Goal: Task Accomplishment & Management: Complete application form

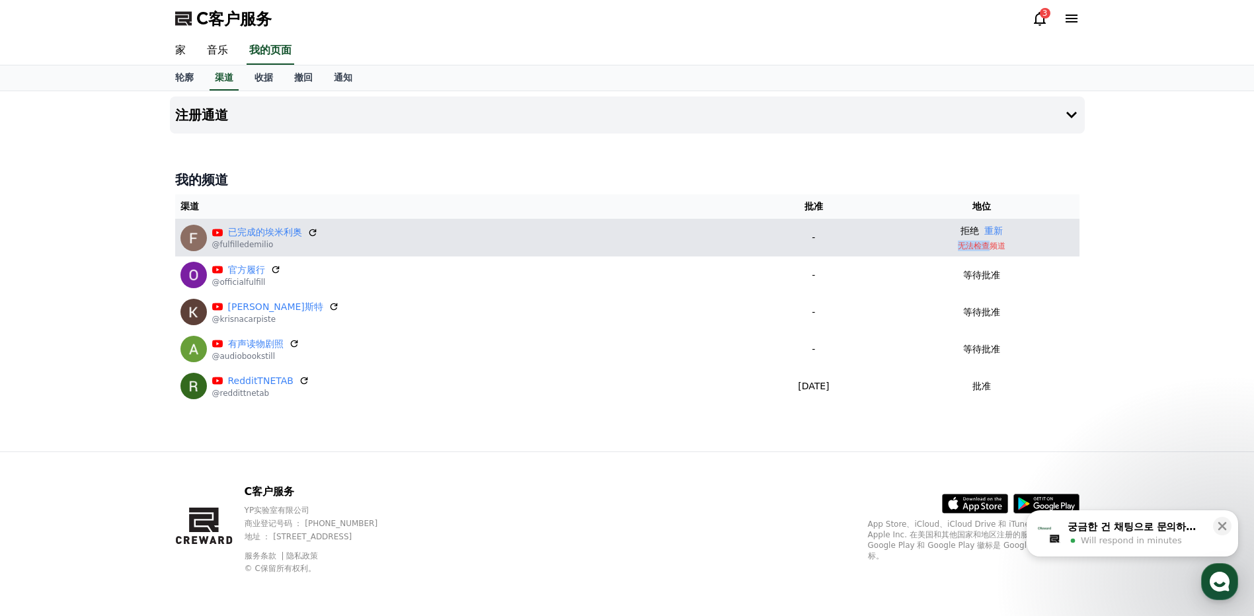
drag, startPoint x: 987, startPoint y: 245, endPoint x: 929, endPoint y: 245, distance: 58.2
click at [929, 245] on p "无法检查频道" at bounding box center [981, 246] width 184 height 11
drag, startPoint x: 929, startPoint y: 245, endPoint x: 1028, endPoint y: 247, distance: 99.2
click at [1028, 247] on p "无法检查频道" at bounding box center [981, 246] width 184 height 11
drag, startPoint x: 963, startPoint y: 245, endPoint x: 1004, endPoint y: 245, distance: 41.0
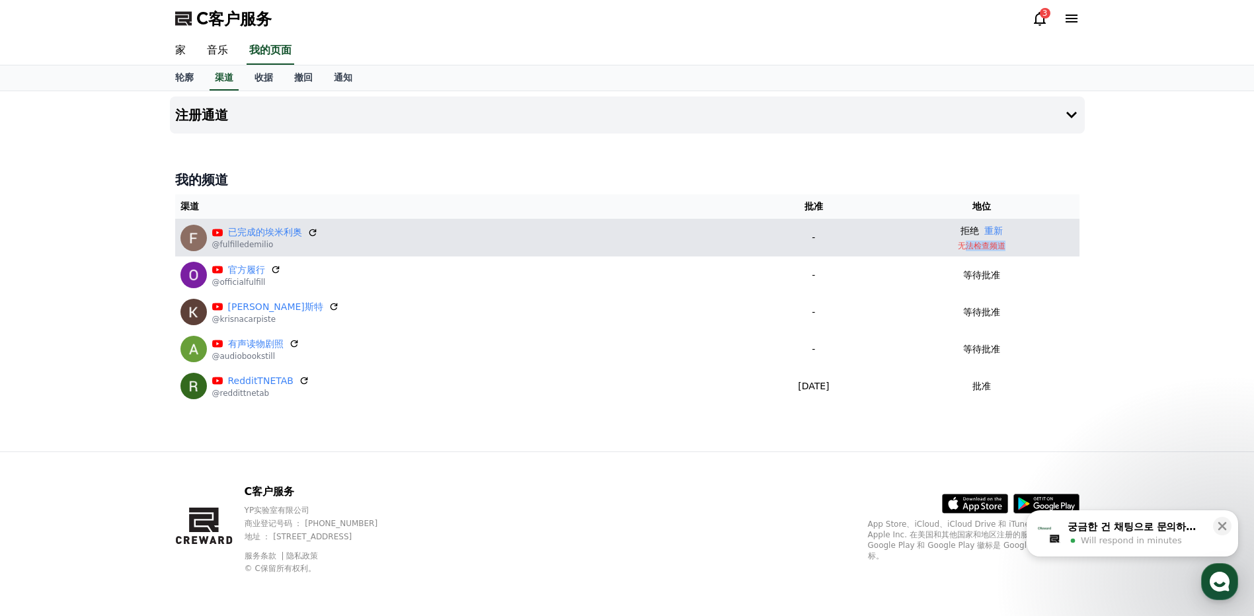
click at [1004, 245] on p "无法检查频道" at bounding box center [981, 246] width 184 height 11
drag, startPoint x: 1004, startPoint y: 245, endPoint x: 967, endPoint y: 232, distance: 39.7
click at [967, 232] on p "拒绝" at bounding box center [970, 231] width 19 height 14
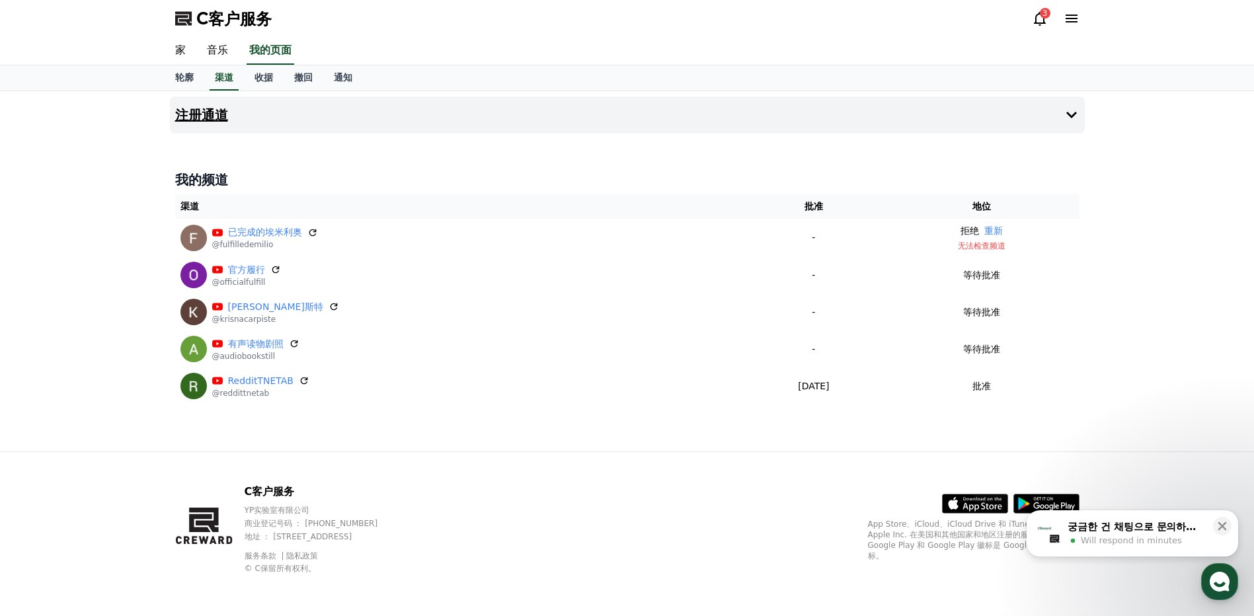
click at [208, 112] on h4 "注册通道" at bounding box center [201, 115] width 53 height 15
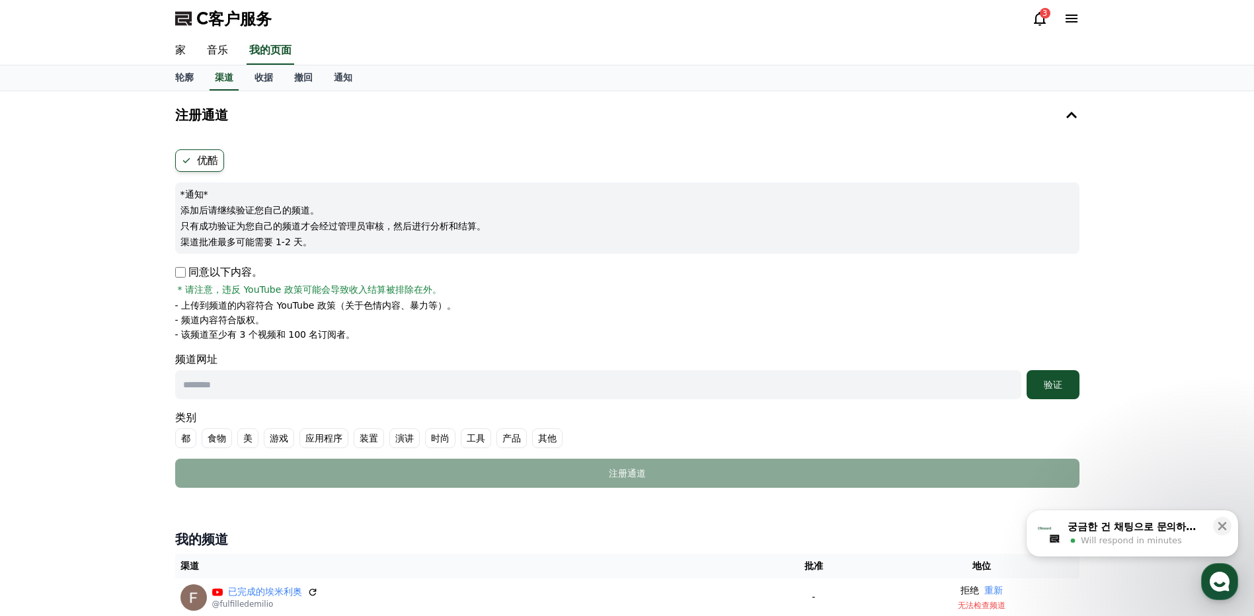
click at [252, 385] on input "text" at bounding box center [598, 384] width 846 height 29
paste input "**********"
type input "**********"
click at [542, 439] on font "其他" at bounding box center [547, 438] width 19 height 13
click at [1059, 390] on font "验证" at bounding box center [1053, 385] width 19 height 11
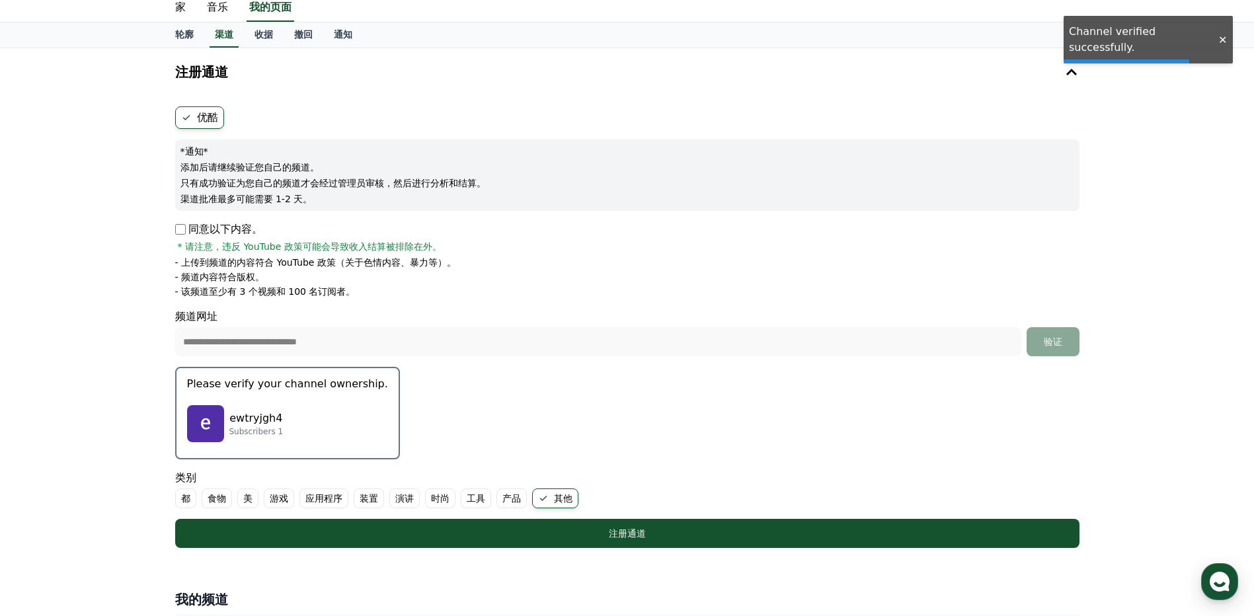
scroll to position [66, 0]
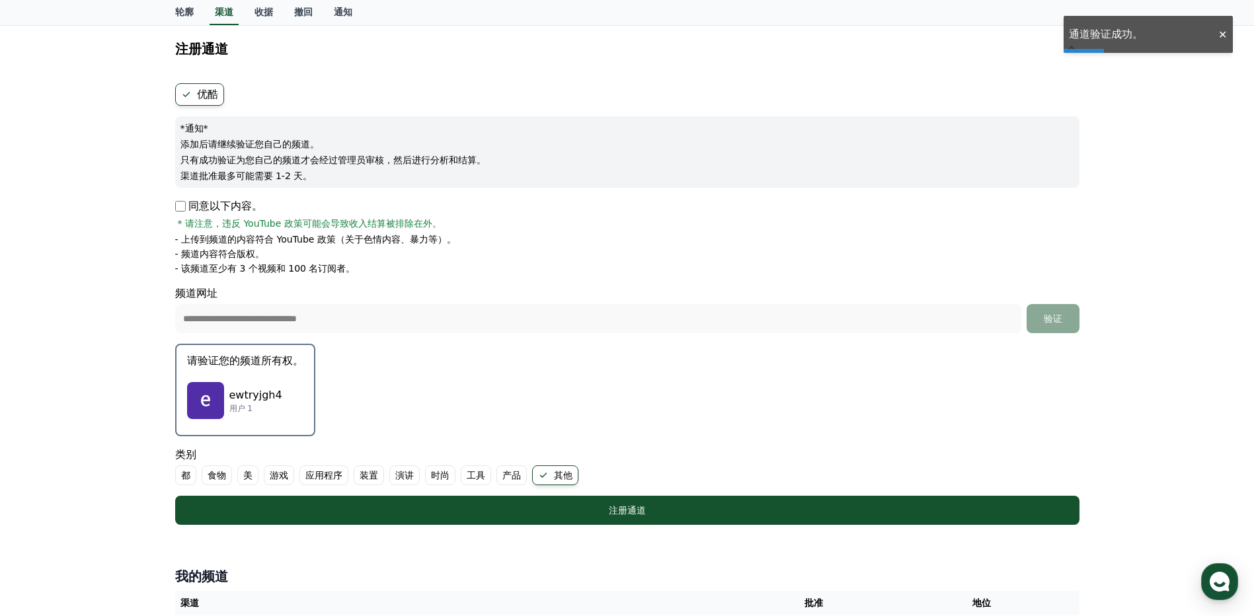
click at [279, 376] on div "ewtryjgh4 用户 1" at bounding box center [245, 400] width 116 height 53
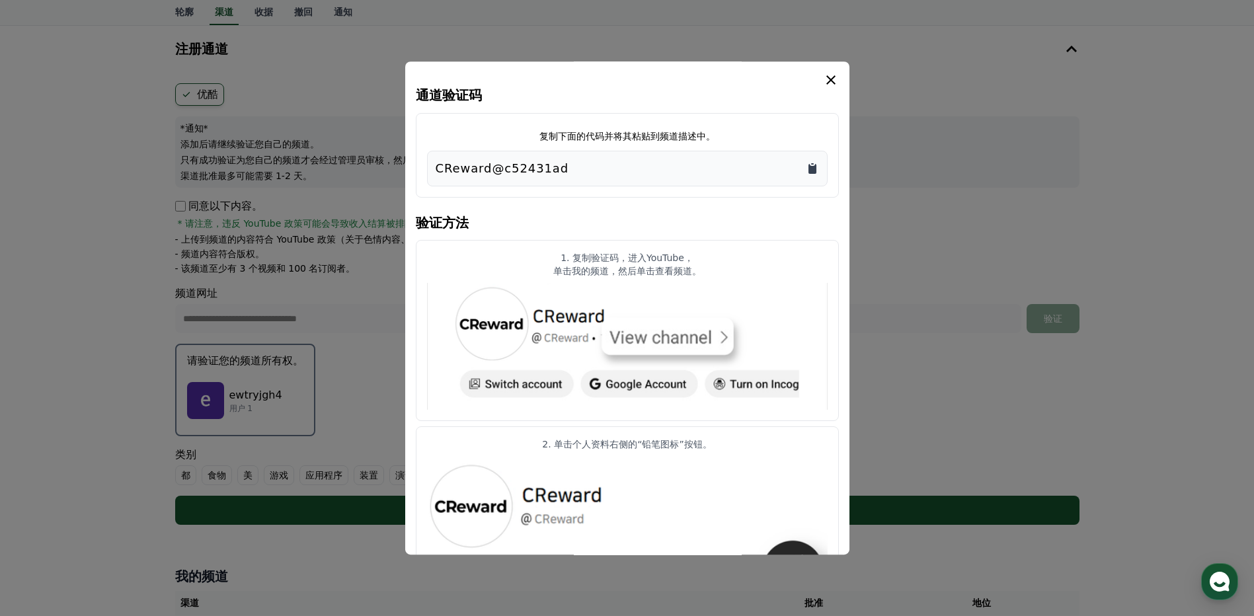
click at [813, 173] on icon "复制到剪贴板" at bounding box center [813, 169] width 8 height 10
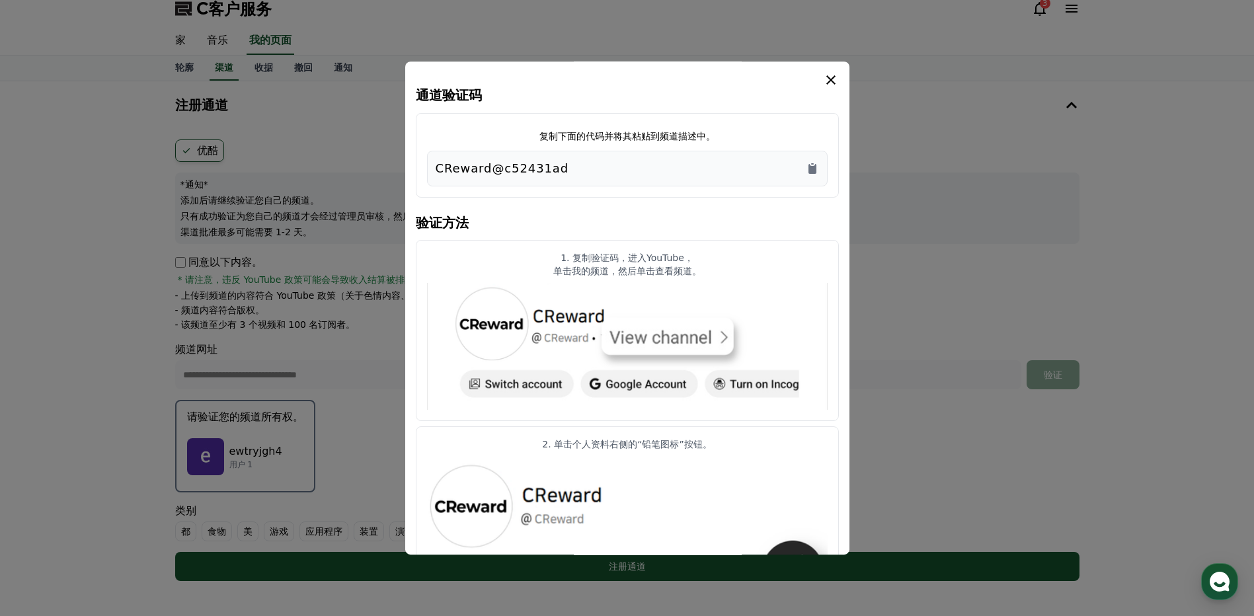
scroll to position [0, 0]
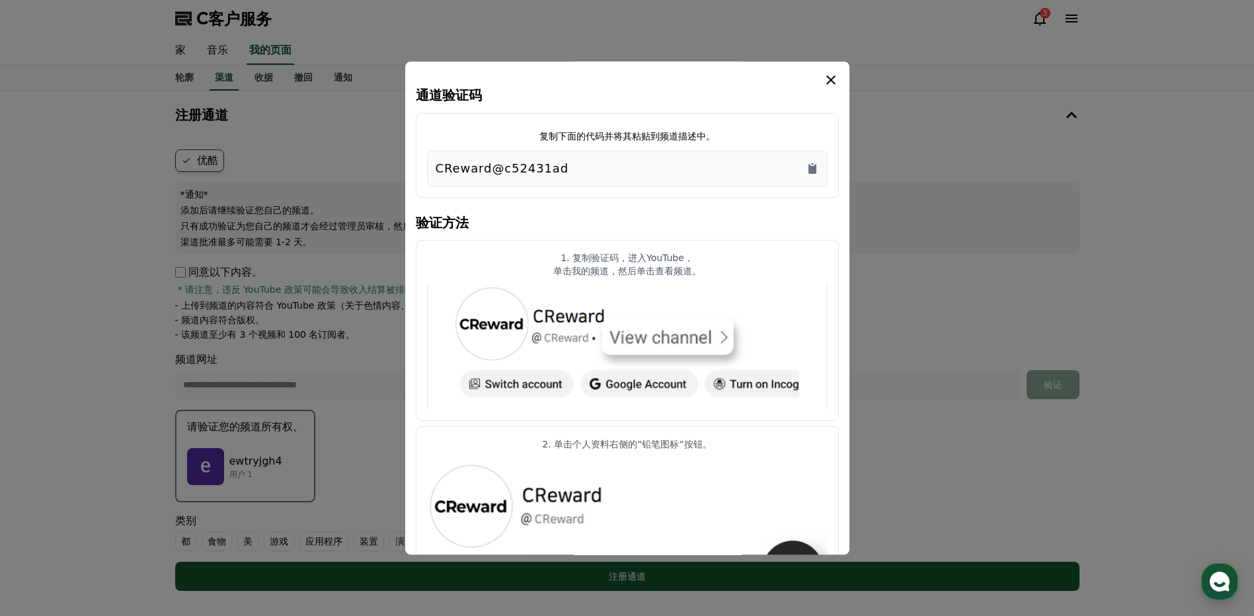
click at [830, 76] on icon "模 态" at bounding box center [831, 80] width 16 height 16
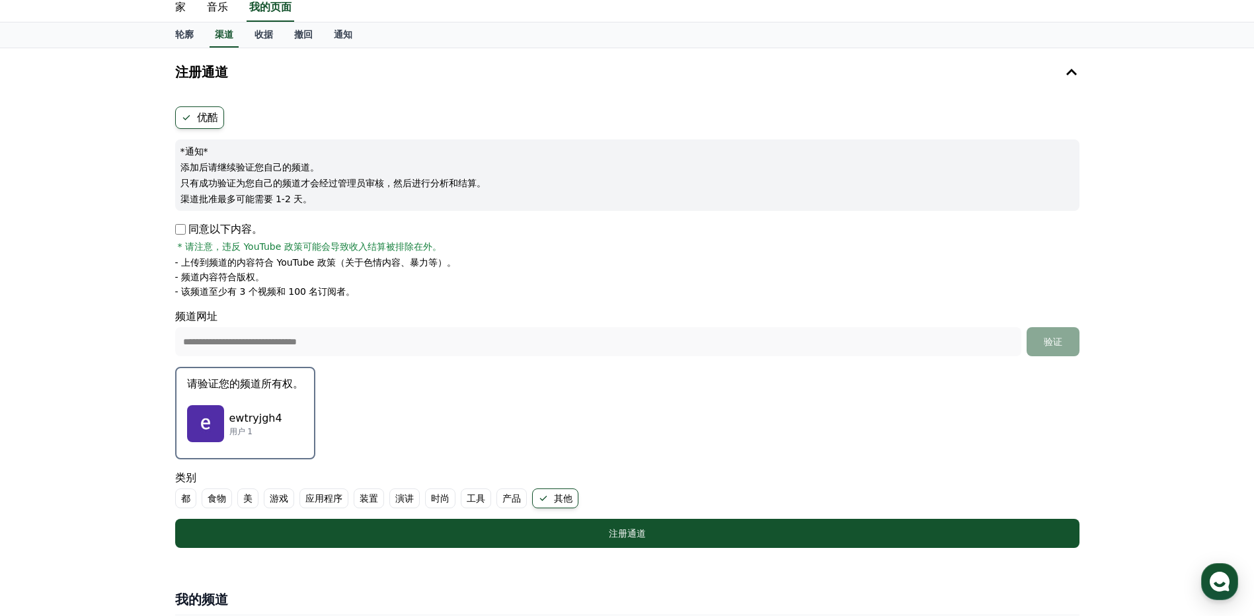
scroll to position [66, 0]
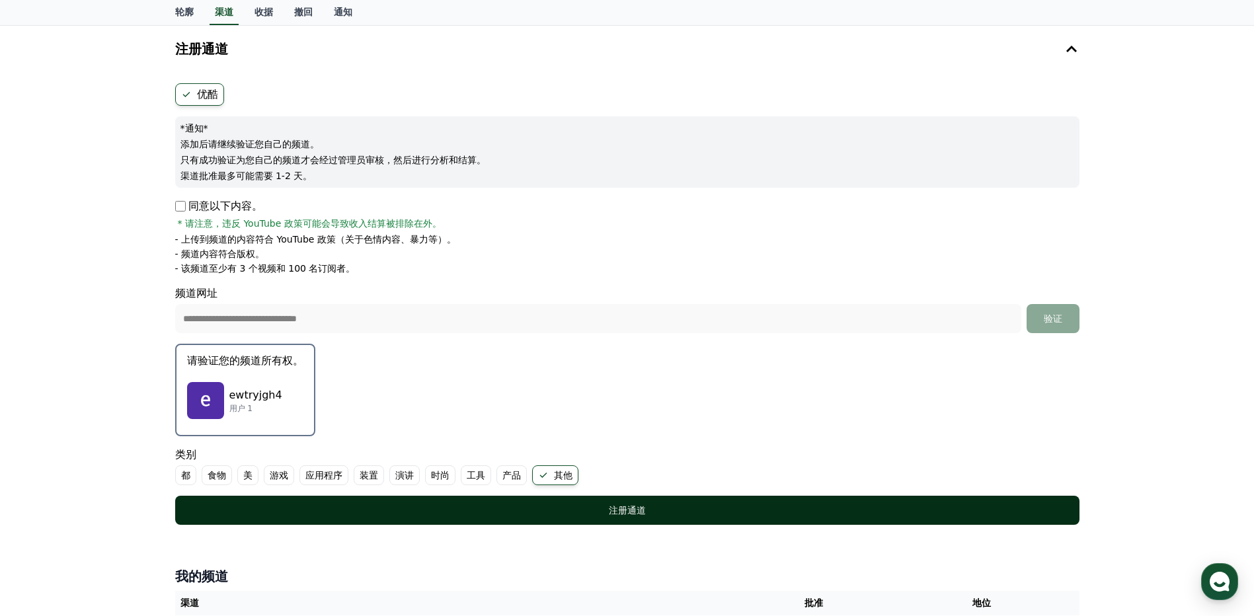
click at [614, 514] on font "注册通道" at bounding box center [627, 510] width 37 height 11
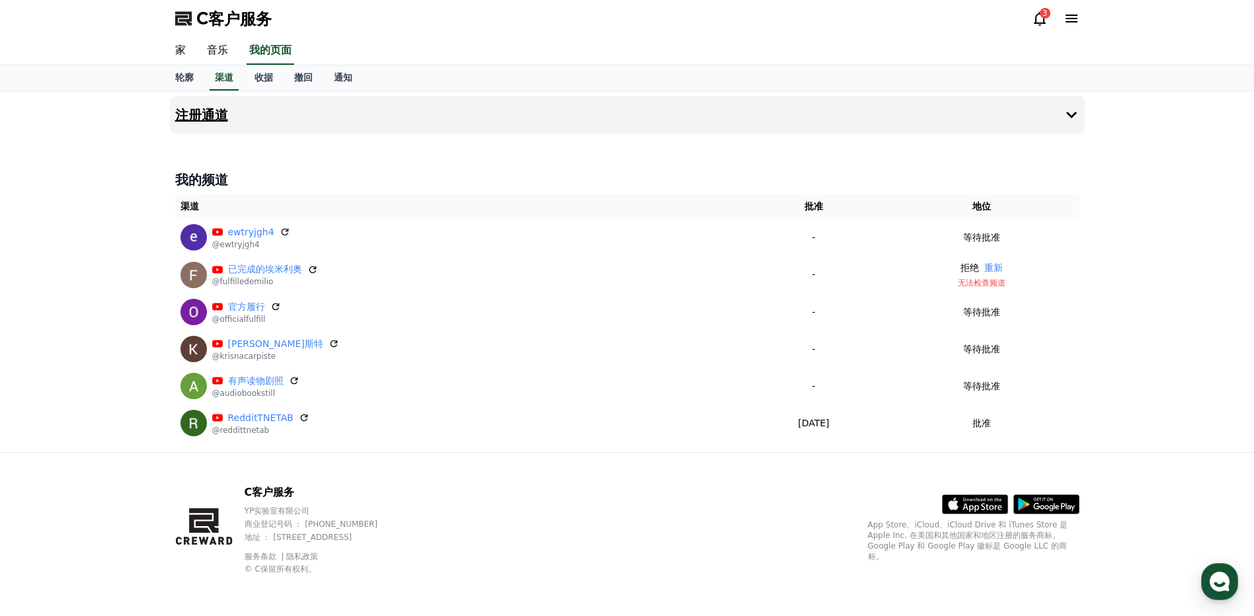
click at [211, 114] on h4 "注册通道" at bounding box center [201, 115] width 53 height 15
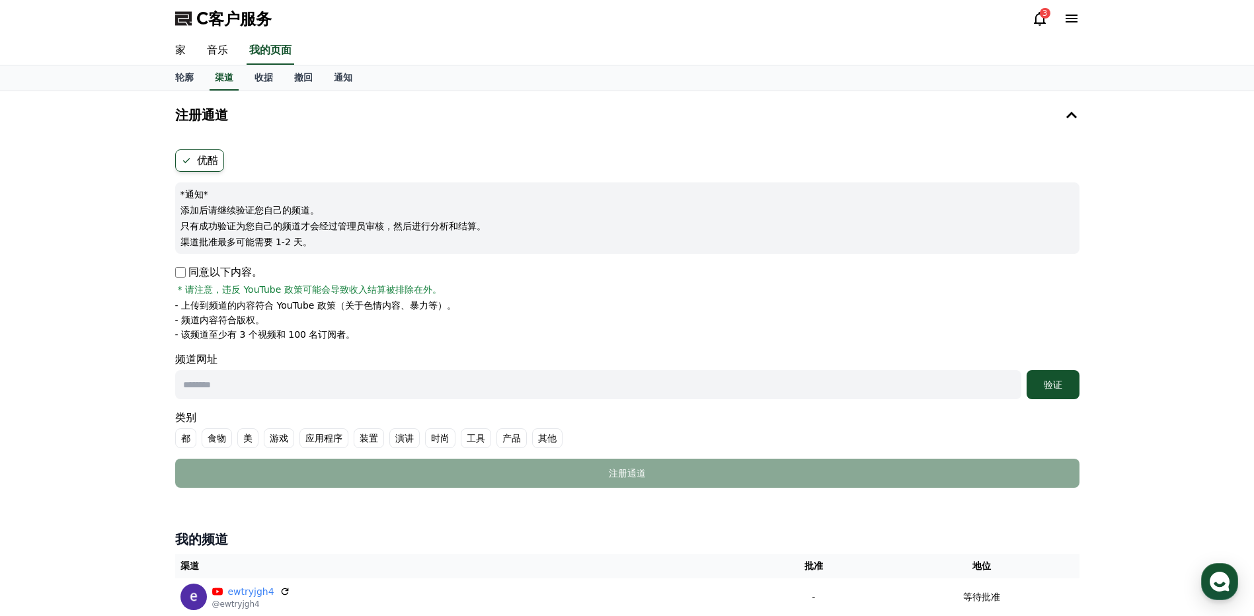
click at [187, 273] on p "同意以下内容。" at bounding box center [218, 272] width 87 height 16
click at [245, 395] on input "text" at bounding box center [598, 384] width 846 height 29
click at [239, 387] on input "text" at bounding box center [598, 384] width 846 height 29
paste input "**********"
type input "**********"
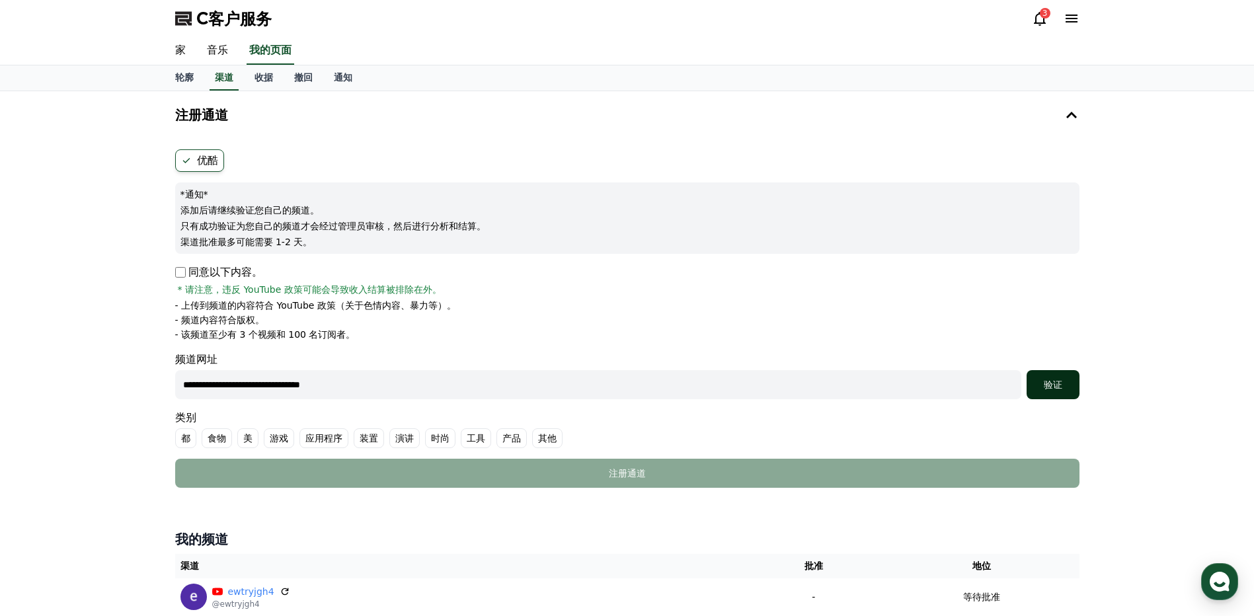
click at [1060, 388] on font "验证" at bounding box center [1053, 385] width 19 height 11
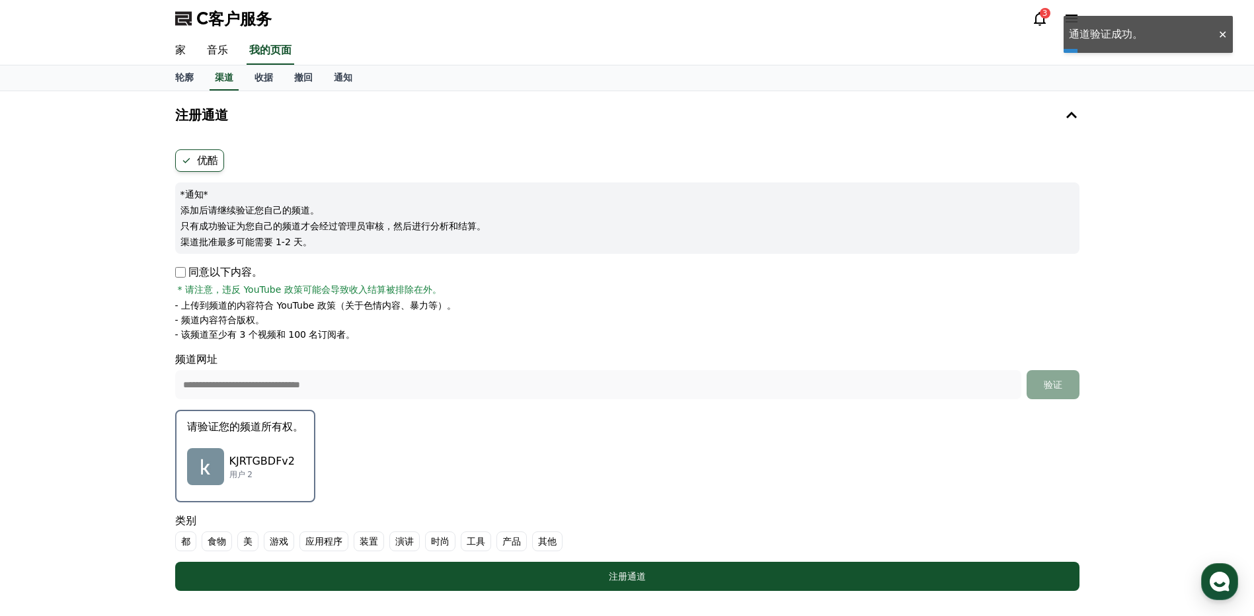
click at [246, 475] on p "用户 2" at bounding box center [261, 474] width 65 height 11
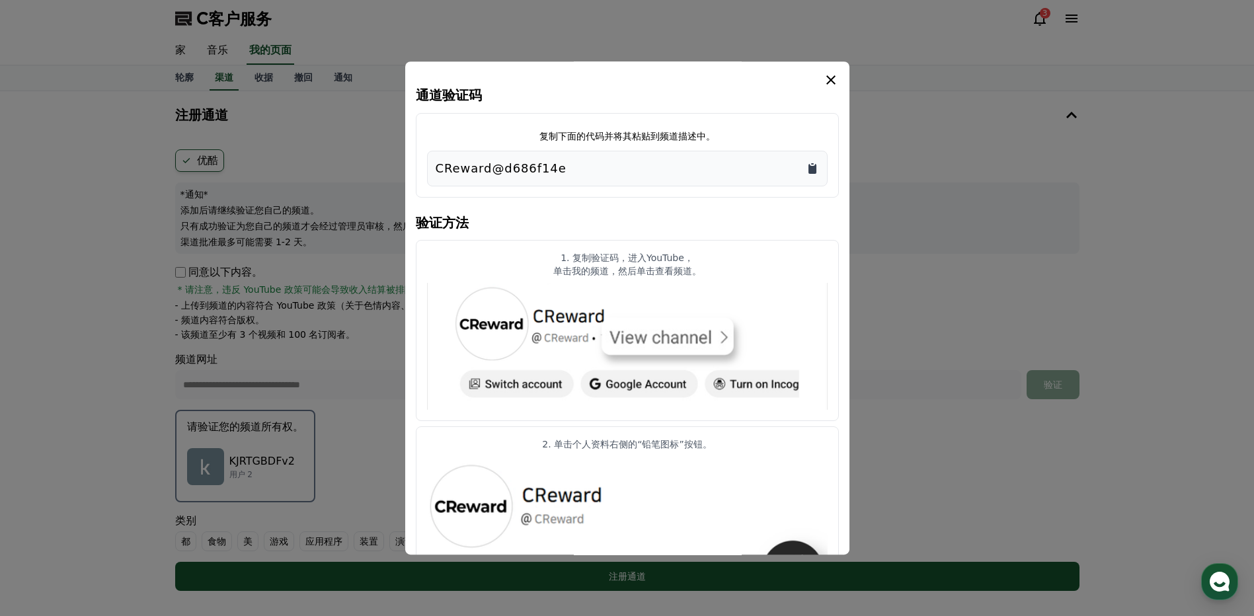
click at [815, 170] on icon "复制到剪贴板" at bounding box center [813, 169] width 8 height 10
click at [828, 84] on icon "模 态" at bounding box center [831, 80] width 16 height 16
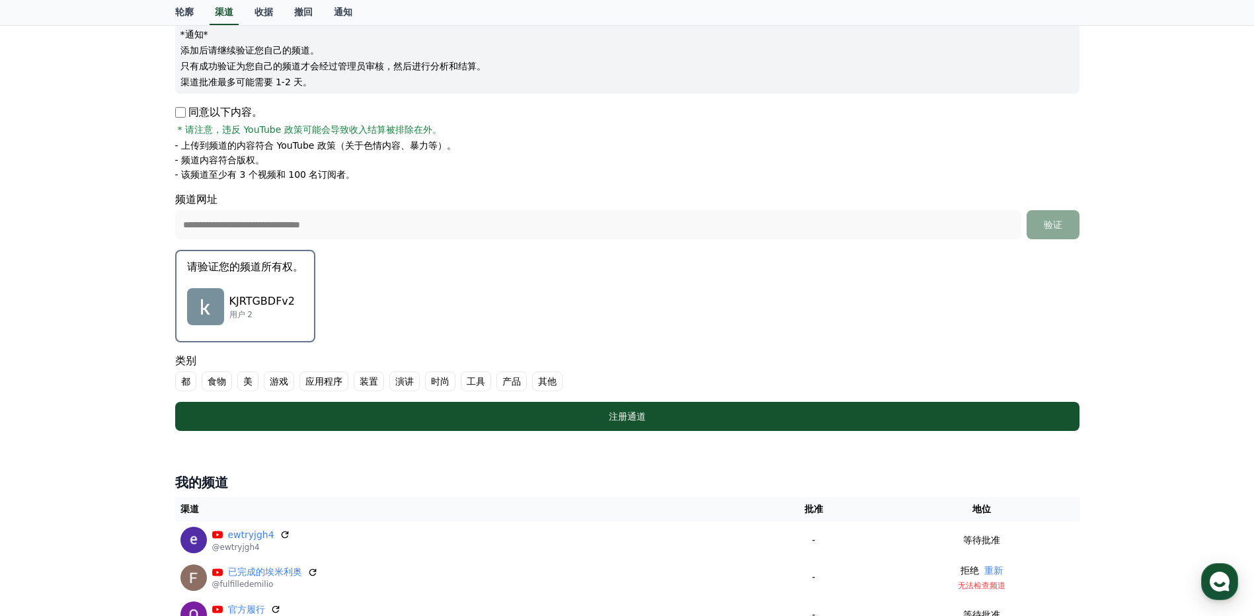
scroll to position [198, 0]
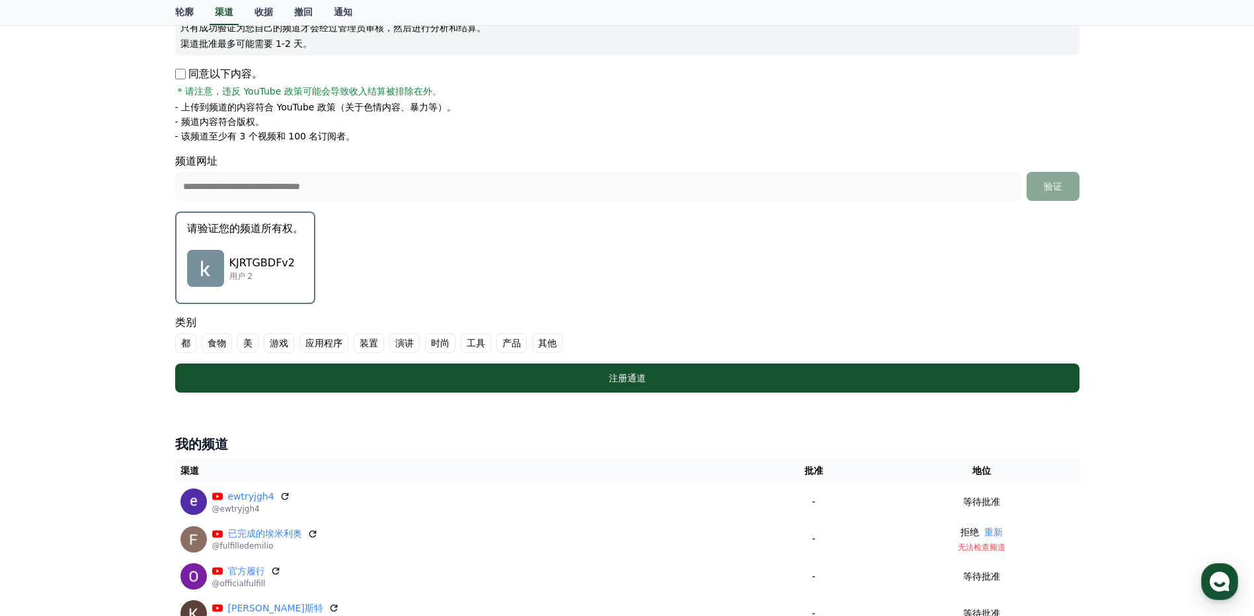
click at [231, 268] on p "KJRTGBDFv2" at bounding box center [261, 263] width 65 height 16
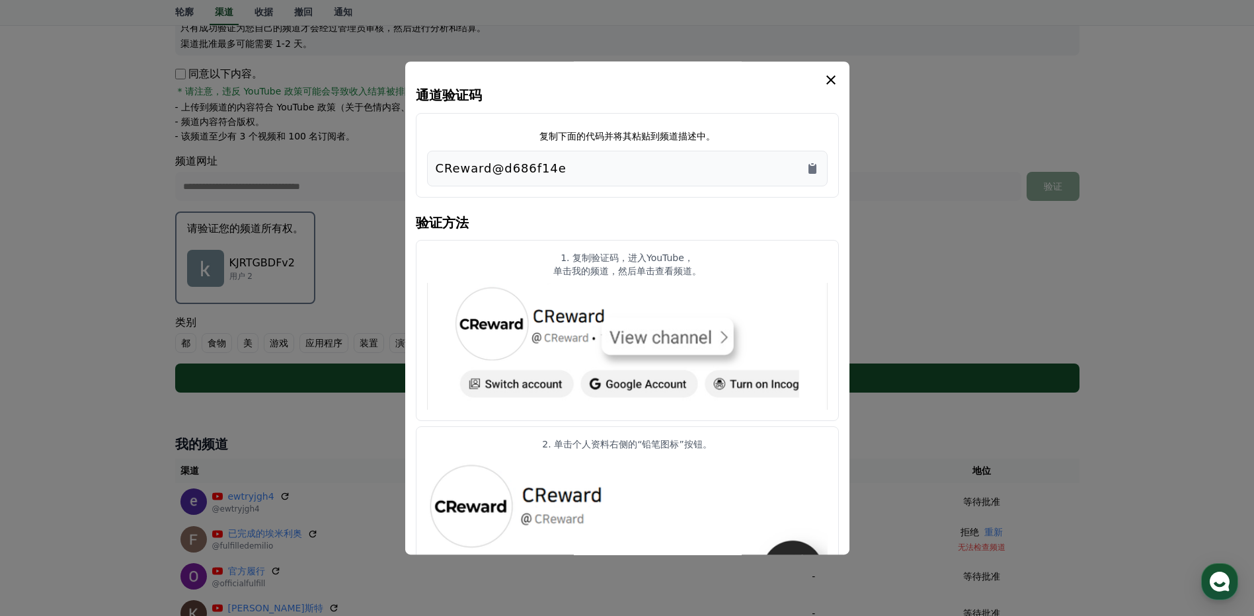
click at [834, 79] on icon "模 态" at bounding box center [831, 80] width 16 height 16
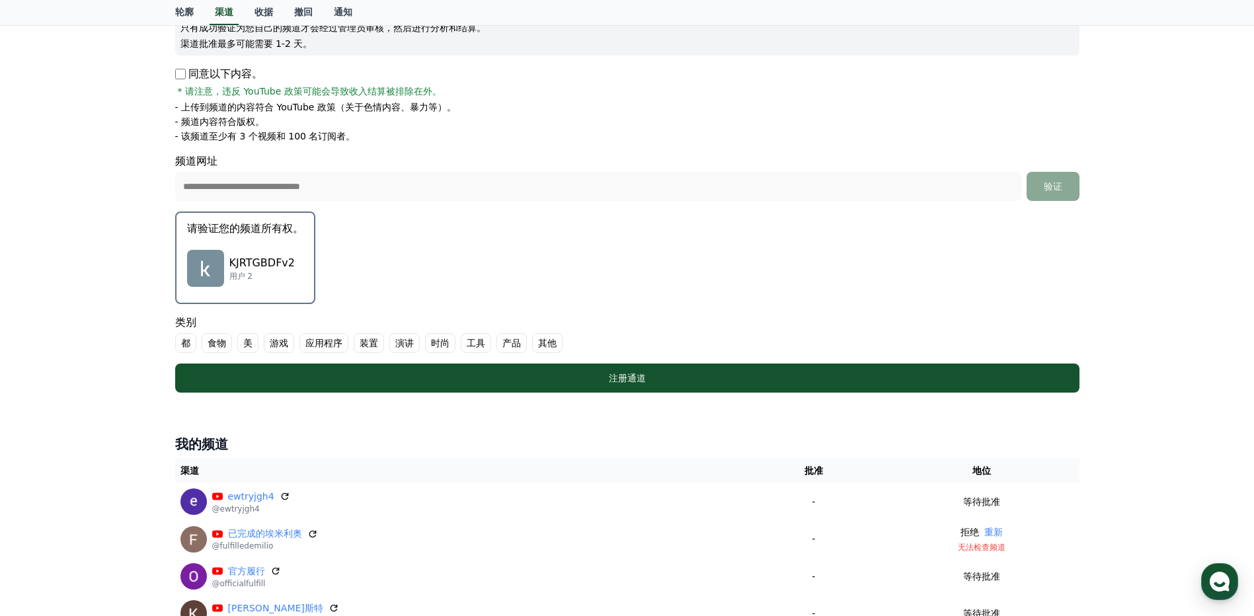
click at [546, 347] on font "其他" at bounding box center [547, 343] width 19 height 13
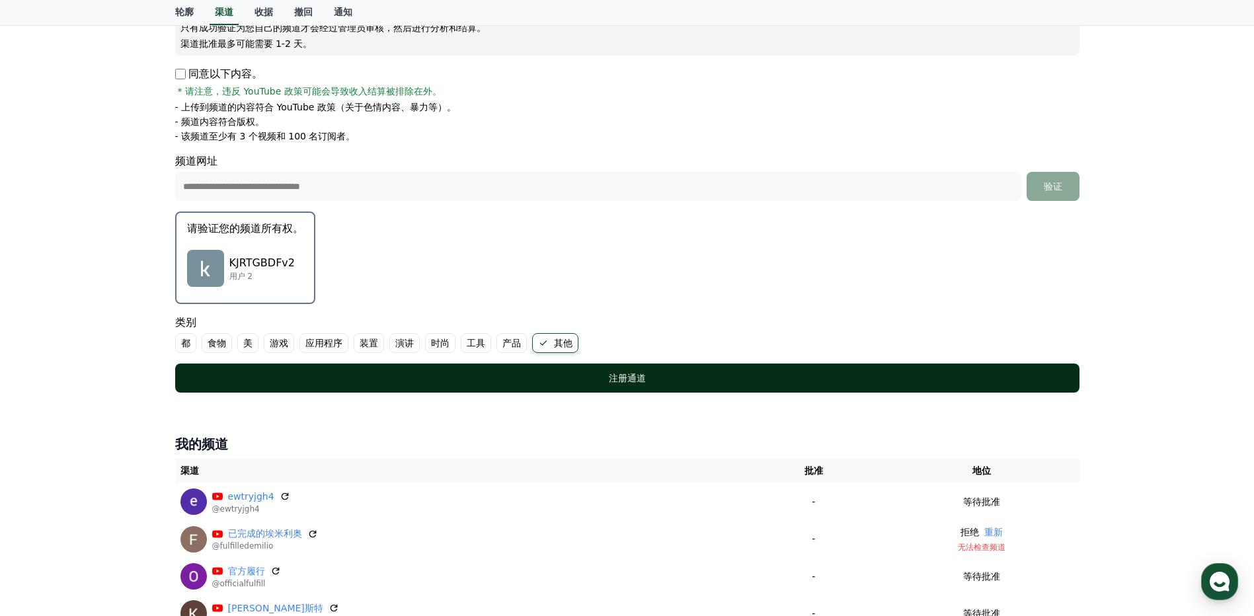
click at [633, 375] on font "注册通道" at bounding box center [627, 378] width 37 height 11
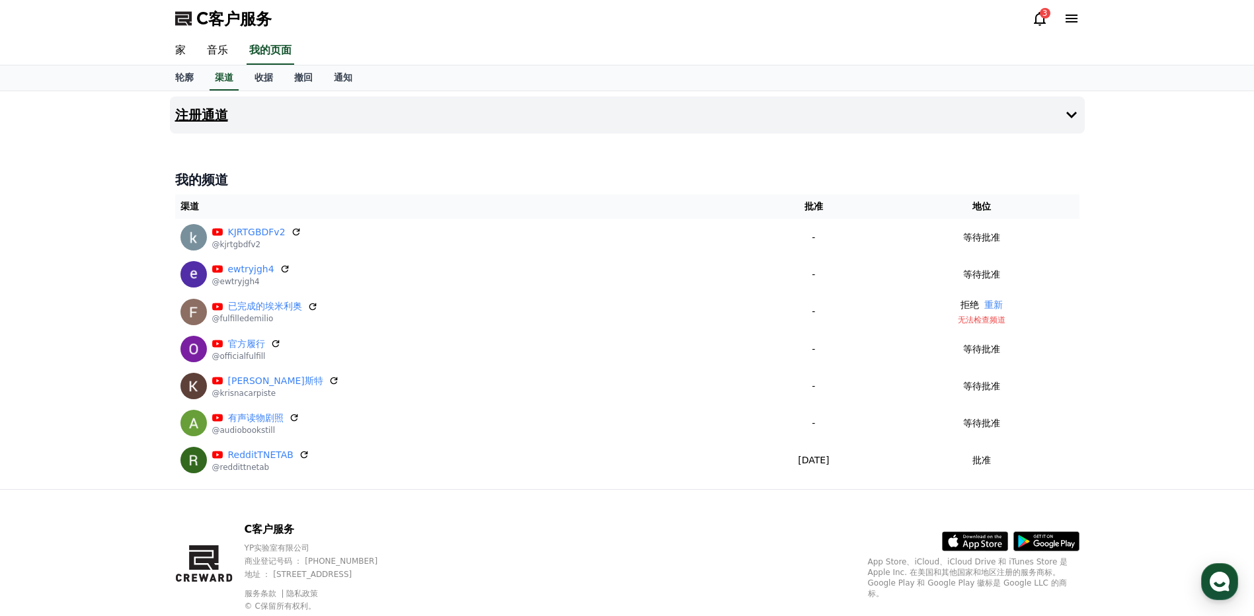
click at [224, 109] on h4 "注册通道" at bounding box center [201, 115] width 53 height 15
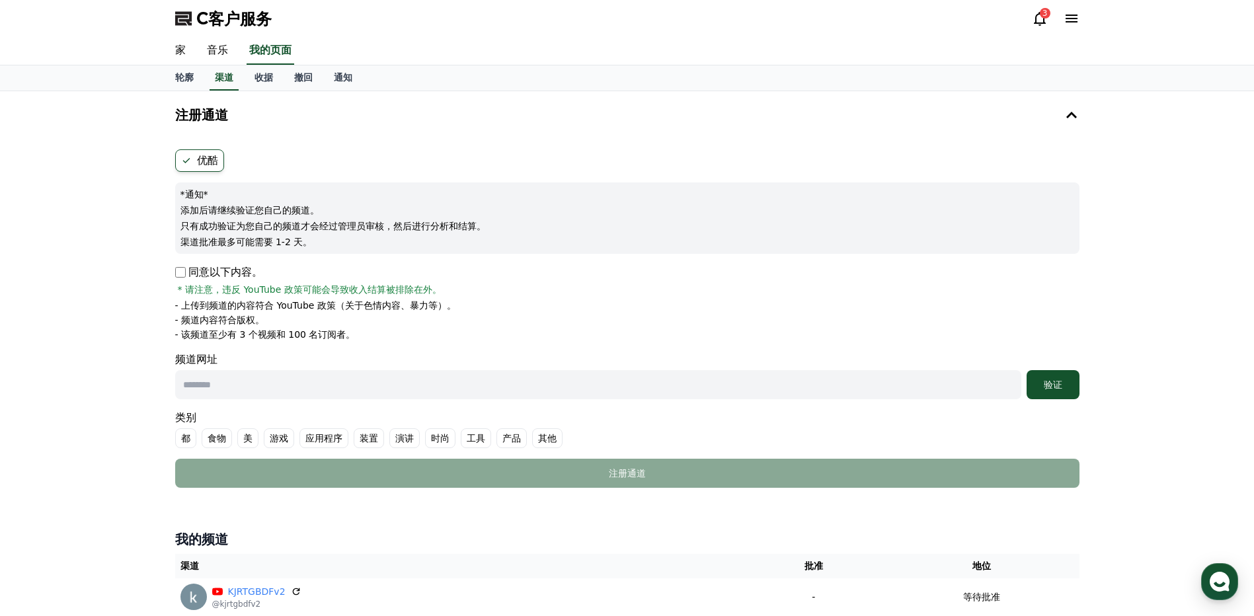
click at [251, 387] on input "text" at bounding box center [598, 384] width 846 height 29
paste input "**********"
type input "**********"
click at [1062, 388] on font "验证" at bounding box center [1053, 385] width 19 height 11
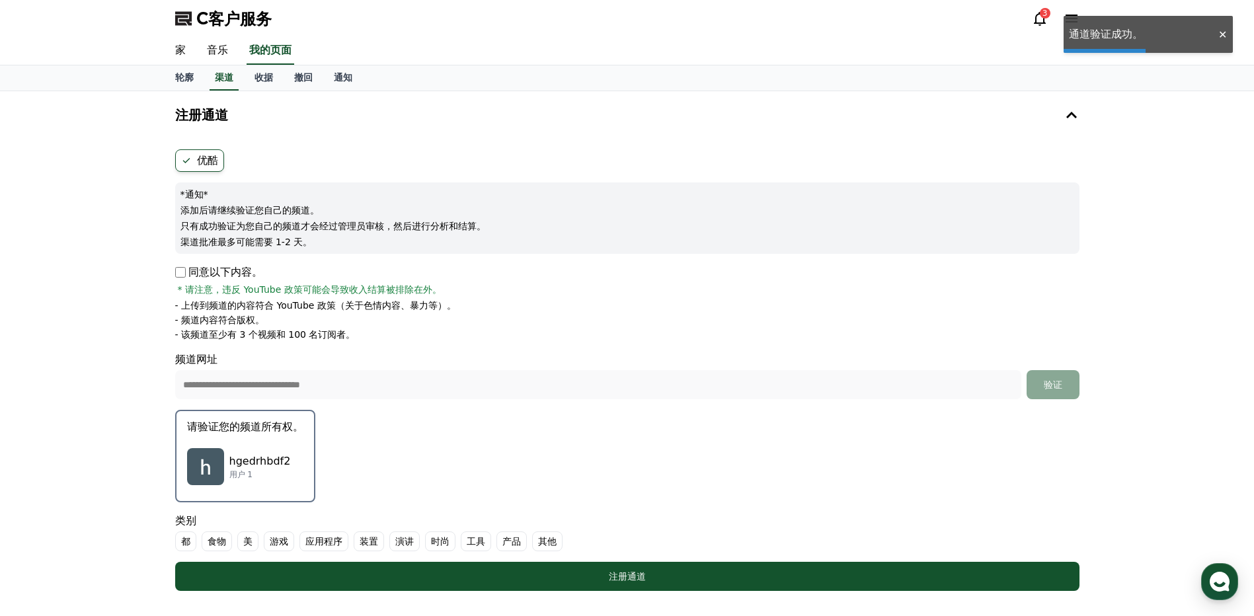
click at [254, 447] on div "hgedrhbdf2 用户 1" at bounding box center [245, 466] width 116 height 53
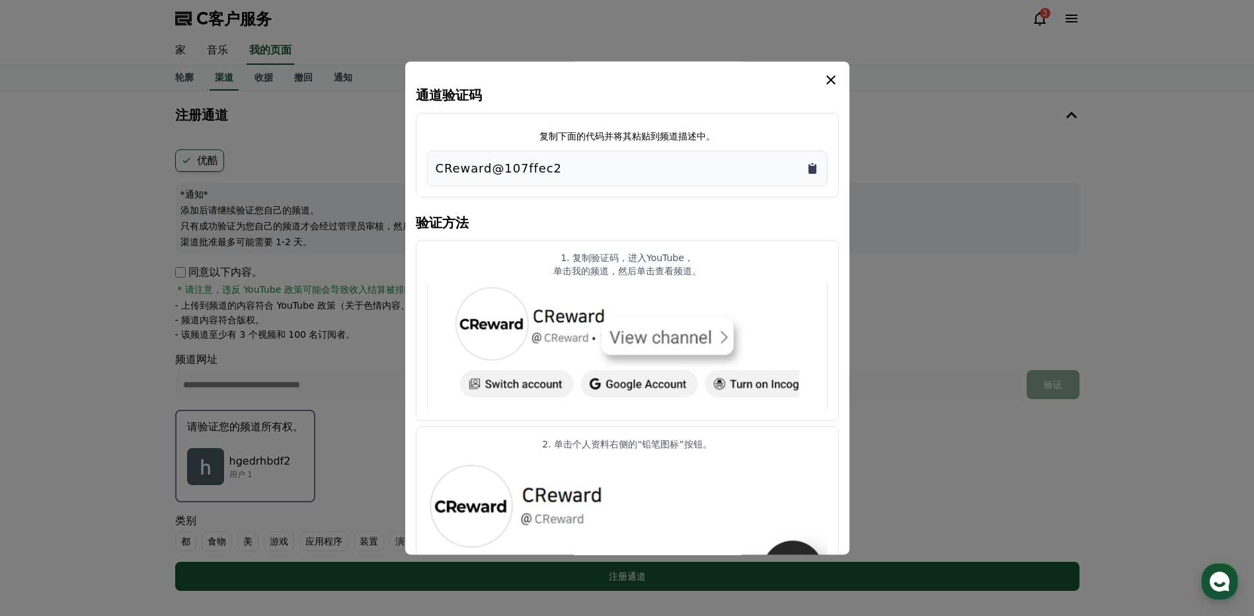
click at [810, 167] on icon "复制到剪贴板" at bounding box center [813, 169] width 8 height 10
click at [830, 85] on icon "模 态" at bounding box center [831, 80] width 16 height 16
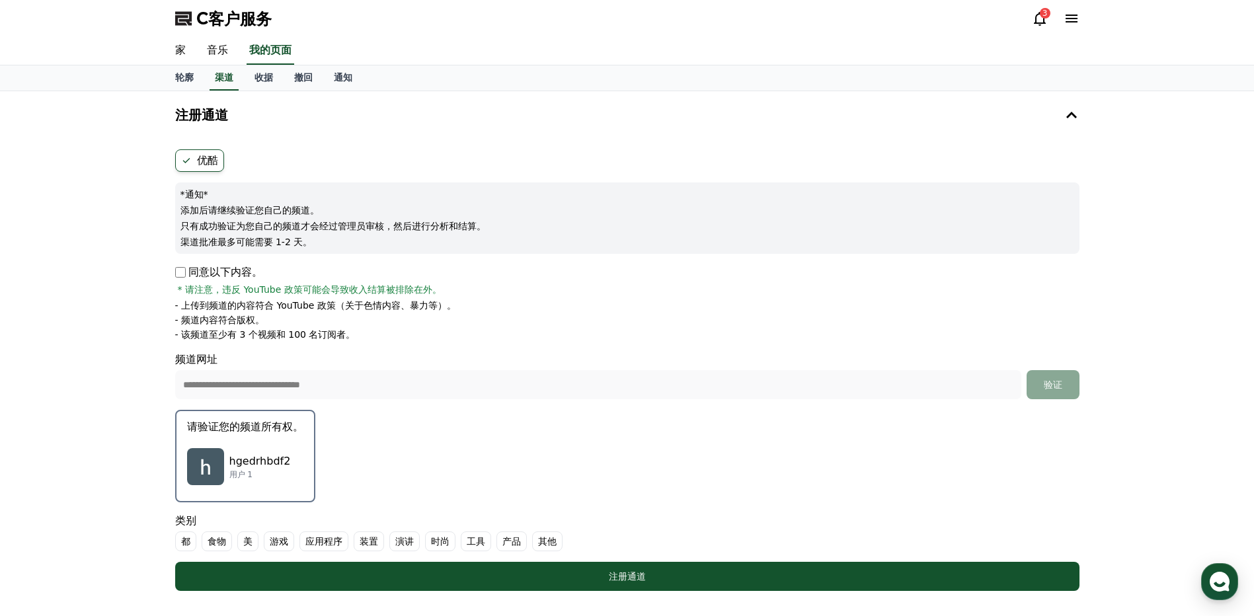
click at [553, 536] on font "其他" at bounding box center [547, 541] width 19 height 13
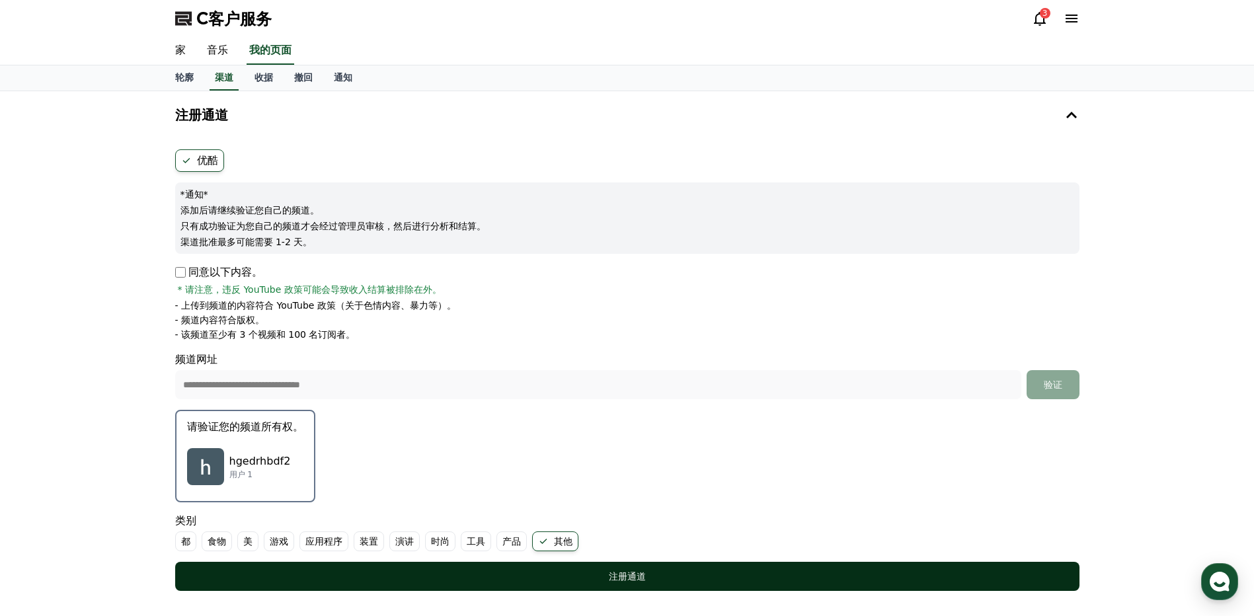
click at [649, 568] on button "注册通道" at bounding box center [627, 576] width 904 height 29
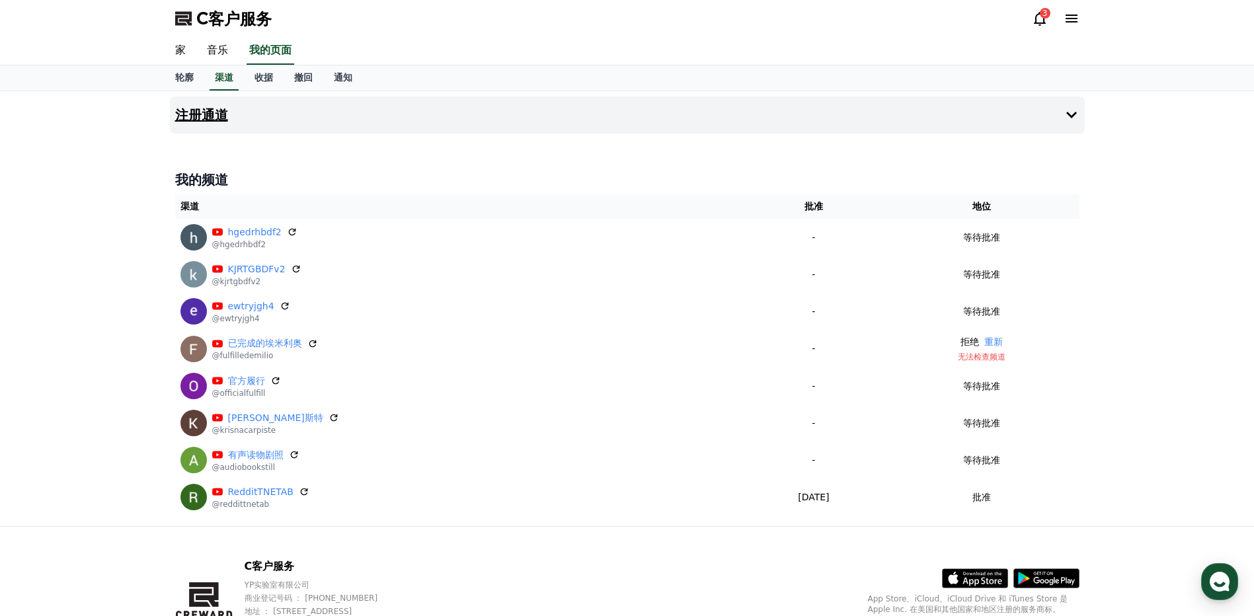
click at [191, 114] on h4 "注册通道" at bounding box center [201, 115] width 53 height 15
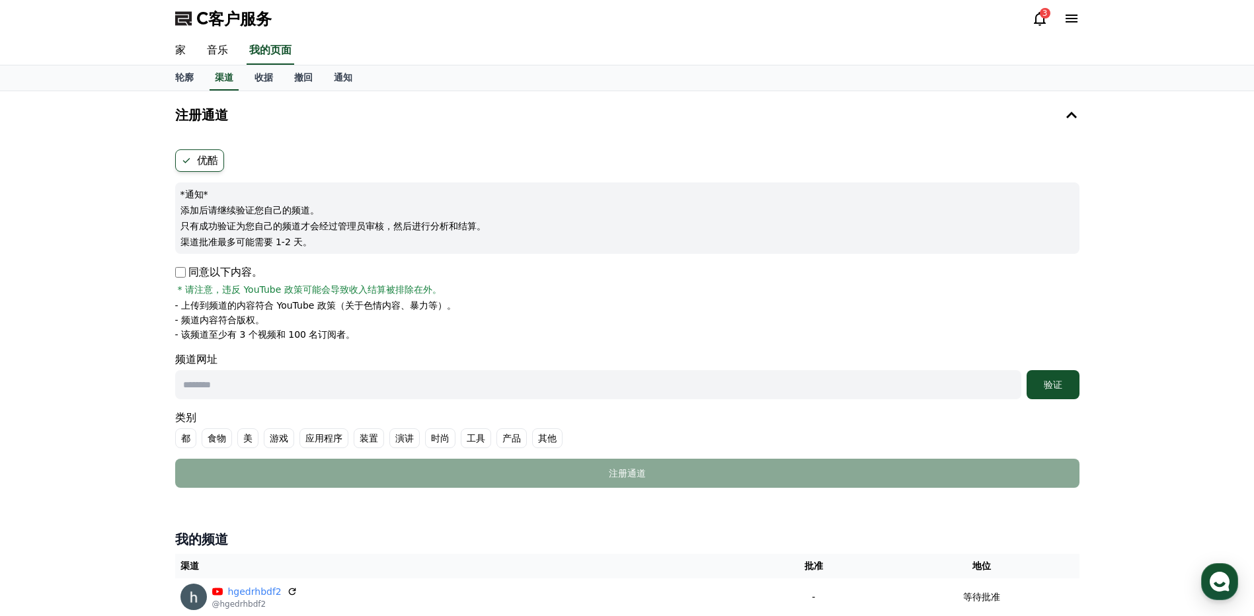
click at [270, 385] on input "text" at bounding box center [598, 384] width 846 height 29
paste input "**********"
type input "**********"
click at [1049, 392] on button "验证" at bounding box center [1053, 384] width 53 height 29
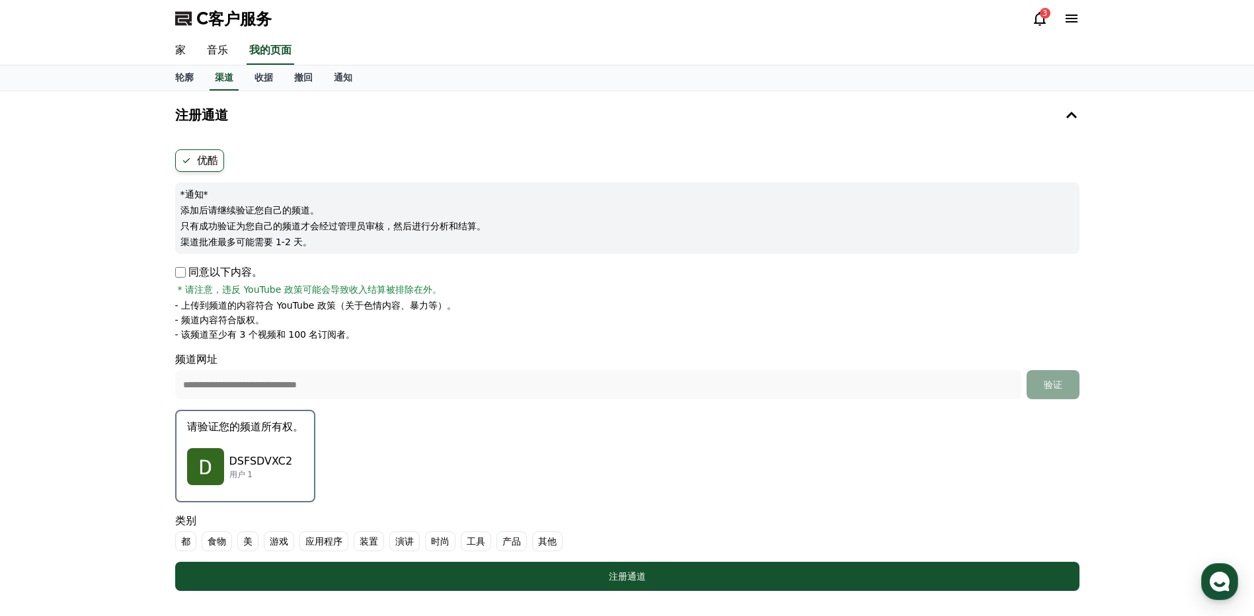
click at [254, 470] on p "用户 1" at bounding box center [260, 474] width 63 height 11
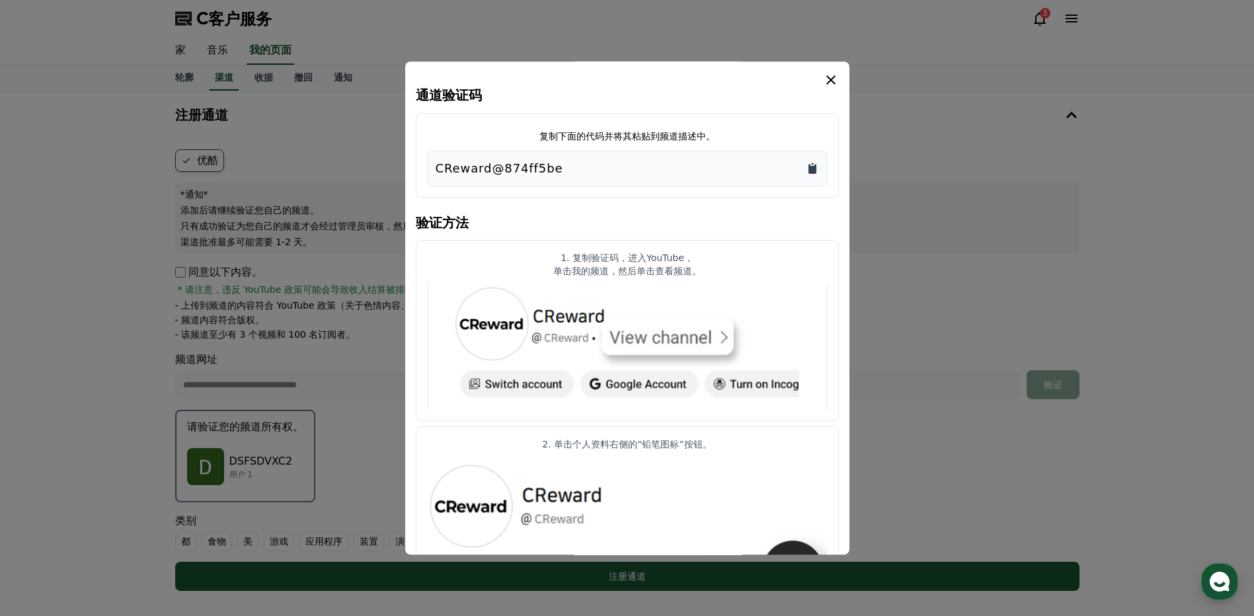
click at [806, 166] on icon "复制到剪贴板" at bounding box center [812, 168] width 13 height 13
click at [809, 166] on icon "复制到剪贴板" at bounding box center [813, 169] width 8 height 10
click at [809, 163] on icon "复制到剪贴板" at bounding box center [812, 168] width 13 height 13
drag, startPoint x: 836, startPoint y: 85, endPoint x: 807, endPoint y: 112, distance: 39.3
click at [836, 85] on icon "模 态" at bounding box center [831, 80] width 16 height 16
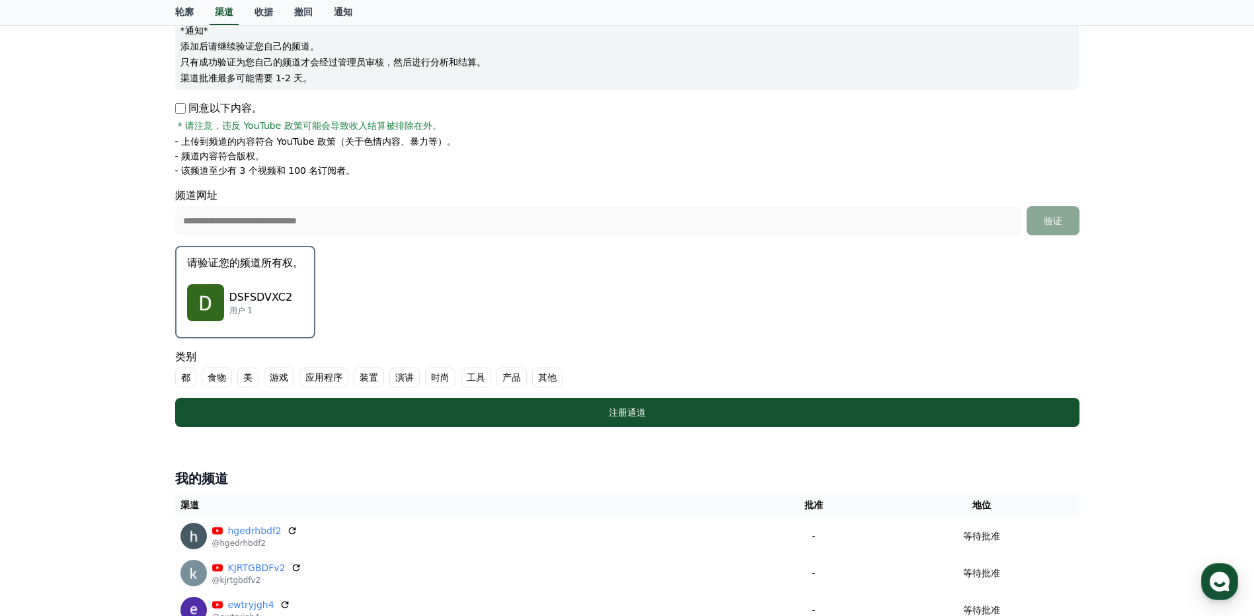
scroll to position [198, 0]
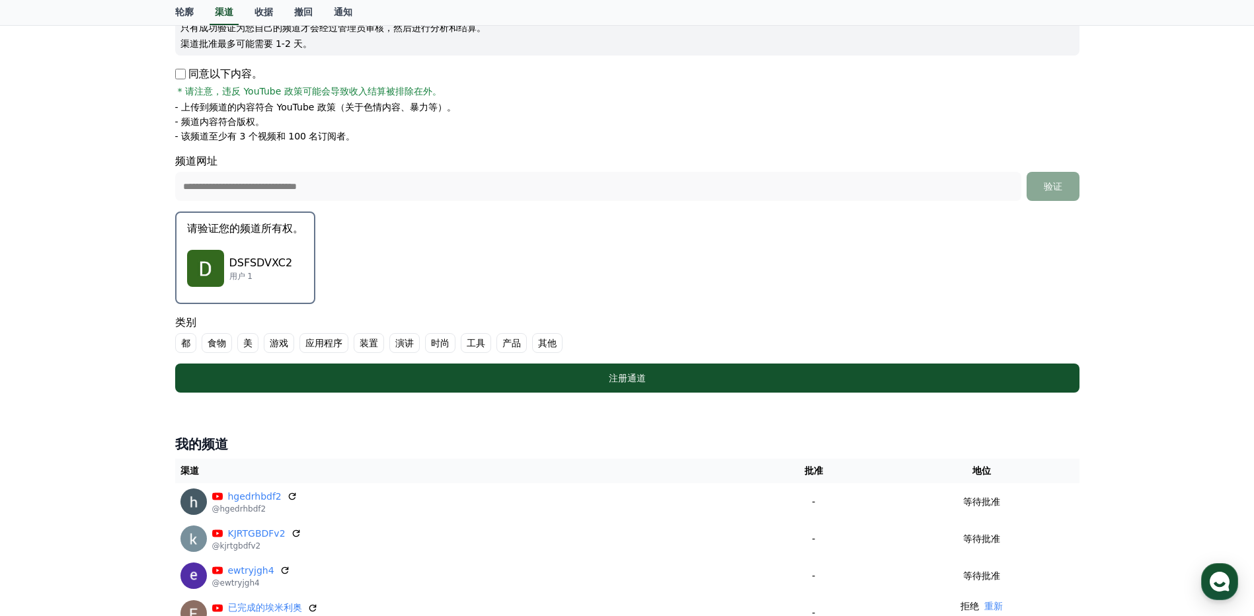
click at [550, 343] on font "其他" at bounding box center [547, 343] width 19 height 13
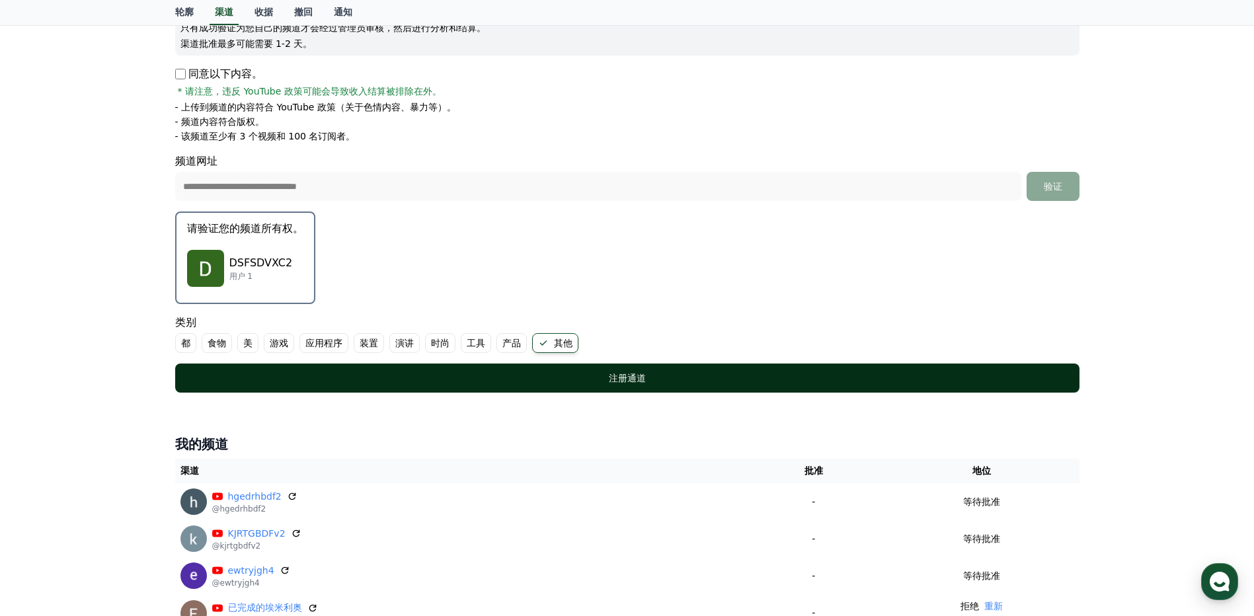
click at [601, 368] on button "注册通道" at bounding box center [627, 378] width 904 height 29
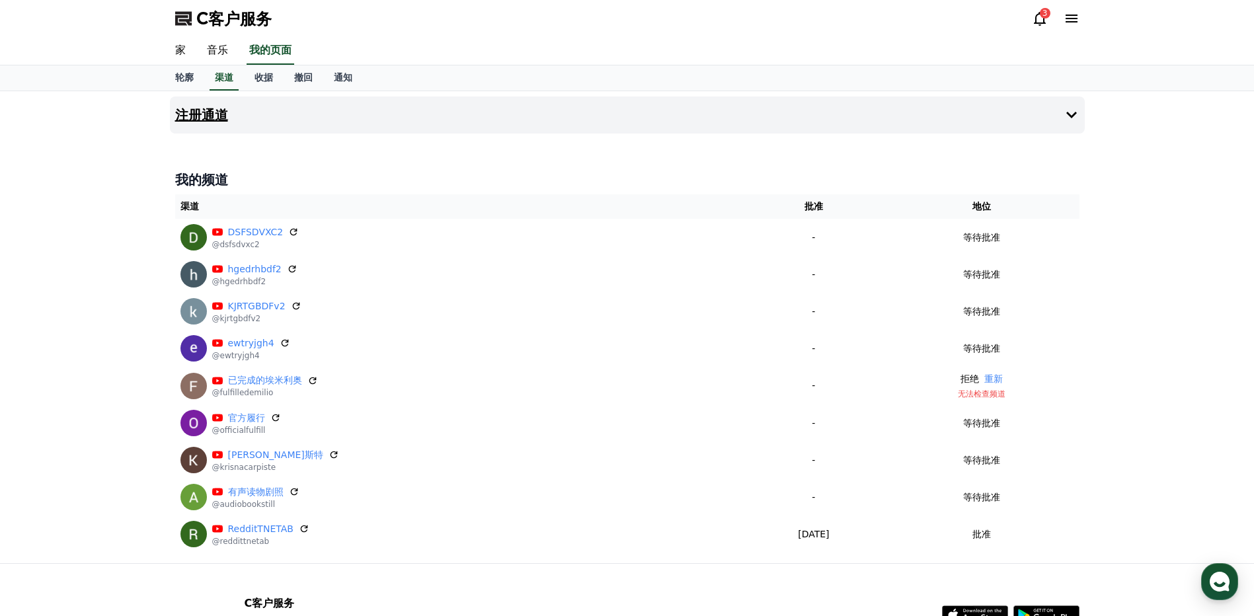
click at [237, 117] on button "注册通道" at bounding box center [627, 115] width 915 height 37
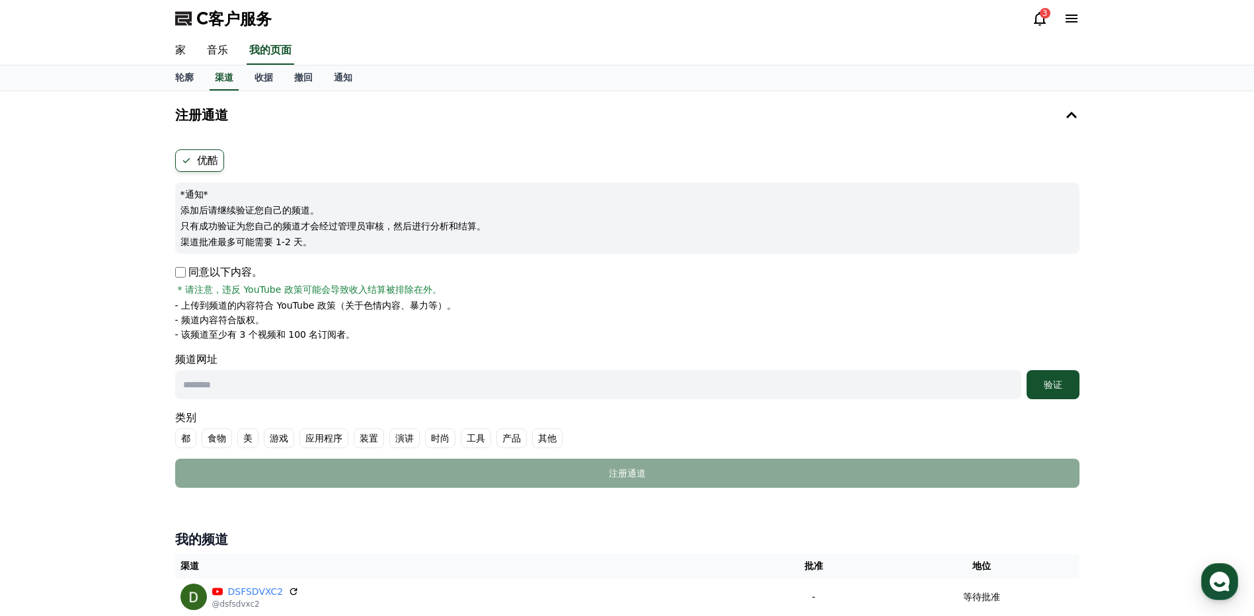
click at [278, 375] on input "text" at bounding box center [598, 384] width 846 height 29
paste input "**********"
type input "**********"
click at [1049, 386] on font "验证" at bounding box center [1053, 385] width 19 height 11
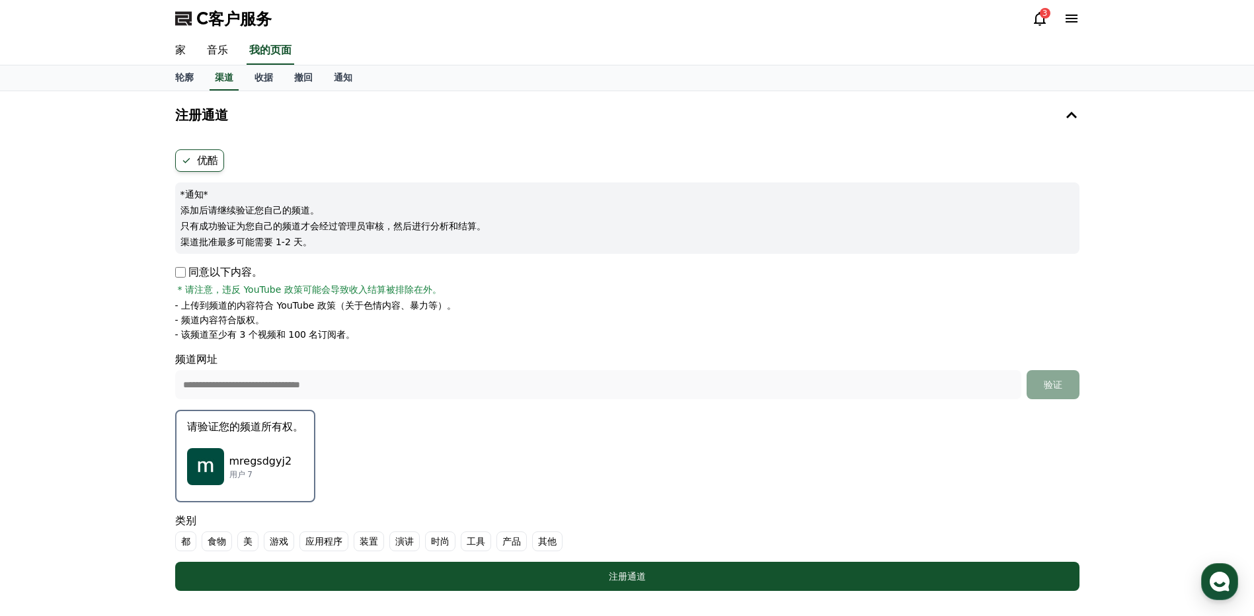
click at [241, 465] on p "mregsdgyj2" at bounding box center [260, 462] width 63 height 16
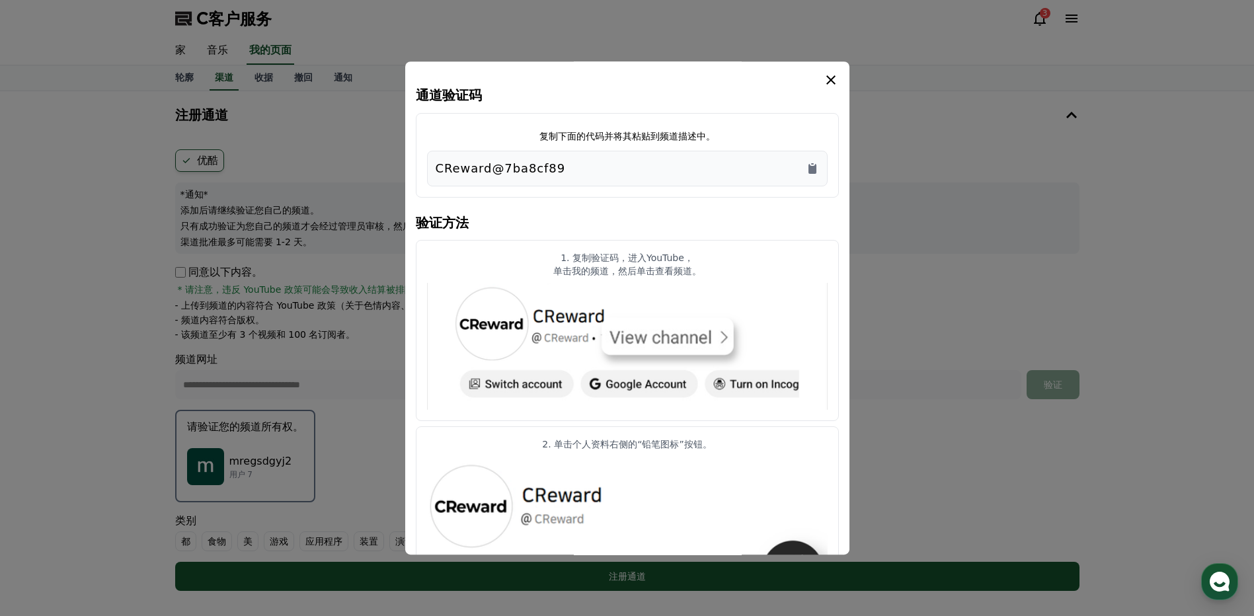
click at [805, 189] on div "复制下面的代码并将其粘贴到频道描述中。 CReward@7ba8cf89" at bounding box center [627, 155] width 423 height 85
click at [811, 169] on icon "复制到剪贴板" at bounding box center [813, 169] width 8 height 10
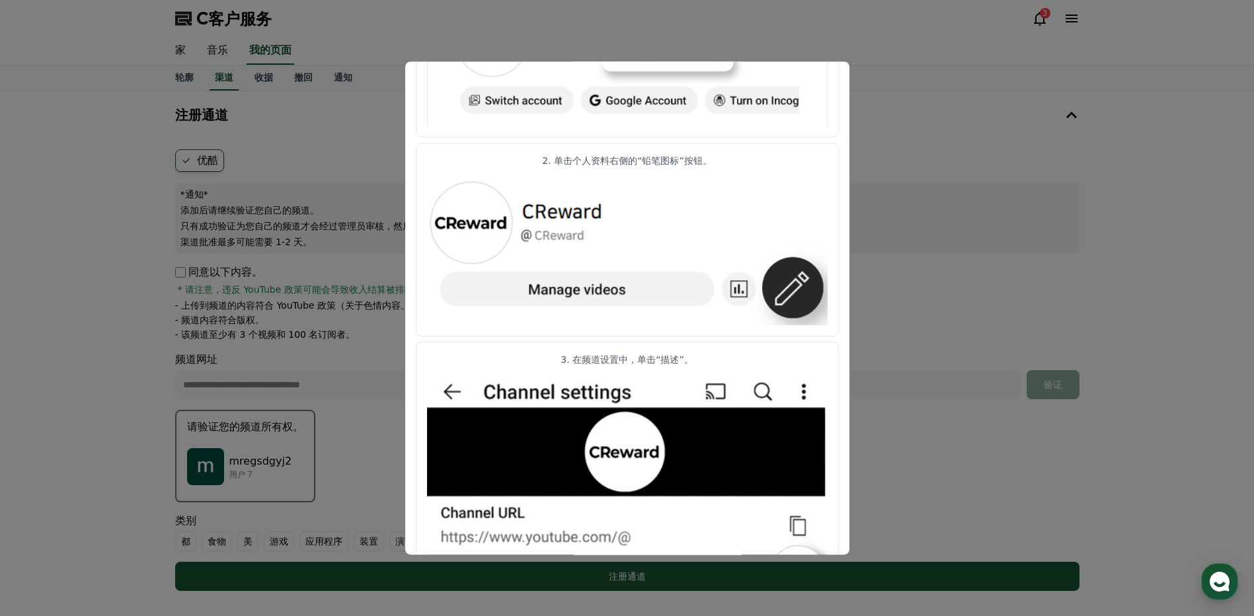
scroll to position [463, 0]
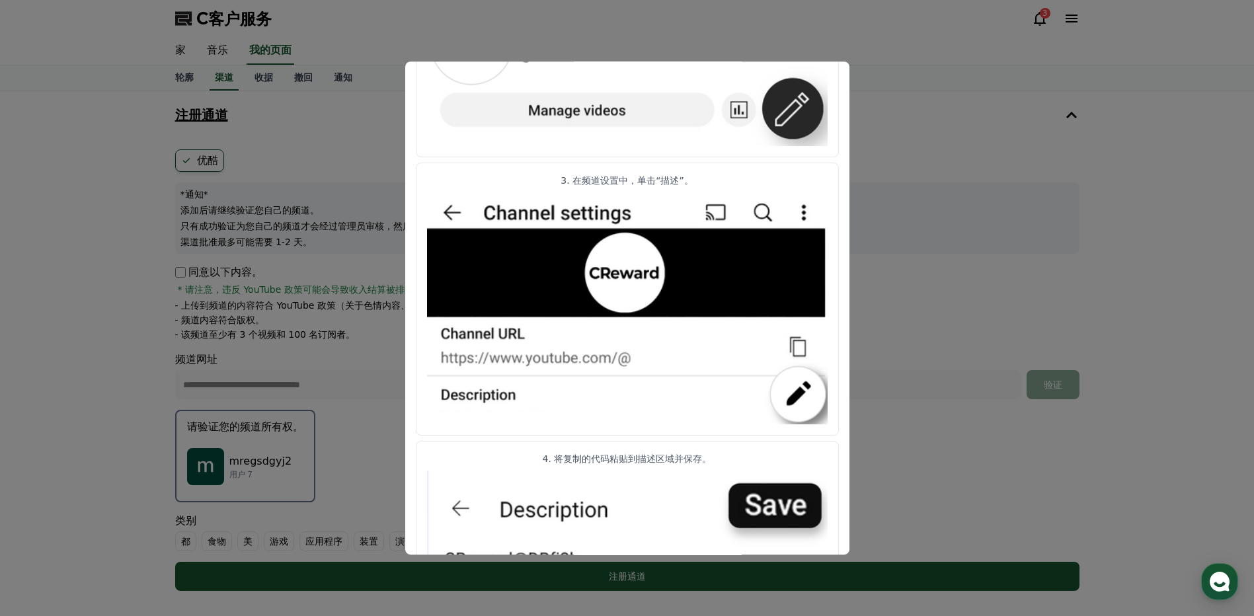
drag, startPoint x: 964, startPoint y: 115, endPoint x: 944, endPoint y: 118, distance: 20.0
click at [964, 114] on button "关闭模态" at bounding box center [627, 308] width 1254 height 616
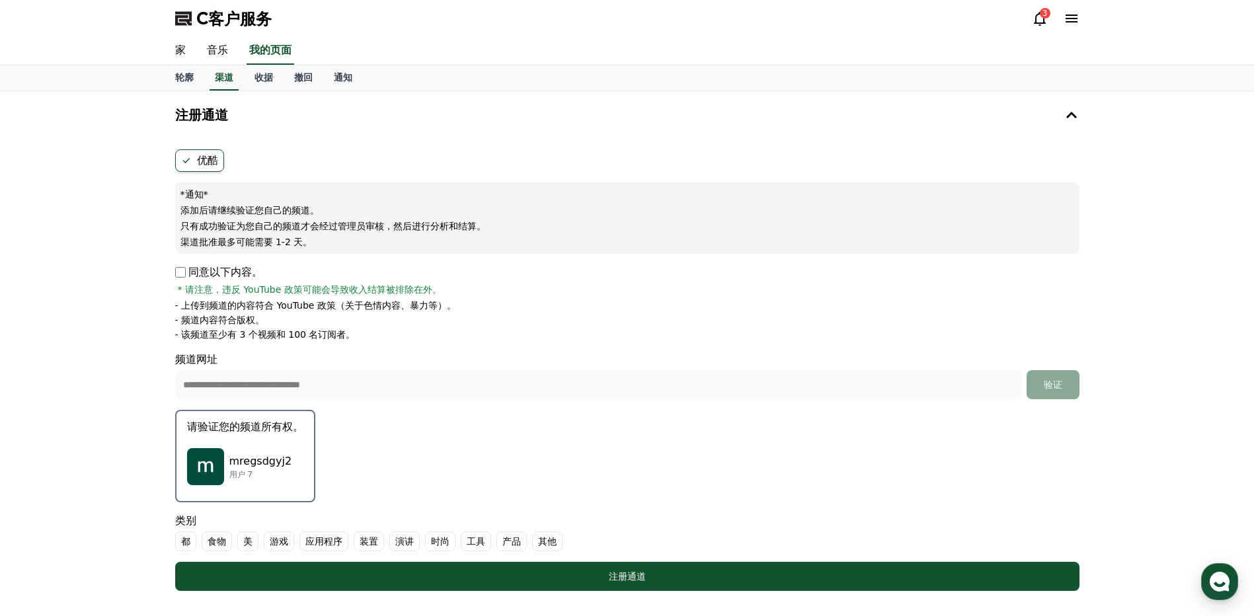
click at [555, 545] on font "其他" at bounding box center [547, 541] width 19 height 13
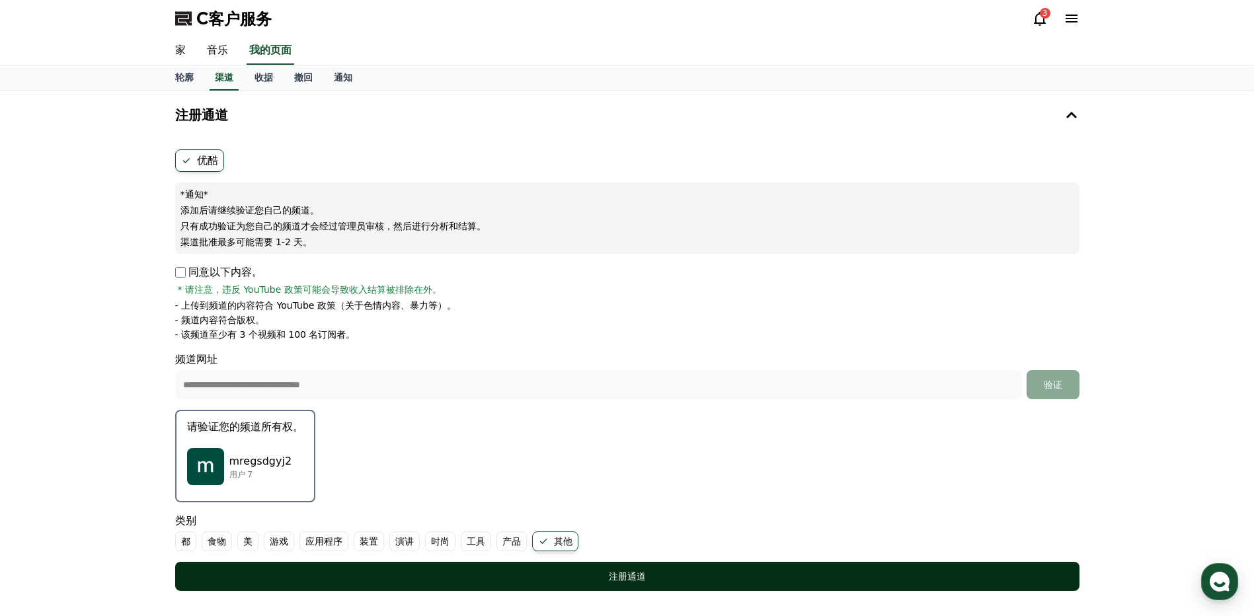
click at [632, 569] on button "注册通道" at bounding box center [627, 576] width 904 height 29
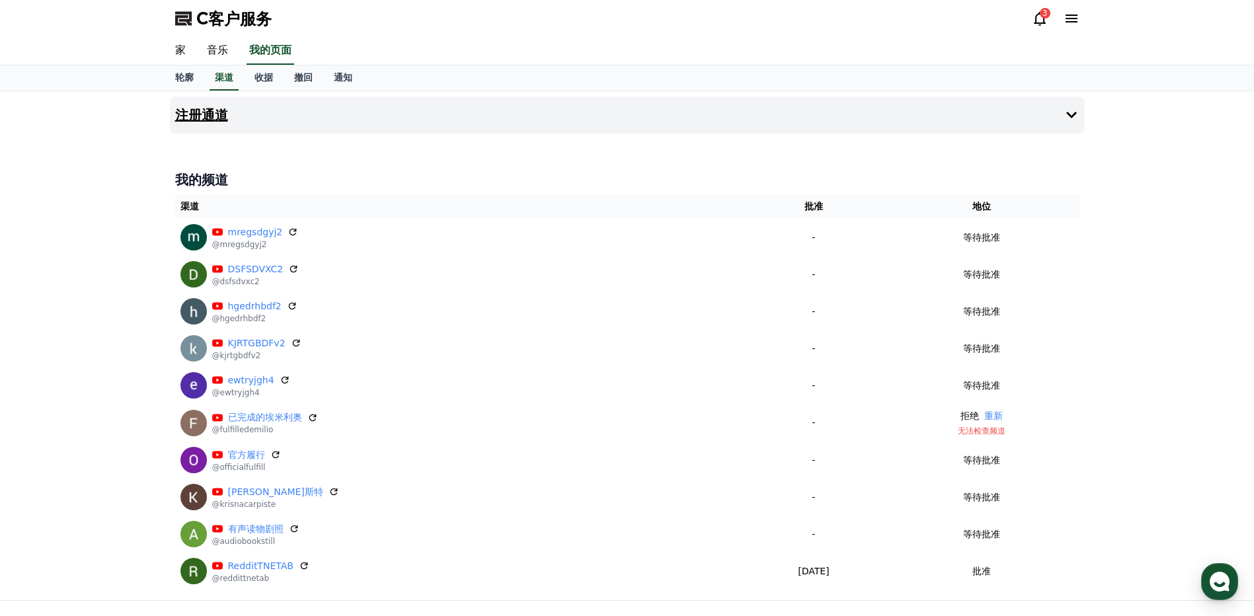
click at [207, 108] on h4 "注册通道" at bounding box center [201, 115] width 53 height 15
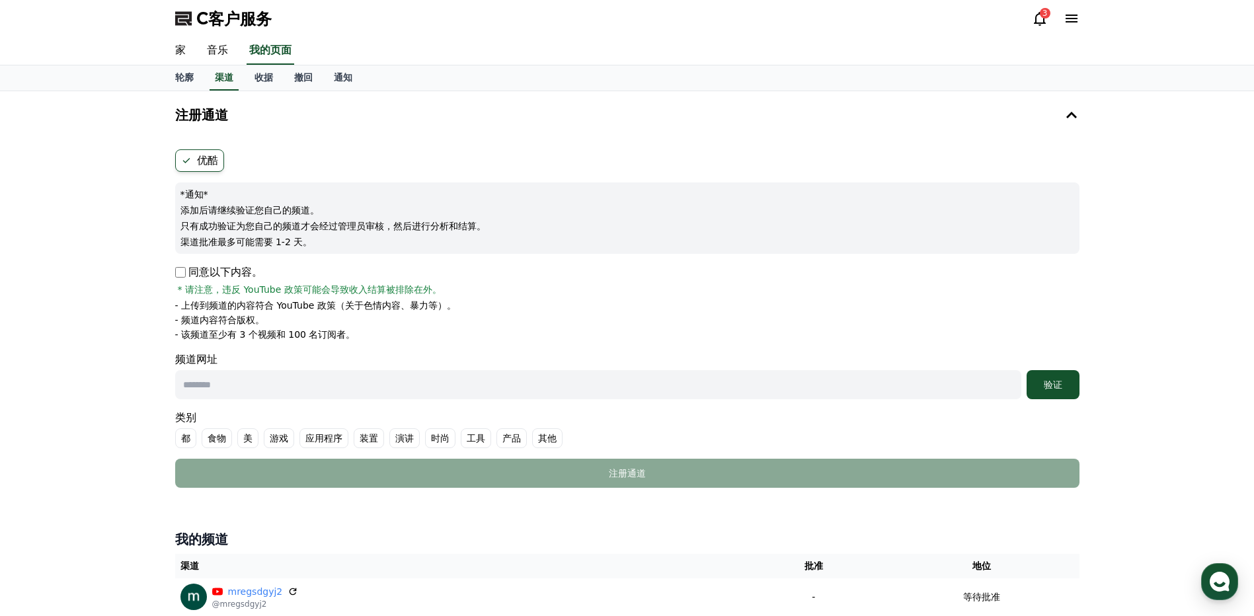
click at [186, 276] on p "同意以下内容。" at bounding box center [218, 272] width 87 height 16
click at [256, 390] on input "text" at bounding box center [598, 384] width 846 height 29
paste input "**********"
type input "**********"
click at [1068, 387] on div "验证" at bounding box center [1053, 384] width 42 height 13
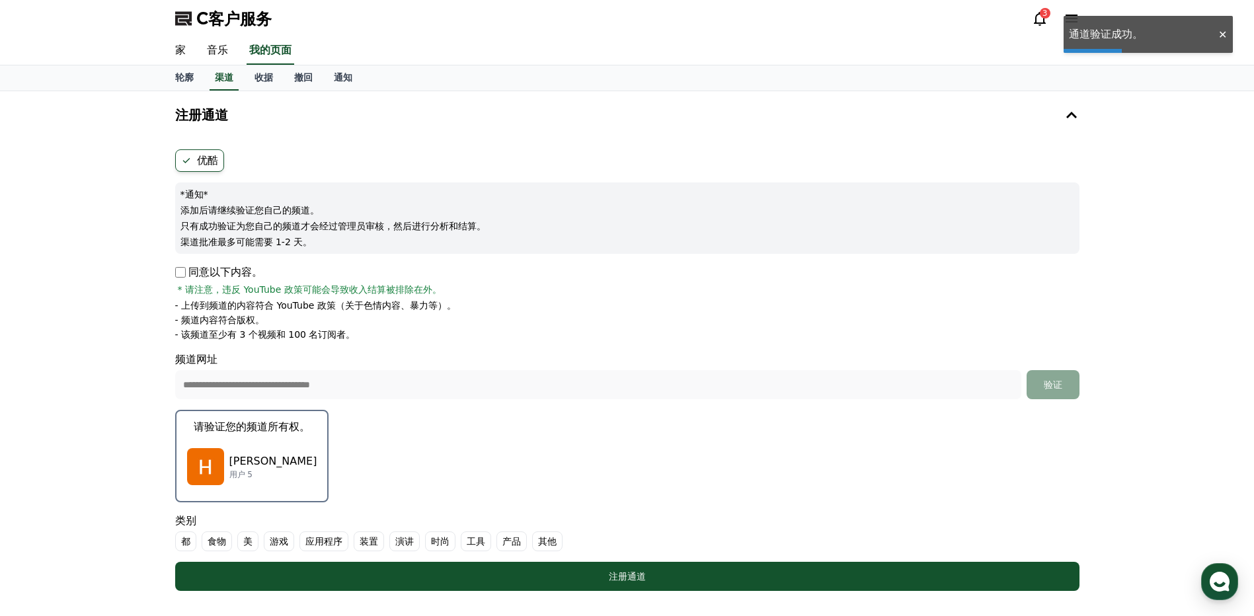
click at [550, 537] on font "其他" at bounding box center [547, 541] width 19 height 13
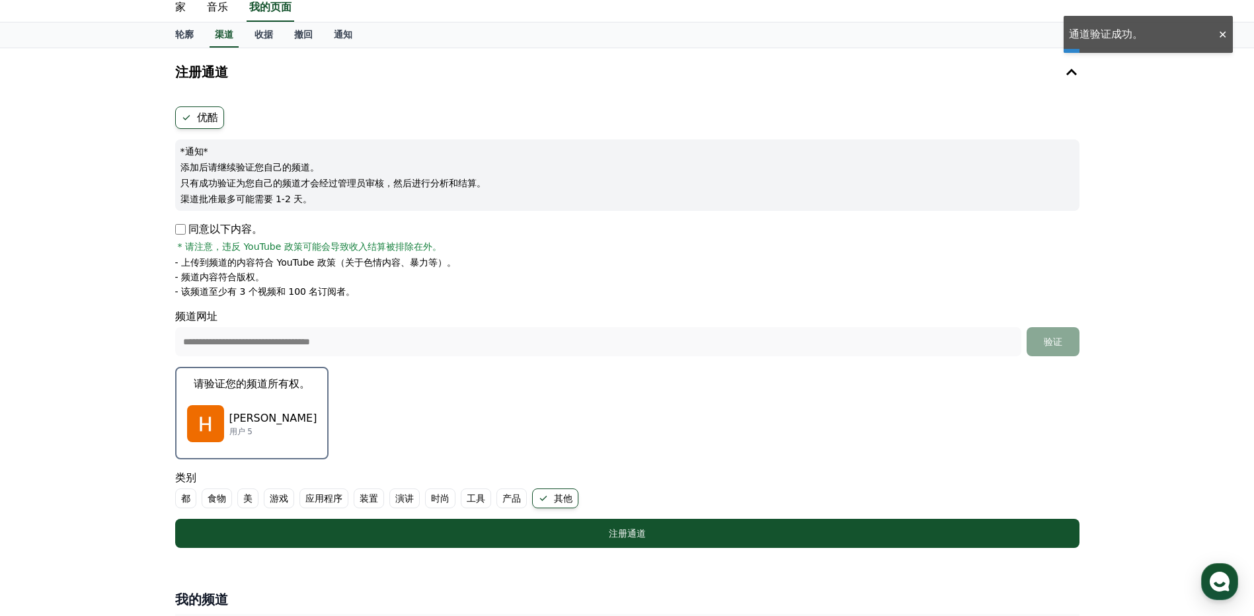
scroll to position [66, 0]
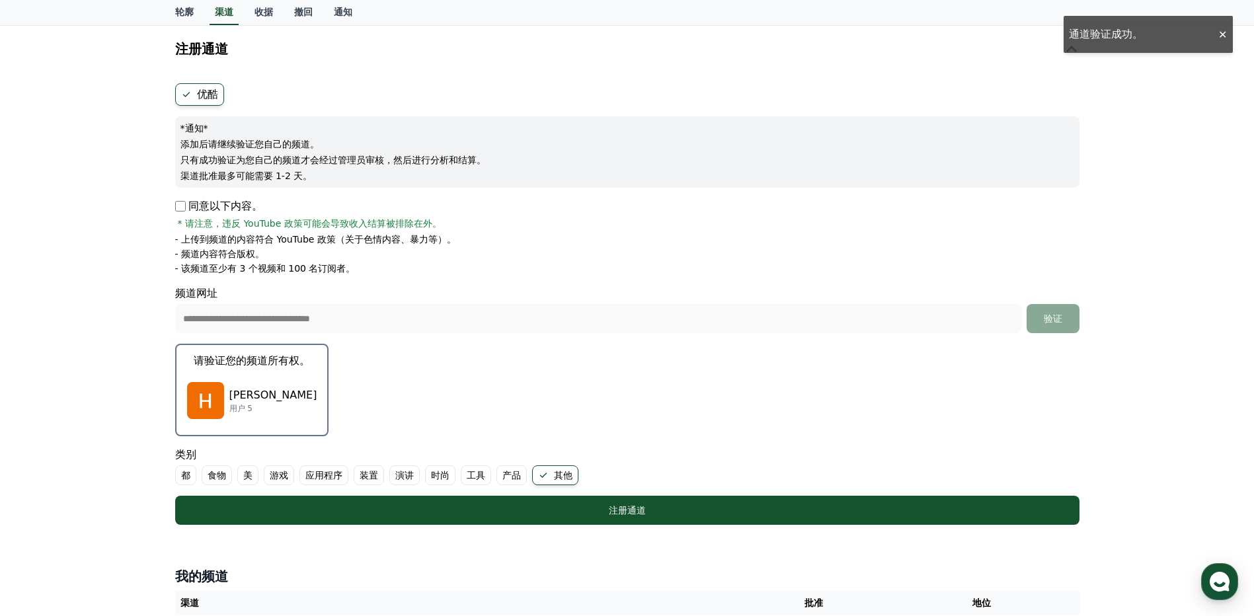
click at [243, 427] on button "请验证您的频道所有权。 亨利·卡塔尼亚 用户 5" at bounding box center [252, 390] width 154 height 93
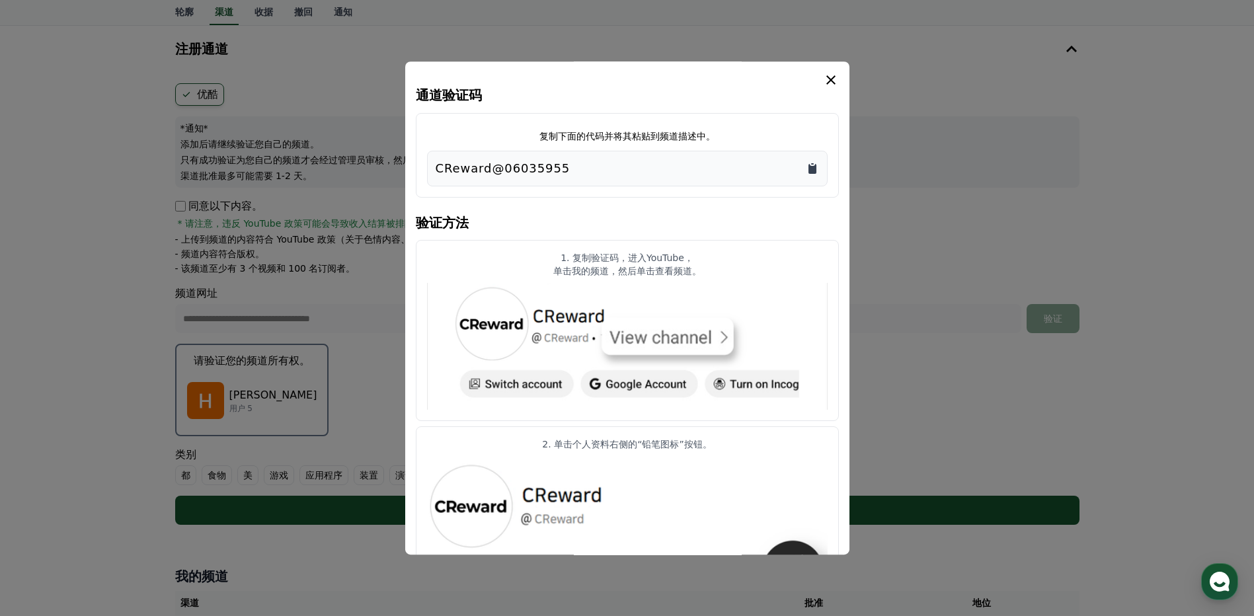
click at [819, 165] on icon "复制到剪贴板" at bounding box center [812, 168] width 13 height 13
click at [831, 81] on icon "模 态" at bounding box center [830, 79] width 9 height 9
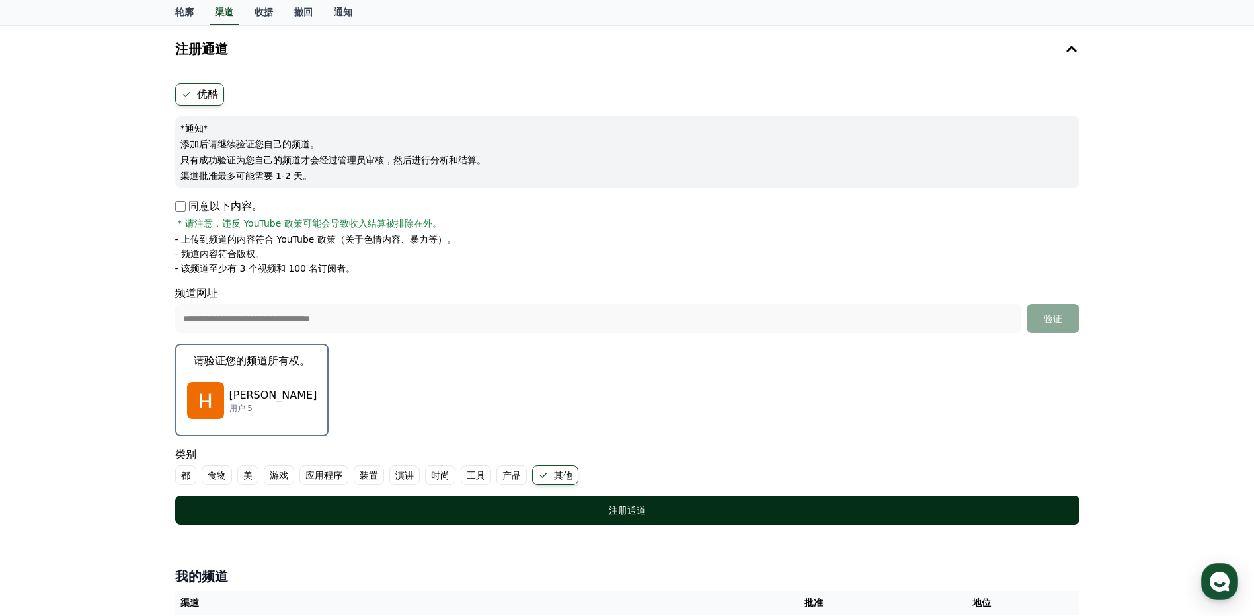
click at [430, 506] on div "注册通道" at bounding box center [628, 510] width 852 height 13
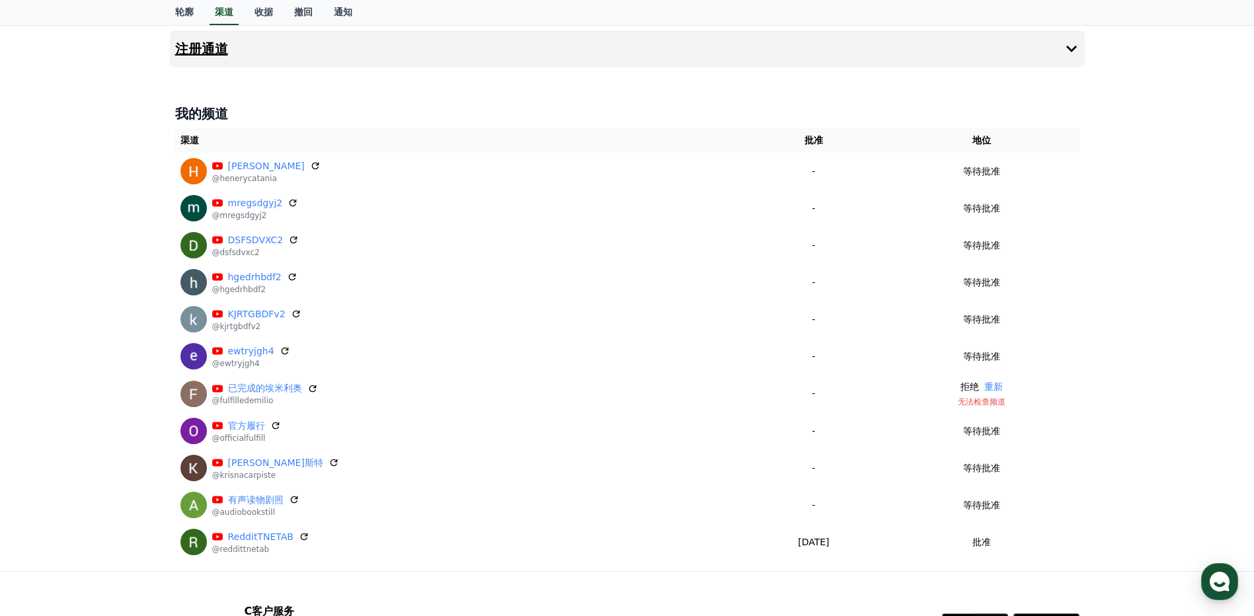
click at [216, 56] on h4 "注册通道" at bounding box center [201, 49] width 53 height 15
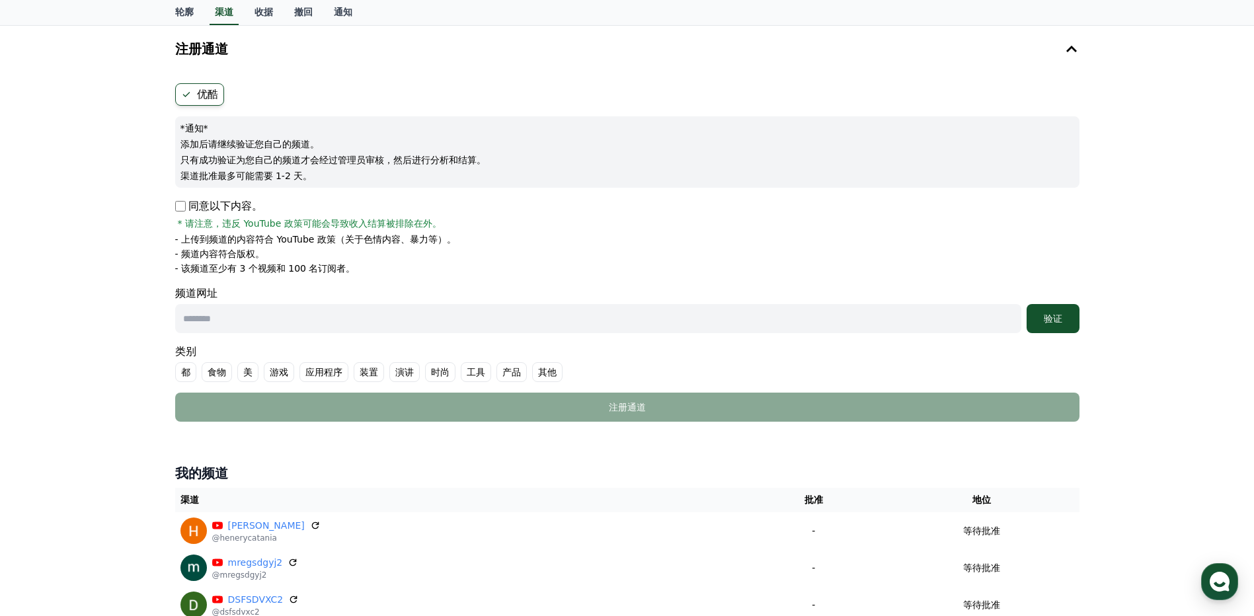
click at [255, 316] on input "text" at bounding box center [598, 318] width 846 height 29
paste input "**********"
type input "**********"
click at [1047, 325] on button "验证" at bounding box center [1053, 318] width 53 height 29
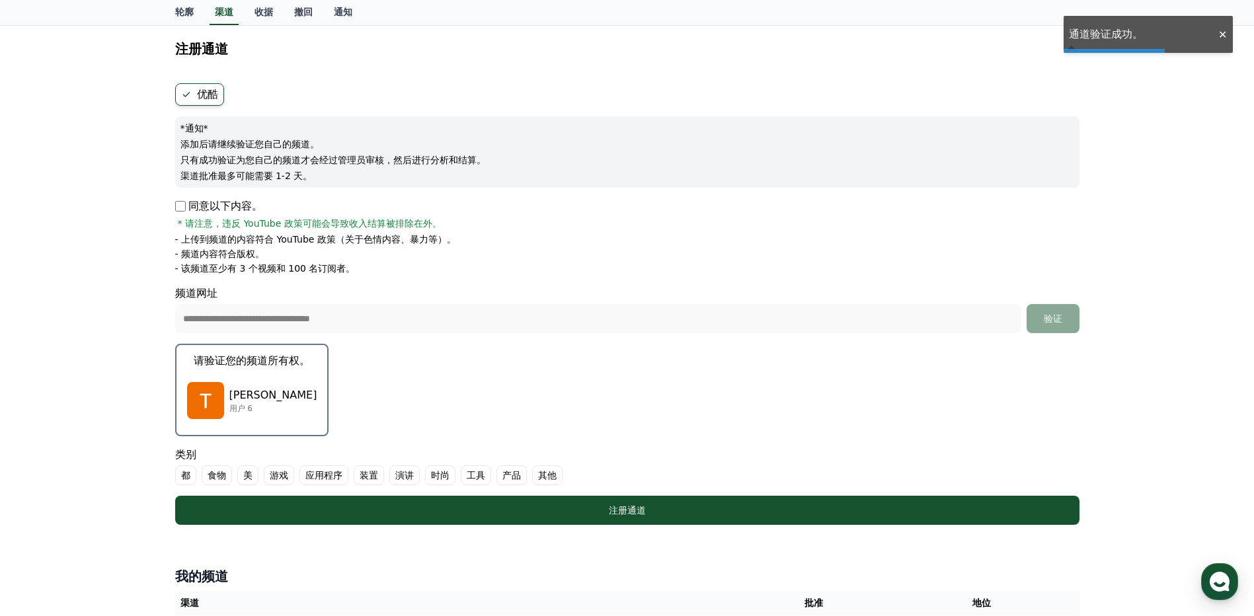
click at [236, 393] on p "[PERSON_NAME]" at bounding box center [273, 395] width 88 height 16
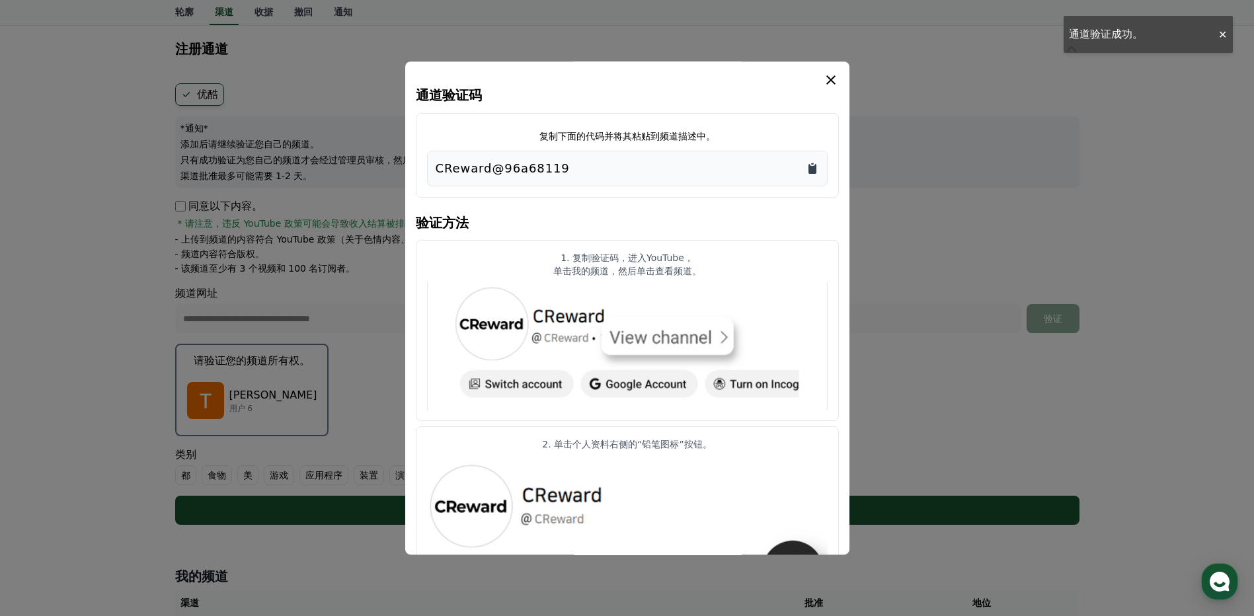
click at [809, 163] on icon "复制到剪贴板" at bounding box center [812, 168] width 13 height 13
click at [828, 78] on icon "模 态" at bounding box center [830, 79] width 9 height 9
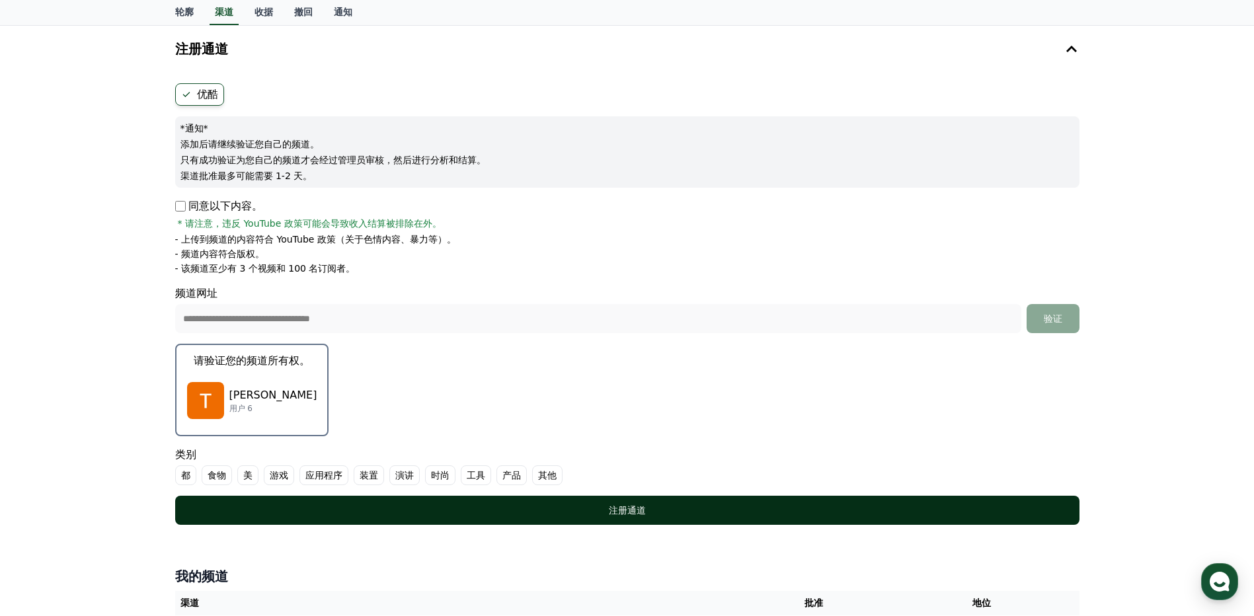
click at [546, 501] on button "注册通道" at bounding box center [627, 510] width 904 height 29
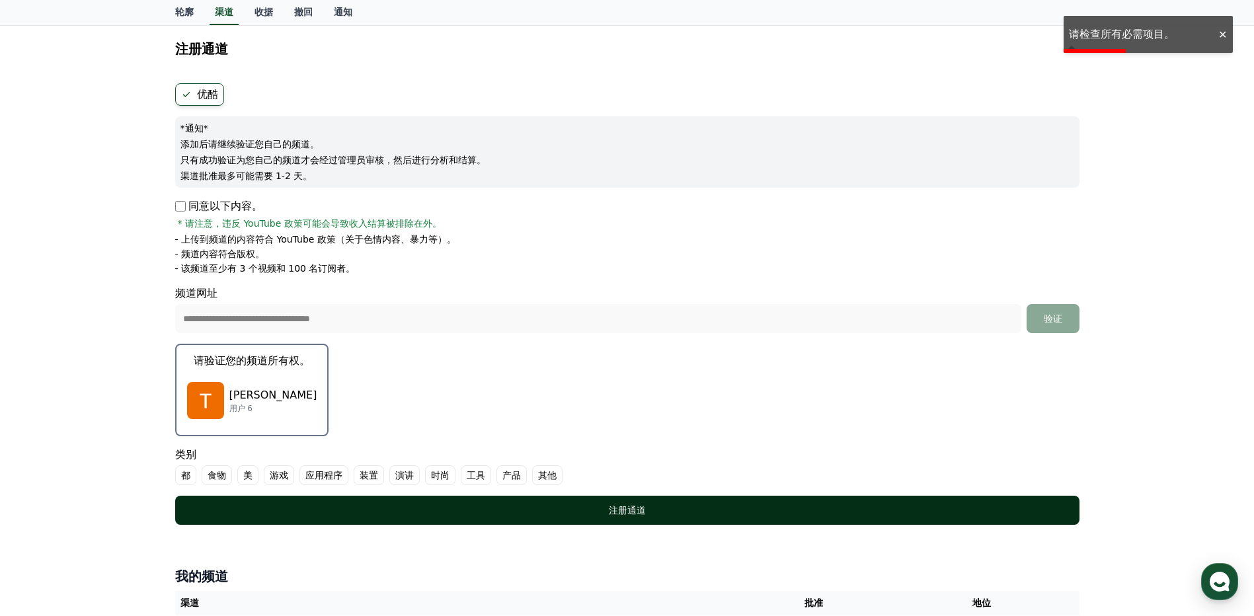
click at [608, 506] on div "注册通道" at bounding box center [628, 510] width 852 height 13
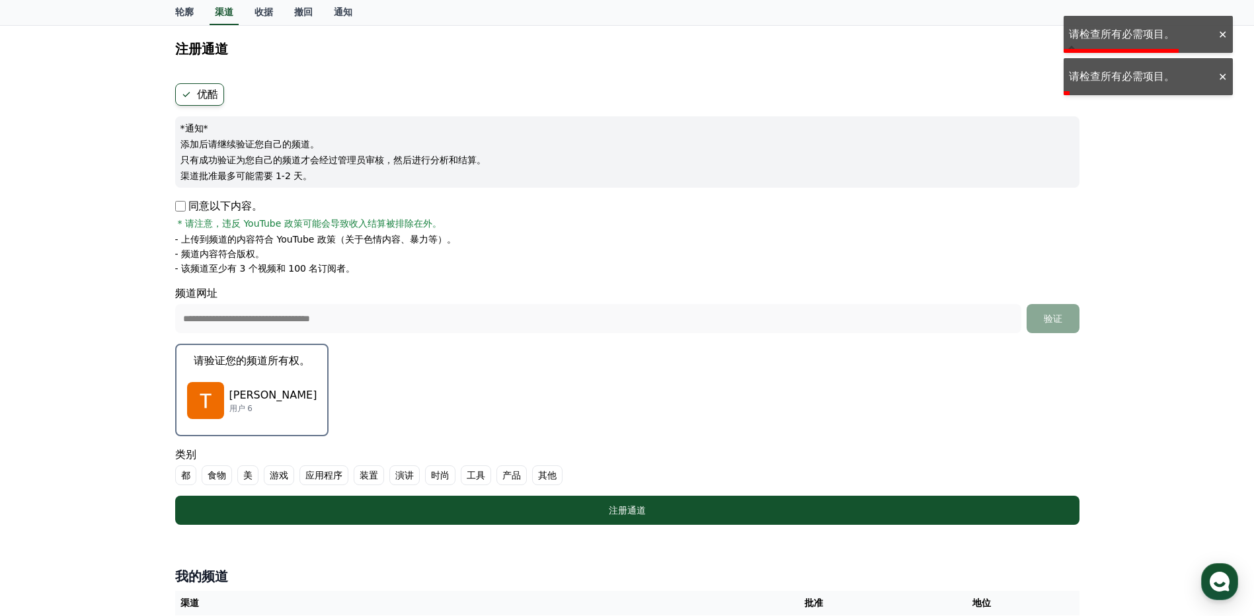
click at [543, 463] on div "类别 都 食物 美 游戏 应用程序 装置 演讲 时尚 工具 产品 其他" at bounding box center [627, 466] width 904 height 38
click at [547, 471] on font "其他" at bounding box center [547, 475] width 19 height 13
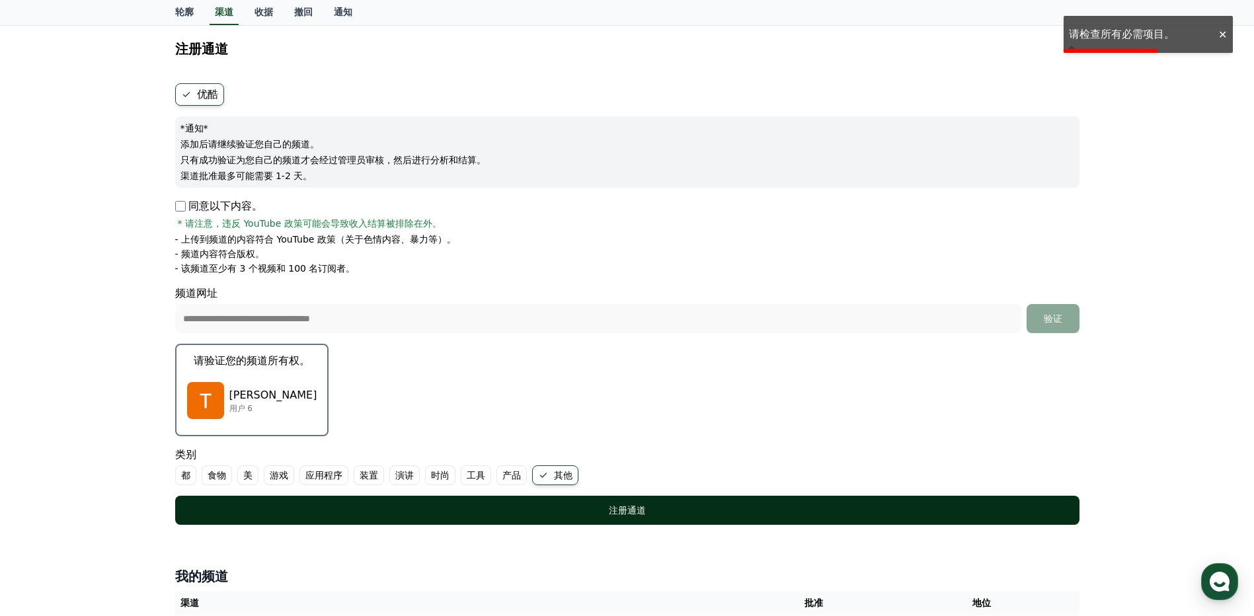
click at [573, 509] on div "注册通道" at bounding box center [628, 510] width 852 height 13
click at [612, 512] on font "注册通道" at bounding box center [627, 510] width 37 height 11
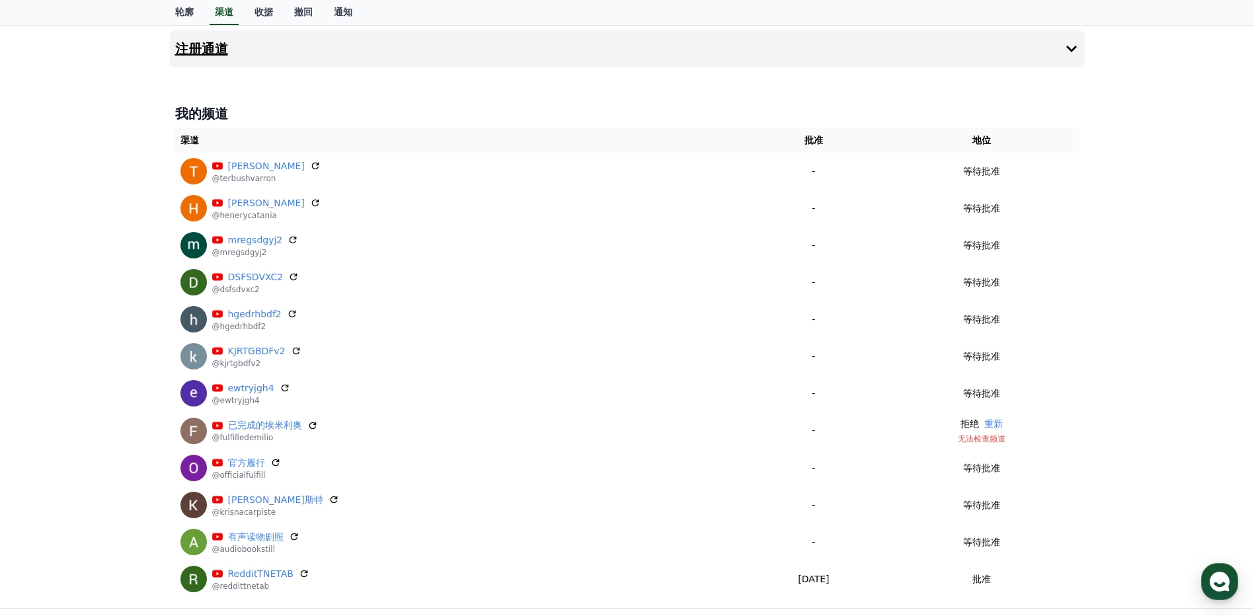
click at [218, 52] on h4 "注册通道" at bounding box center [201, 49] width 53 height 15
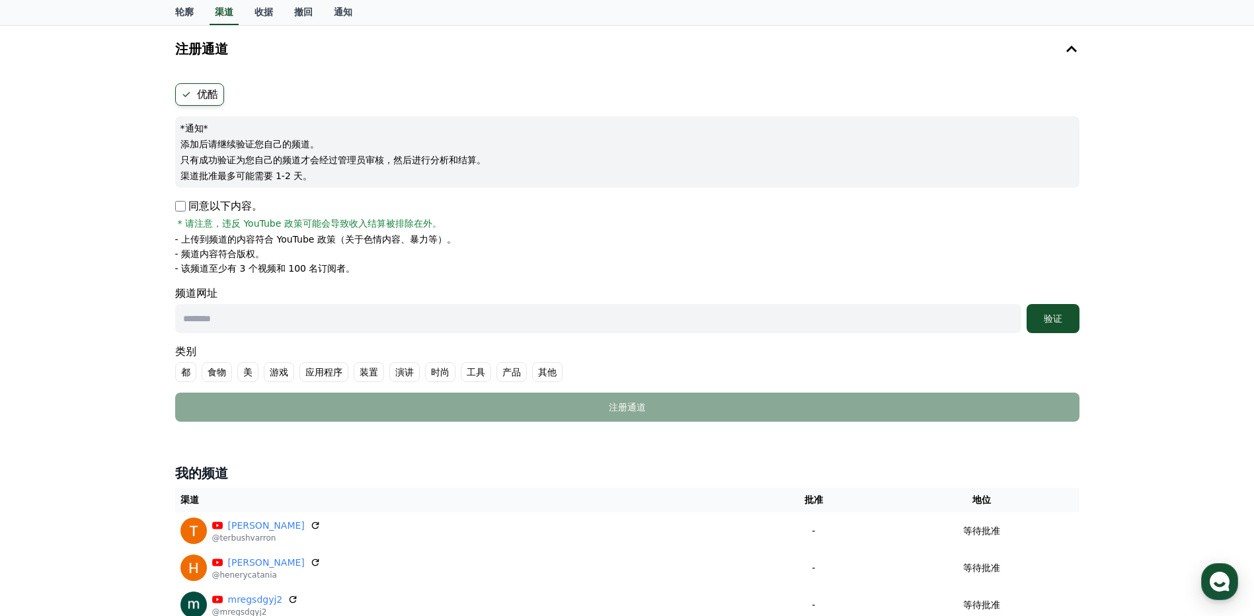
click at [268, 310] on input "text" at bounding box center [598, 318] width 846 height 29
paste input "**********"
type input "**********"
click at [1051, 325] on div "验证" at bounding box center [1053, 318] width 42 height 13
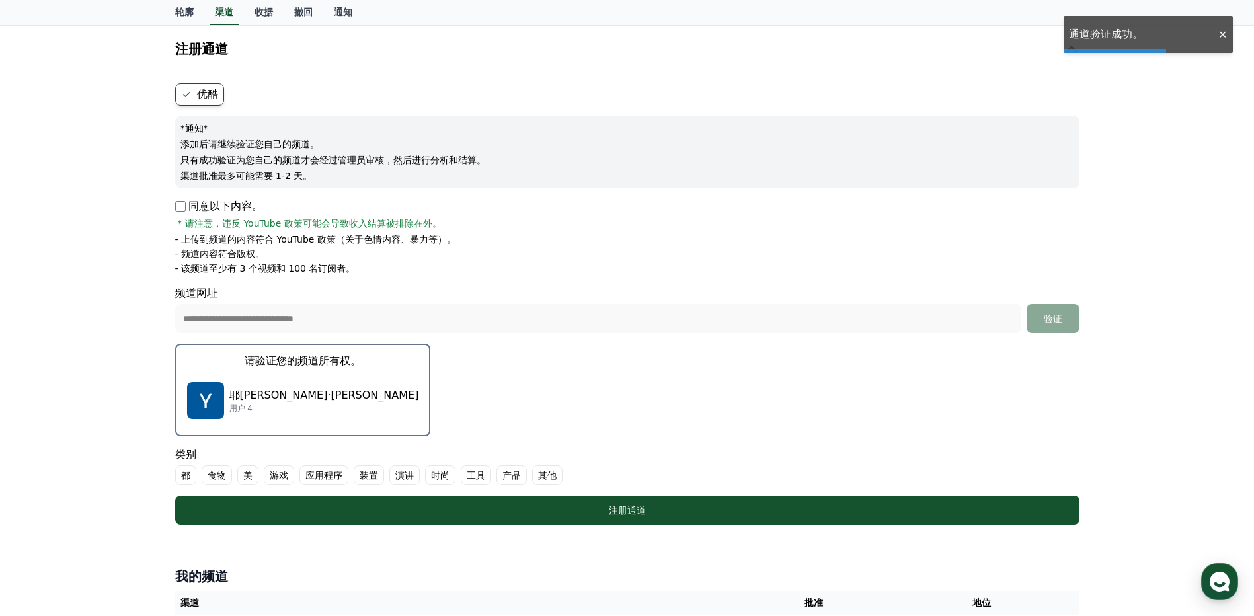
click at [235, 385] on div "耶[PERSON_NAME]·[PERSON_NAME] 用户 4" at bounding box center [303, 400] width 232 height 53
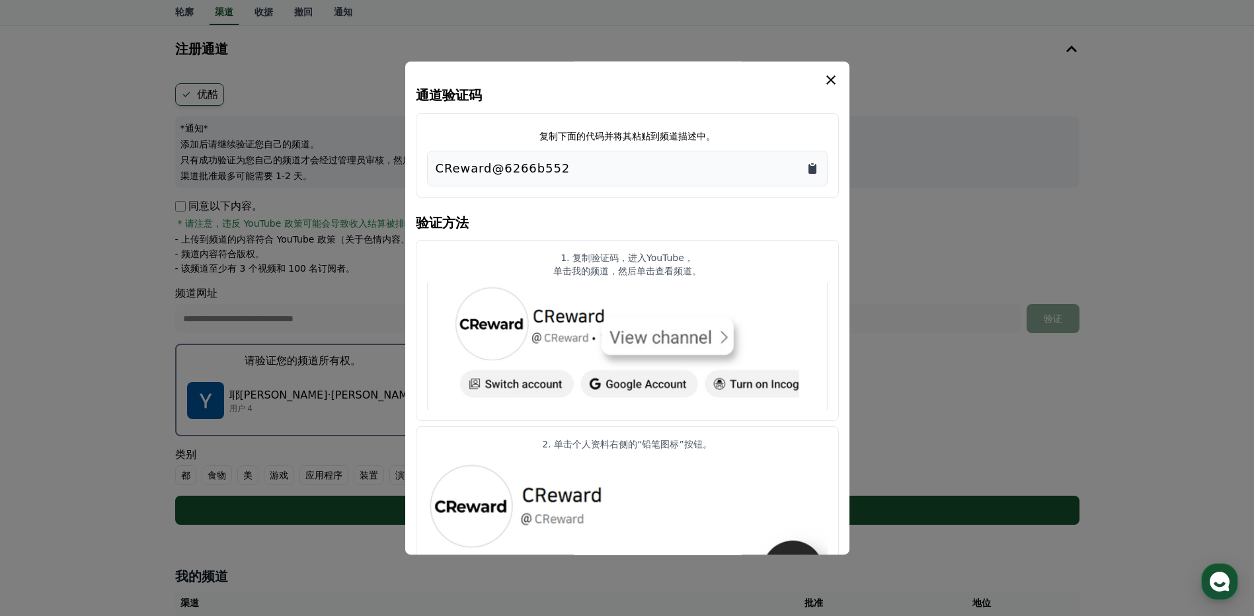
click at [808, 164] on icon "复制到剪贴板" at bounding box center [812, 168] width 13 height 13
click at [818, 165] on icon "复制到剪贴板" at bounding box center [812, 168] width 13 height 13
click at [830, 77] on icon "模 态" at bounding box center [831, 80] width 16 height 16
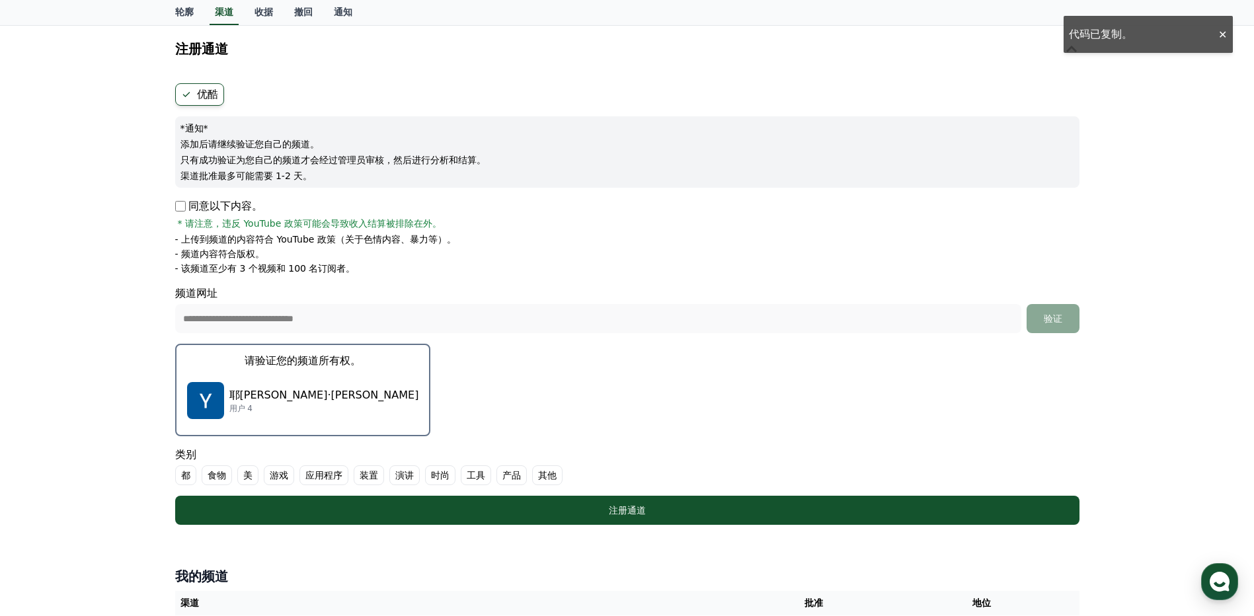
drag, startPoint x: 550, startPoint y: 475, endPoint x: 559, endPoint y: 476, distance: 8.7
click at [551, 474] on font "其他" at bounding box center [547, 475] width 19 height 13
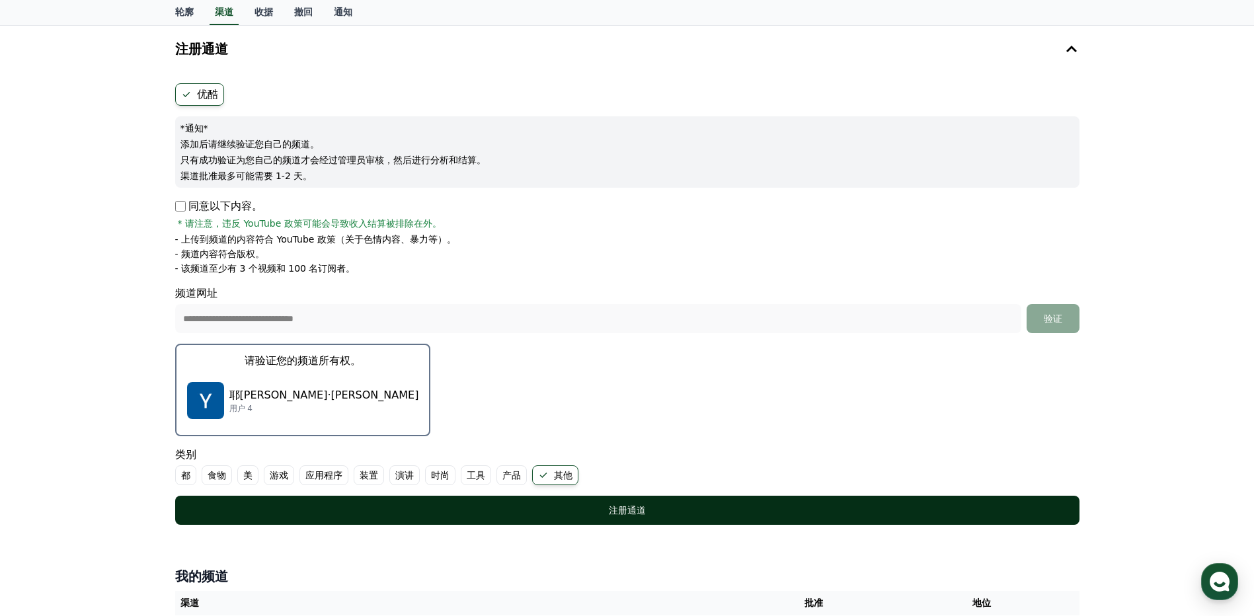
click at [594, 499] on button "注册通道" at bounding box center [627, 510] width 904 height 29
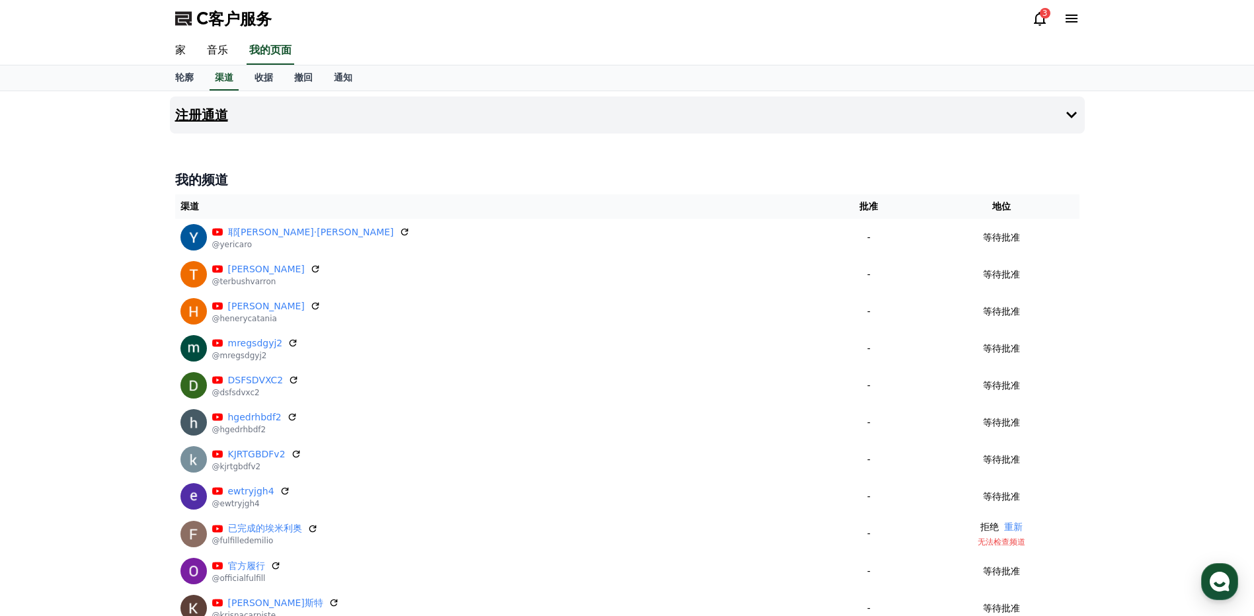
click at [208, 108] on h4 "注册通道" at bounding box center [201, 115] width 53 height 15
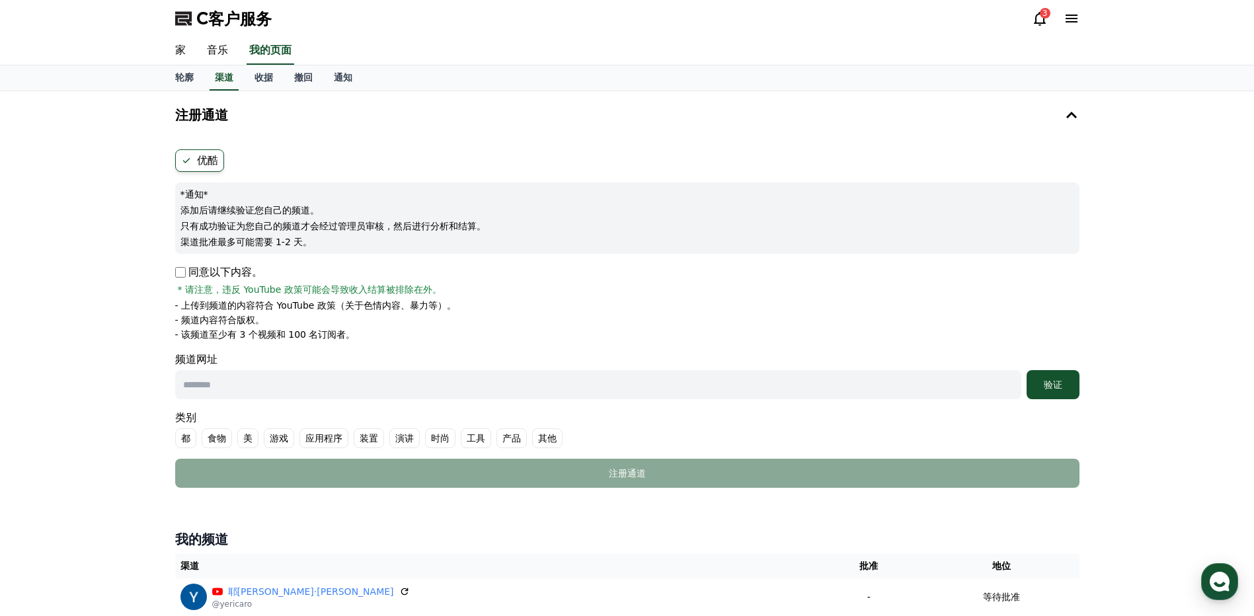
click at [303, 379] on input "text" at bounding box center [598, 384] width 846 height 29
paste input "**********"
type input "**********"
click at [1059, 387] on font "验证" at bounding box center [1053, 385] width 19 height 11
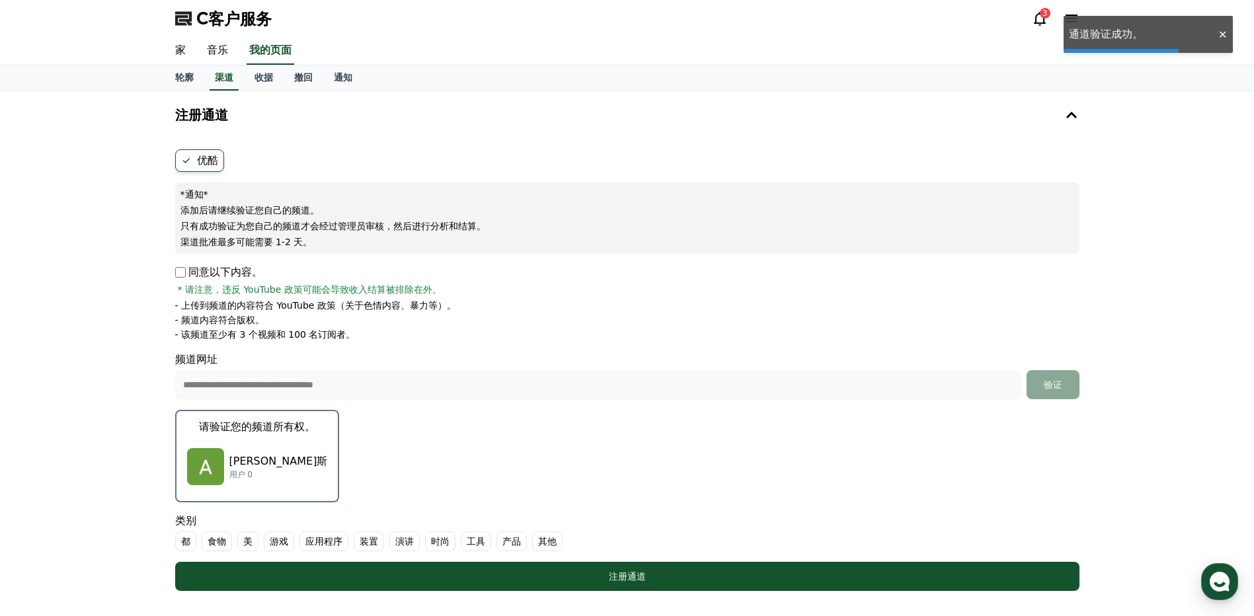
click at [246, 454] on p "艾比·维亚洛博斯" at bounding box center [278, 462] width 99 height 16
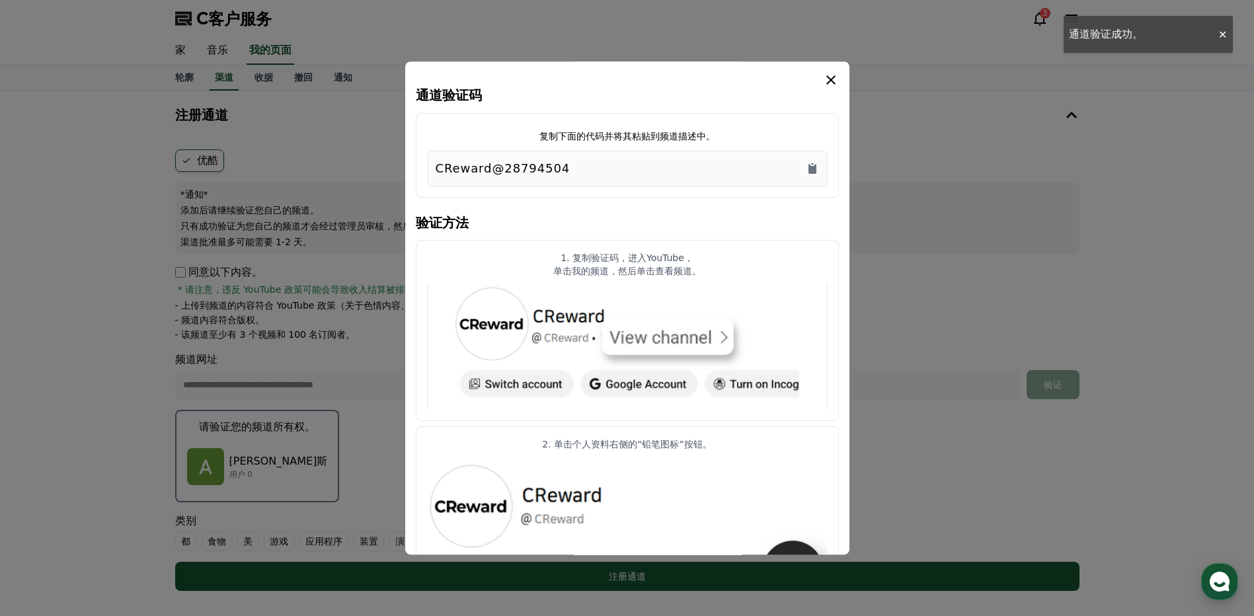
click at [819, 169] on div "CReward@28794504" at bounding box center [627, 169] width 401 height 36
click at [808, 172] on icon "复制到剪贴板" at bounding box center [812, 168] width 13 height 13
click at [834, 83] on icon "模 态" at bounding box center [830, 79] width 9 height 9
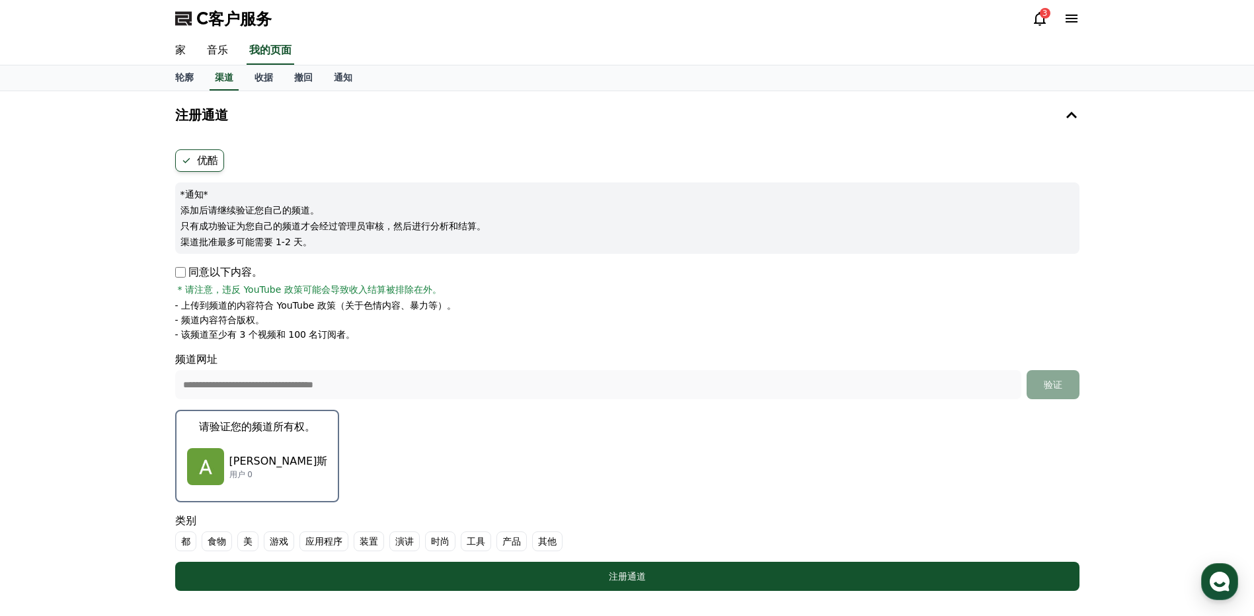
click at [548, 539] on font "其他" at bounding box center [547, 541] width 19 height 13
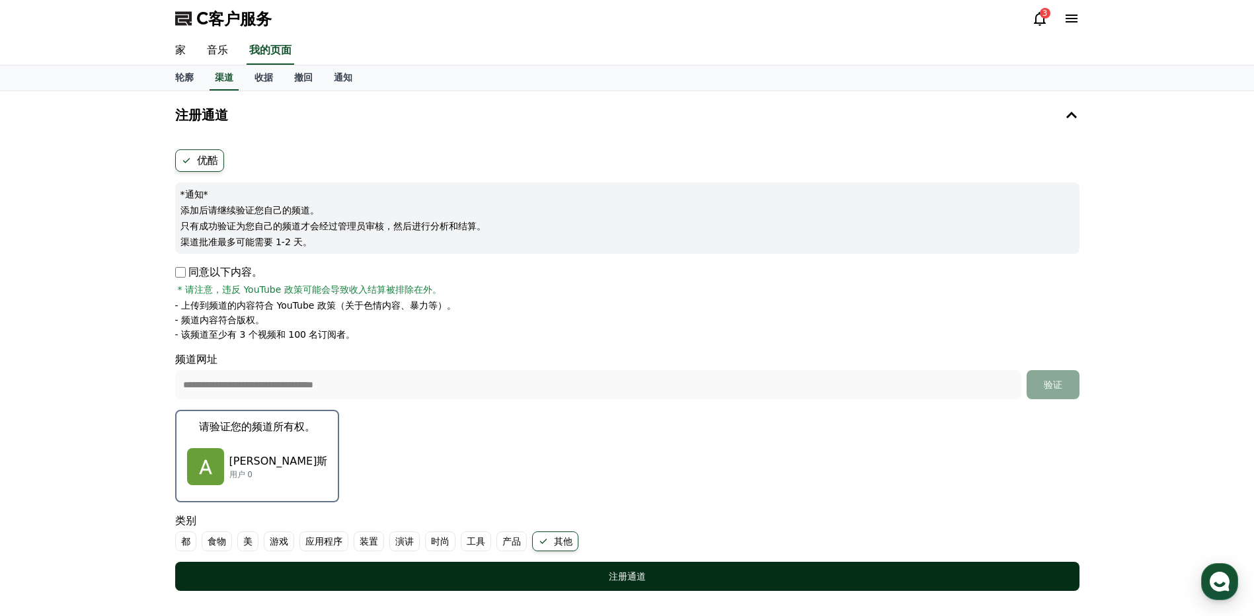
click at [616, 564] on button "注册通道" at bounding box center [627, 576] width 904 height 29
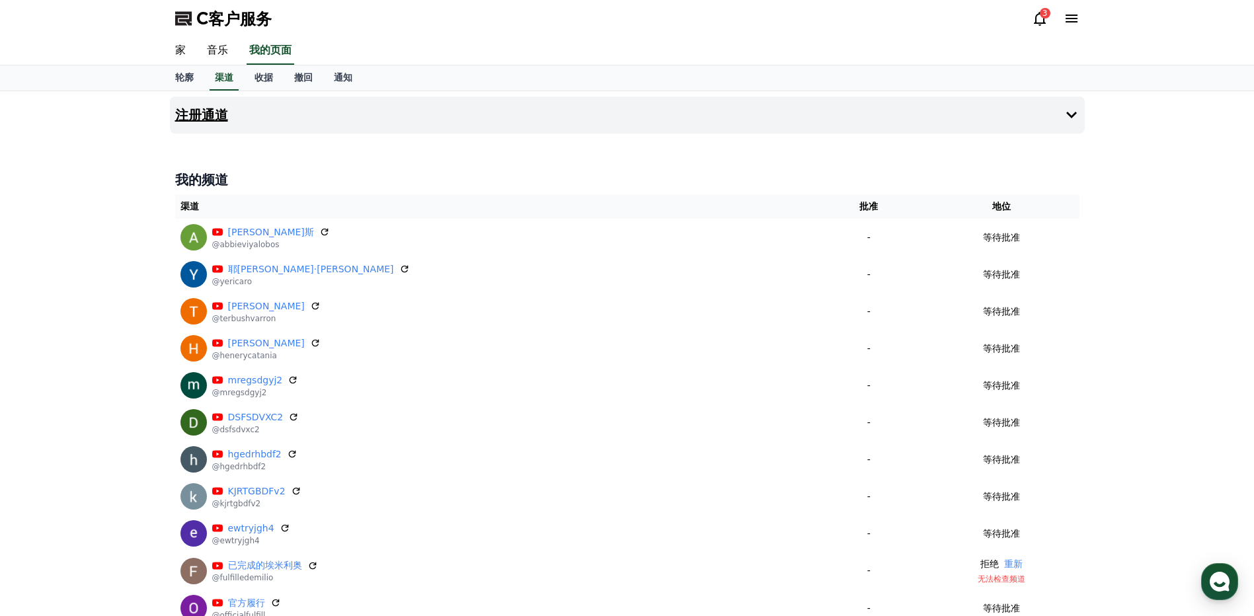
click at [223, 120] on h4 "注册通道" at bounding box center [201, 115] width 53 height 15
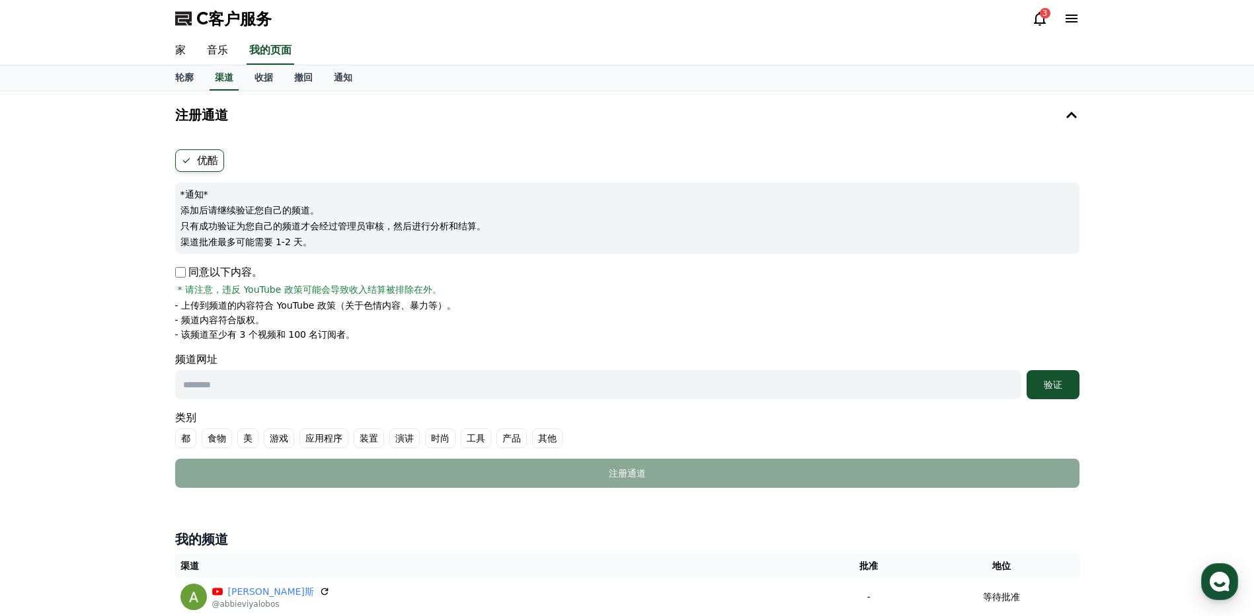
click at [223, 377] on input "text" at bounding box center [598, 384] width 846 height 29
paste input "**********"
type input "**********"
click at [543, 439] on font "其他" at bounding box center [547, 438] width 19 height 13
click at [1057, 383] on font "验证" at bounding box center [1053, 385] width 19 height 11
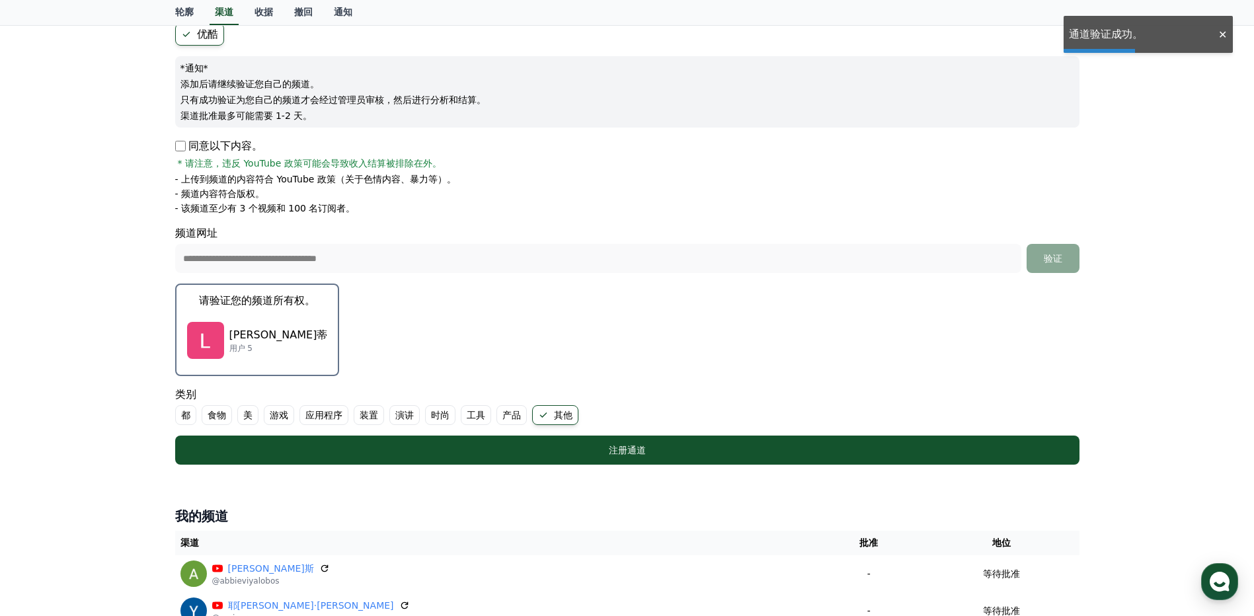
scroll to position [132, 0]
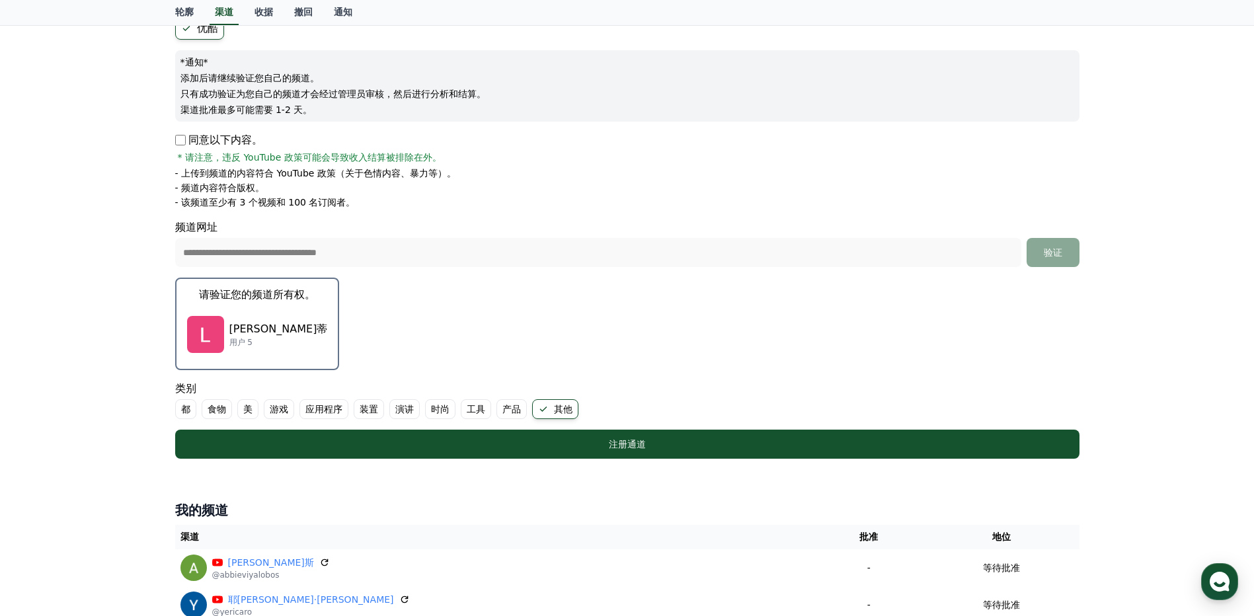
click at [291, 341] on p "用户 5" at bounding box center [278, 342] width 99 height 11
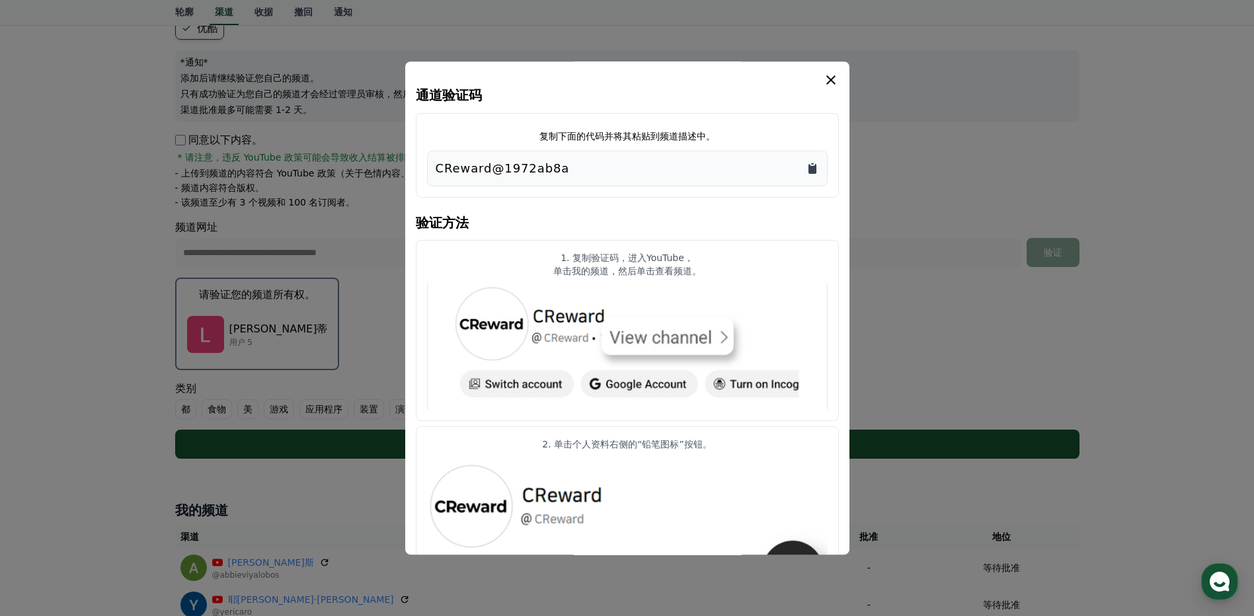
click at [809, 165] on icon "复制到剪贴板" at bounding box center [813, 169] width 8 height 10
click at [809, 167] on icon "复制到剪贴板" at bounding box center [813, 169] width 8 height 10
click at [830, 71] on div "通道验证码 复制下面的代码并将其粘贴到频道描述中。 CReward@1972ab8a 验证方法 1. 复制验证码，进入YouTube， 单击我的频道，然后单击…" at bounding box center [627, 307] width 444 height 493
click at [837, 78] on icon "模 态" at bounding box center [831, 80] width 16 height 16
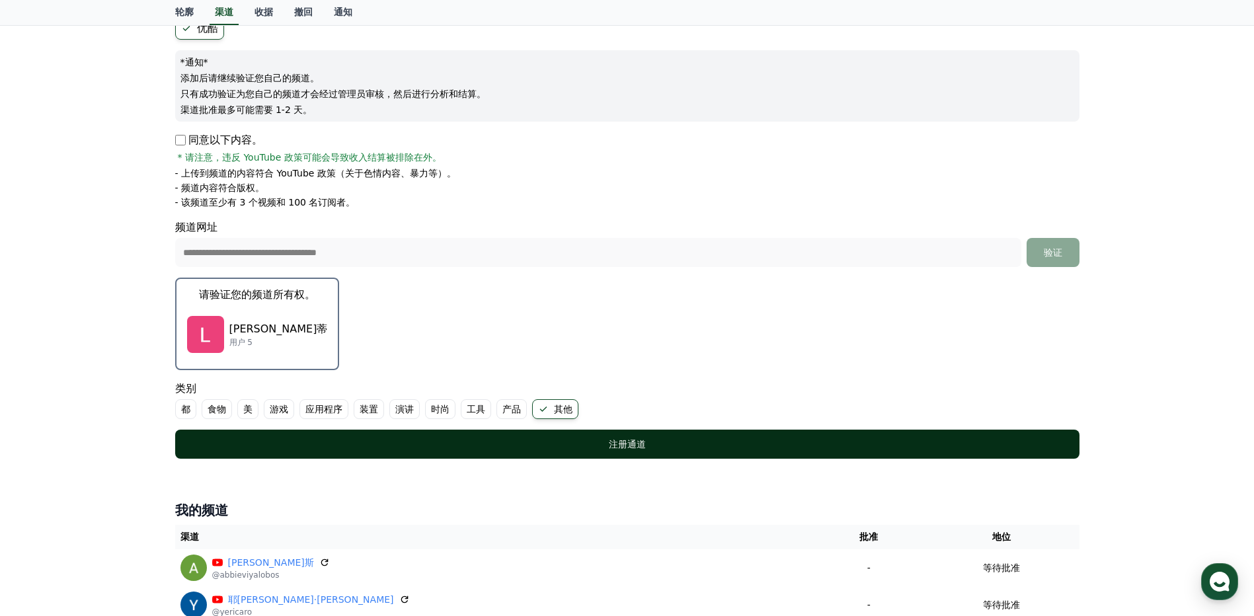
click at [590, 435] on button "注册通道" at bounding box center [627, 444] width 904 height 29
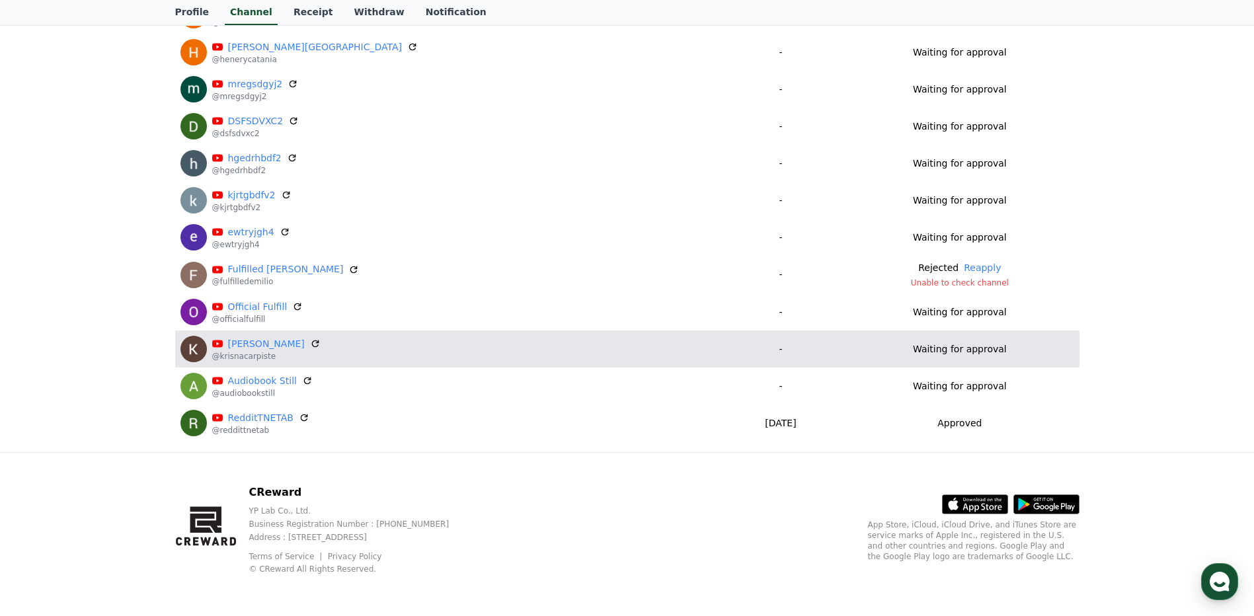
scroll to position [334, 0]
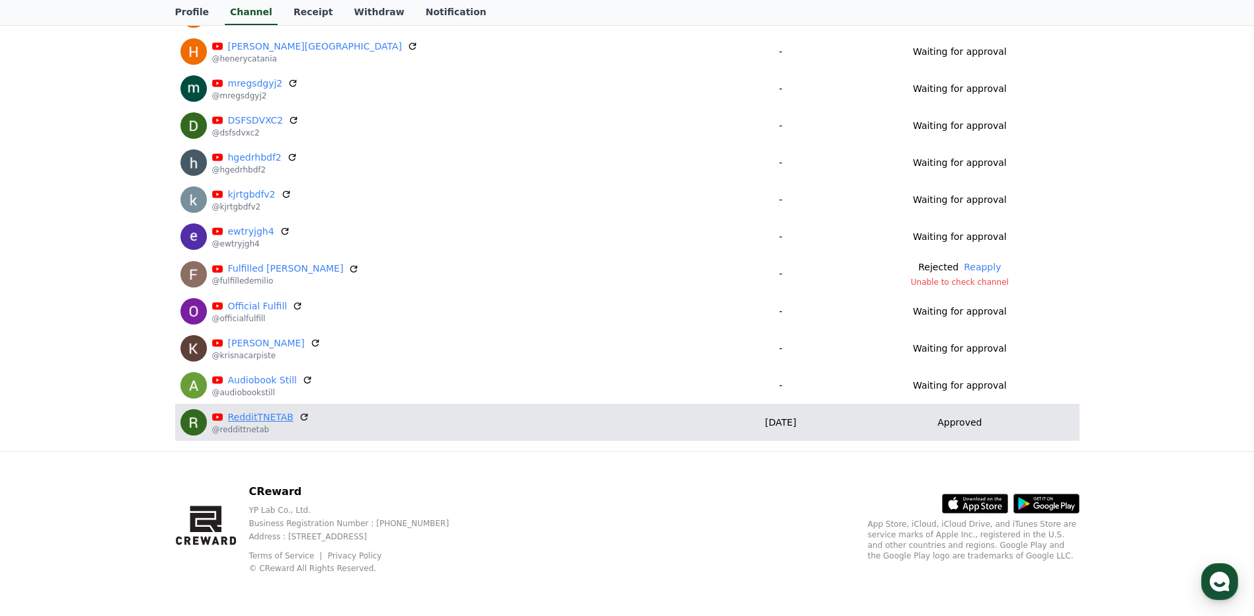
click at [262, 413] on link "RedditTNETAB" at bounding box center [260, 418] width 65 height 14
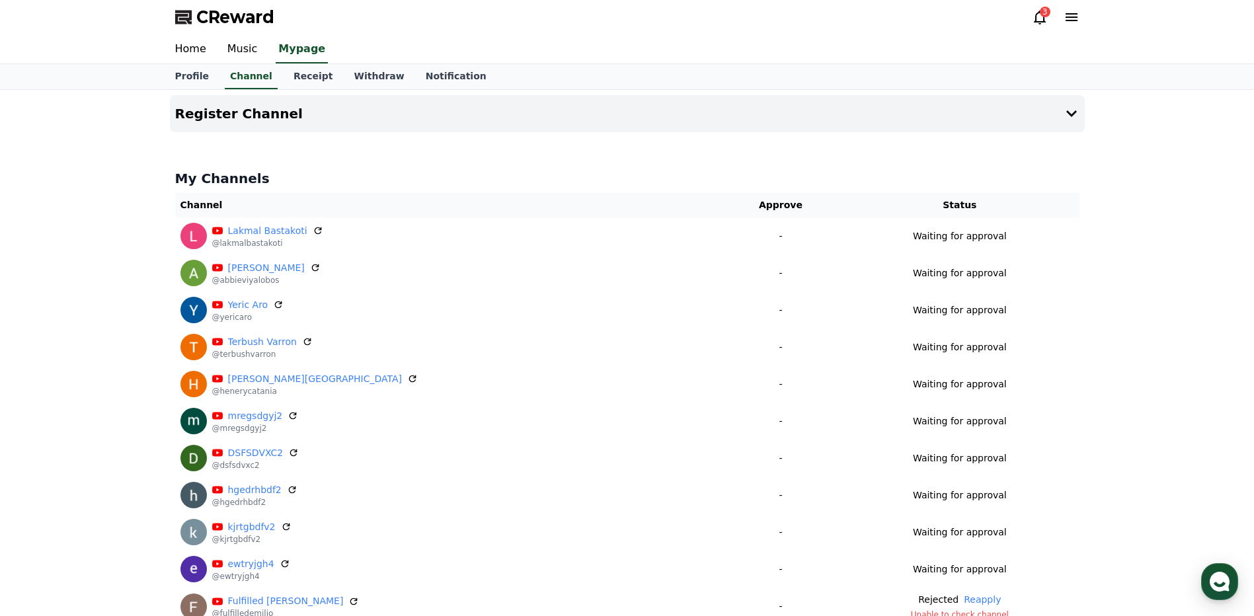
scroll to position [0, 0]
click at [186, 86] on link "Profile" at bounding box center [192, 77] width 55 height 25
select select "**********"
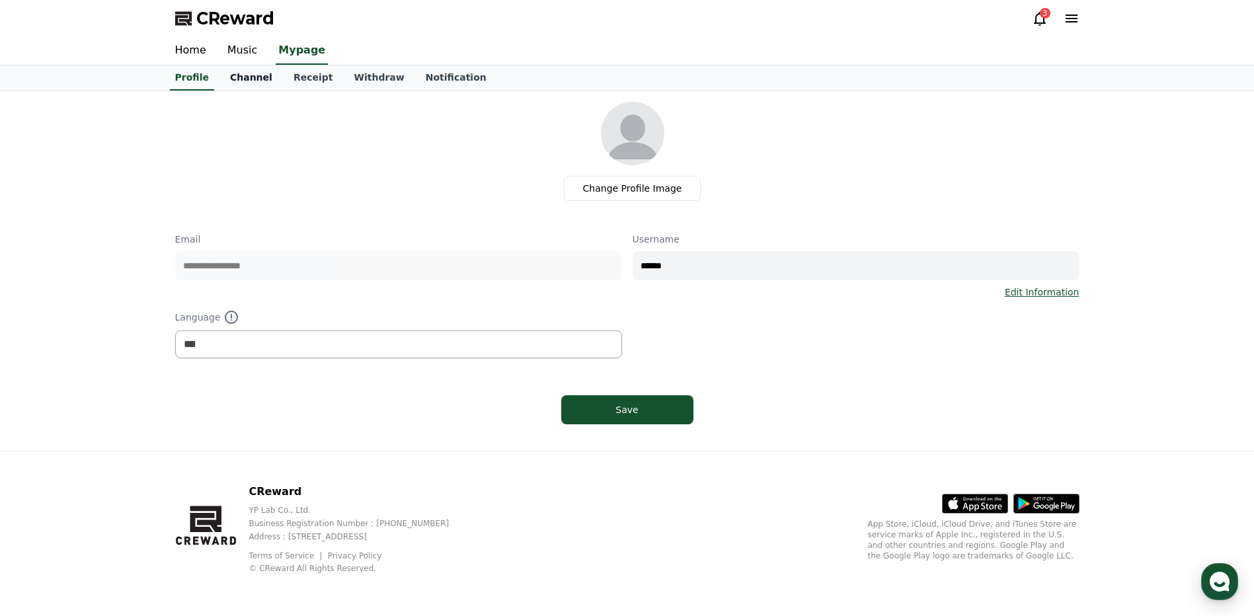
click at [235, 84] on link "Channel" at bounding box center [251, 77] width 63 height 25
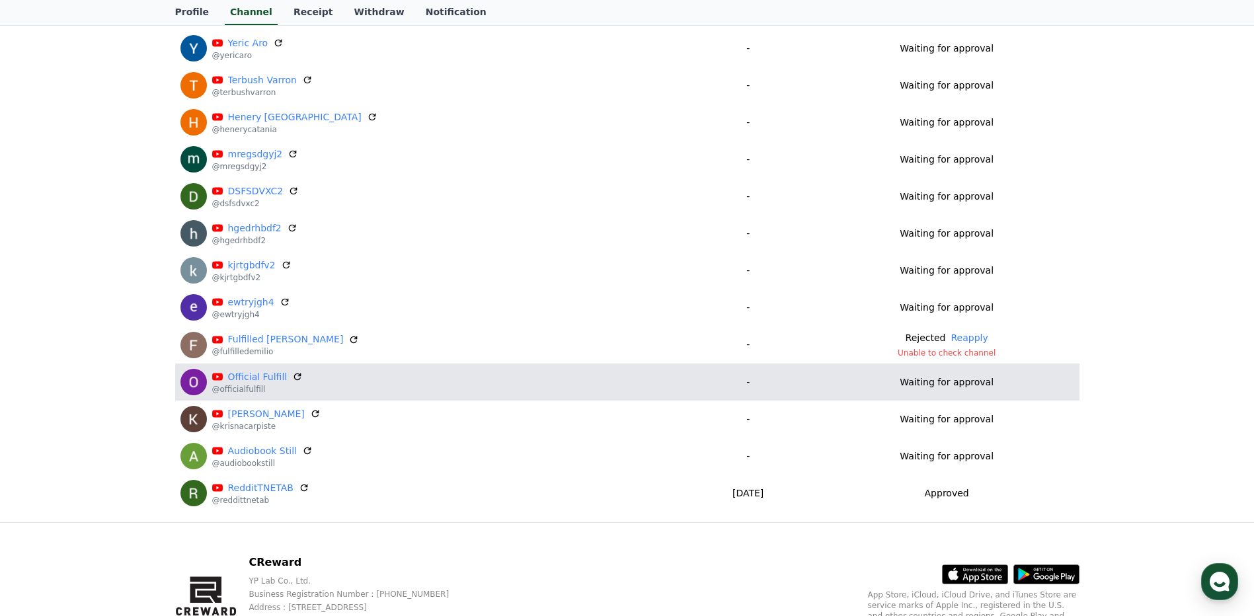
scroll to position [264, 0]
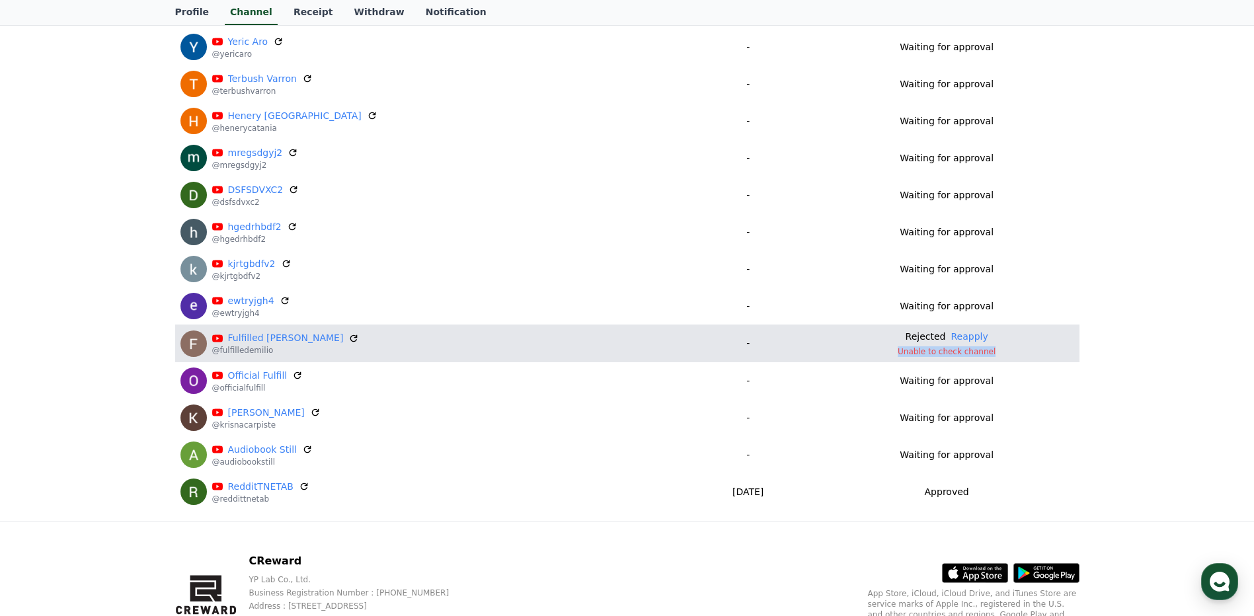
drag, startPoint x: 883, startPoint y: 353, endPoint x: 994, endPoint y: 350, distance: 111.1
click at [994, 350] on p "Unable to check channel" at bounding box center [947, 351] width 255 height 11
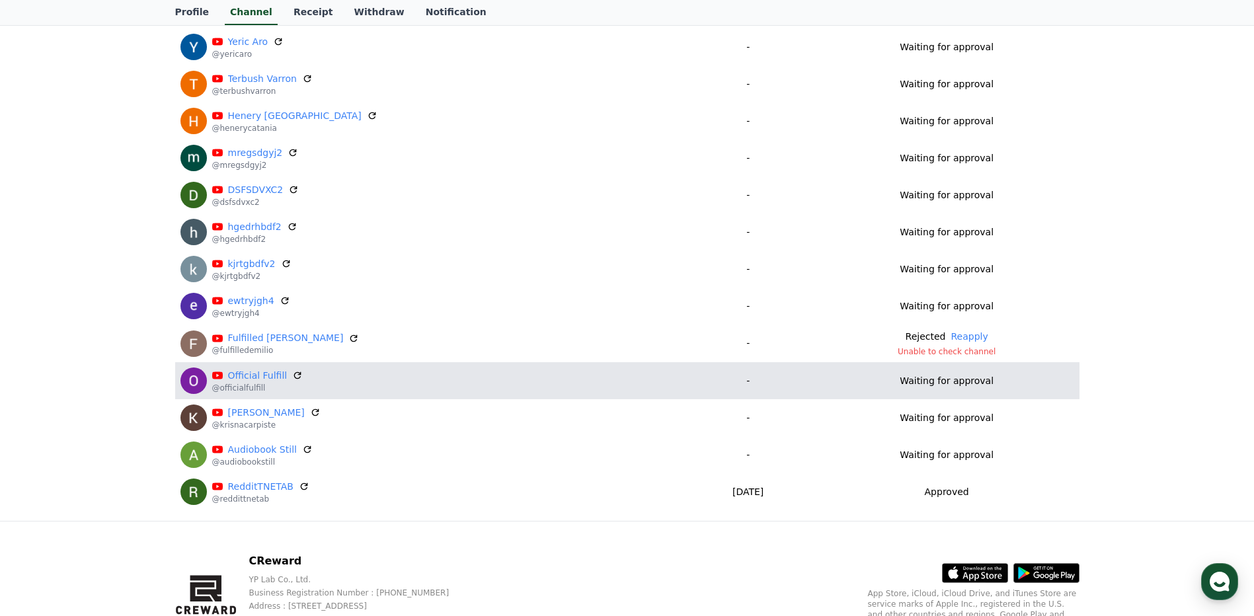
drag, startPoint x: 994, startPoint y: 350, endPoint x: 918, endPoint y: 377, distance: 81.1
click at [918, 377] on p "Waiting for approval" at bounding box center [947, 381] width 94 height 14
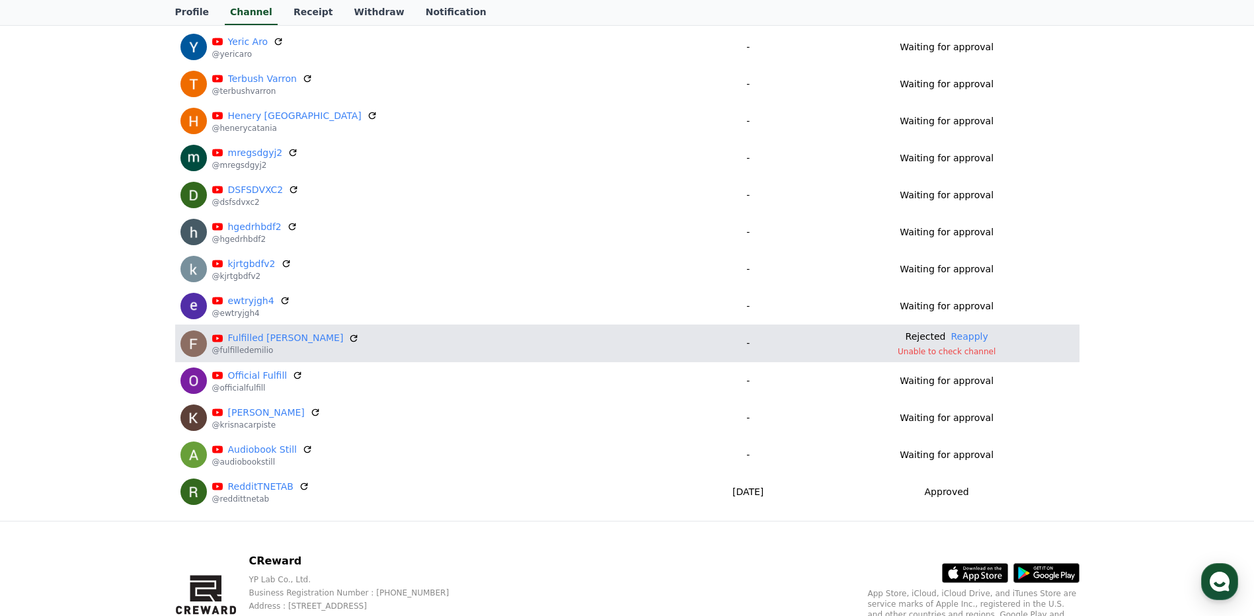
click at [369, 338] on div "Fulfilled [PERSON_NAME] @fulfilledemilio" at bounding box center [428, 344] width 497 height 26
click at [275, 340] on link "Fulfilled [PERSON_NAME]" at bounding box center [286, 338] width 116 height 14
click at [254, 340] on link "Fulfilled [PERSON_NAME]" at bounding box center [286, 338] width 116 height 14
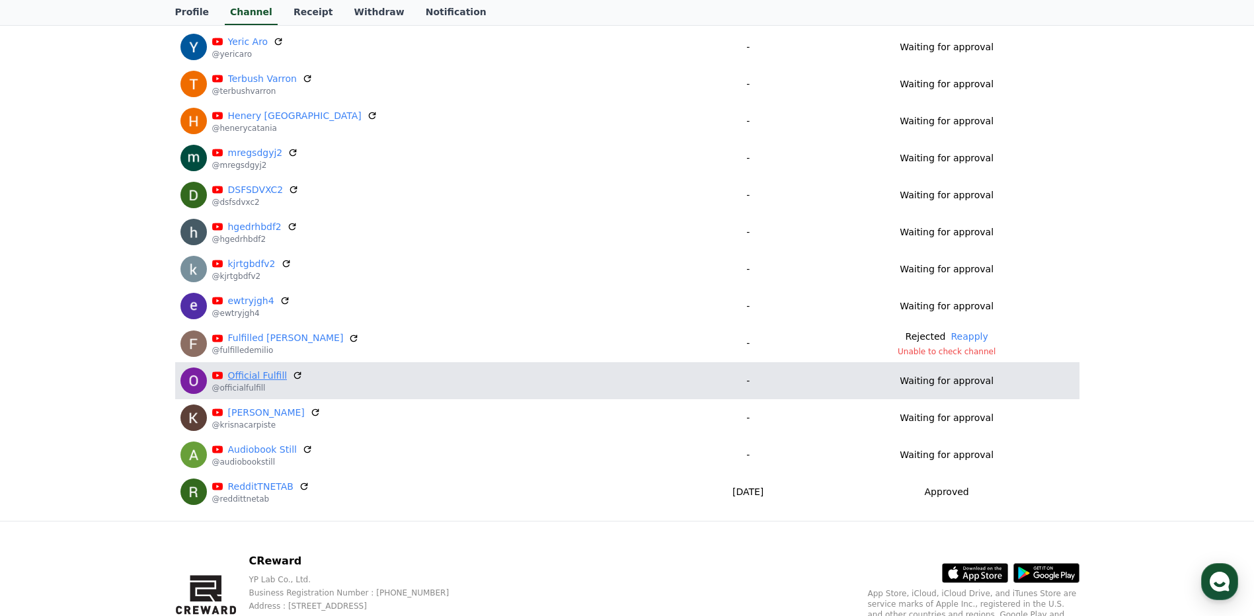
click at [248, 374] on link "Official Fulfill" at bounding box center [258, 376] width 60 height 14
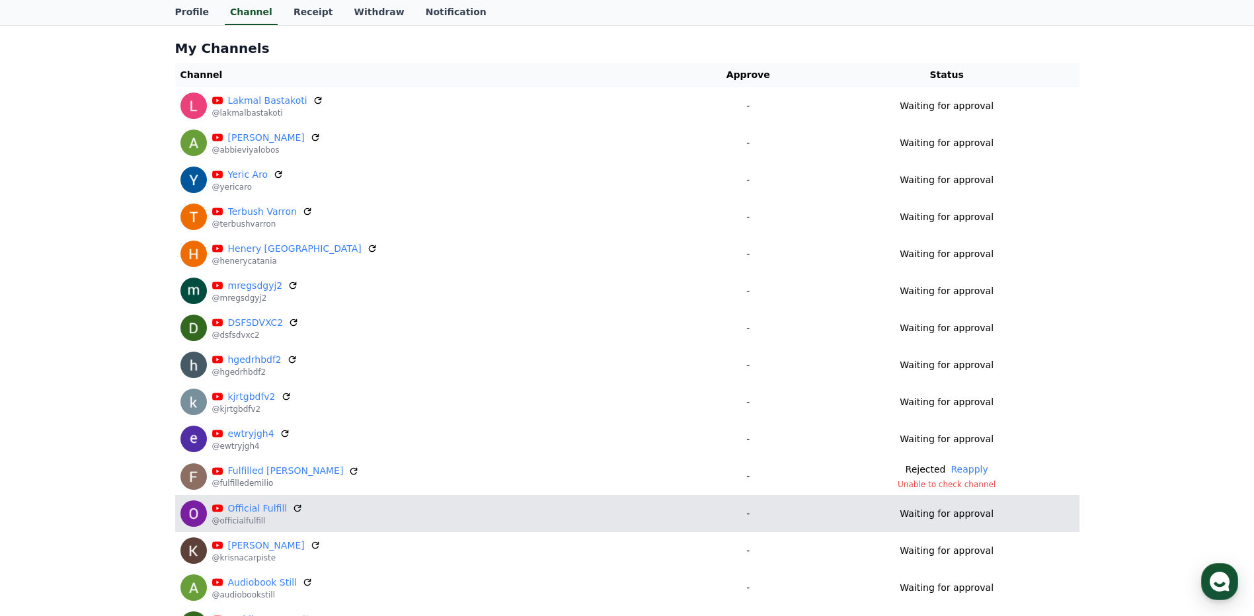
scroll to position [334, 0]
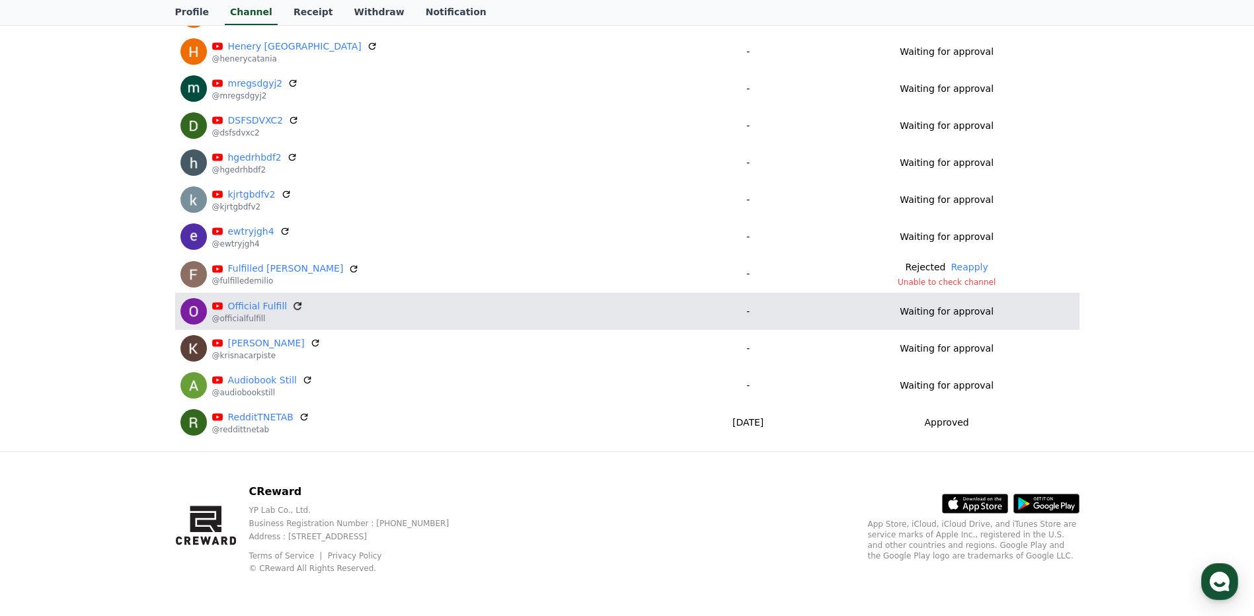
click at [296, 308] on icon at bounding box center [298, 306] width 12 height 12
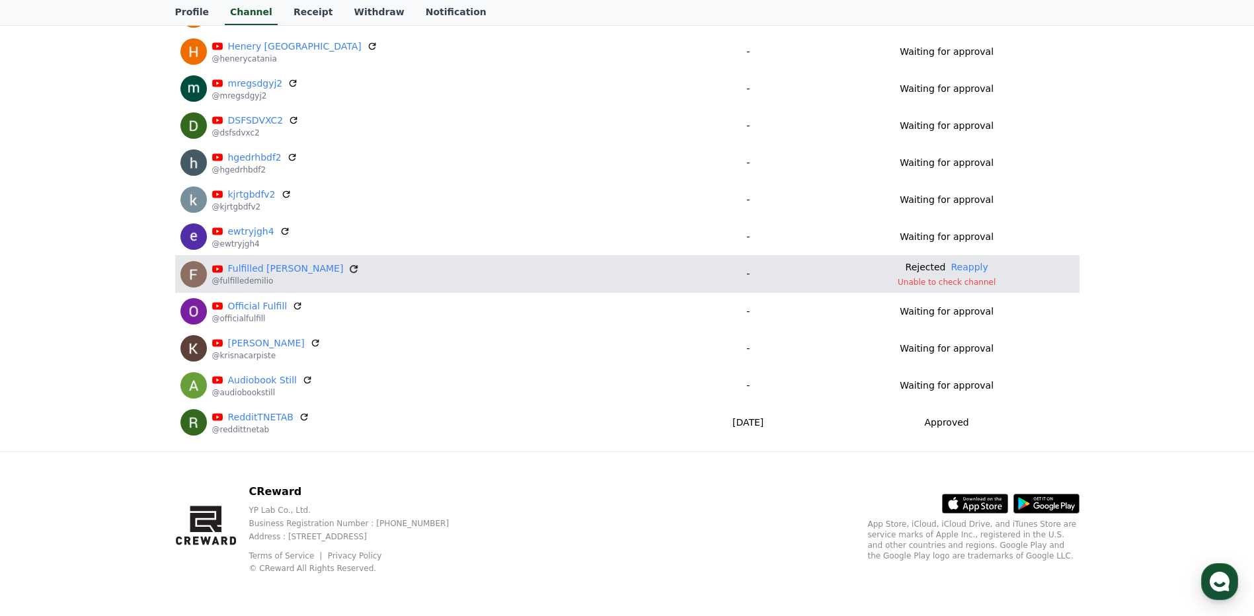
click at [348, 270] on icon at bounding box center [354, 269] width 12 height 12
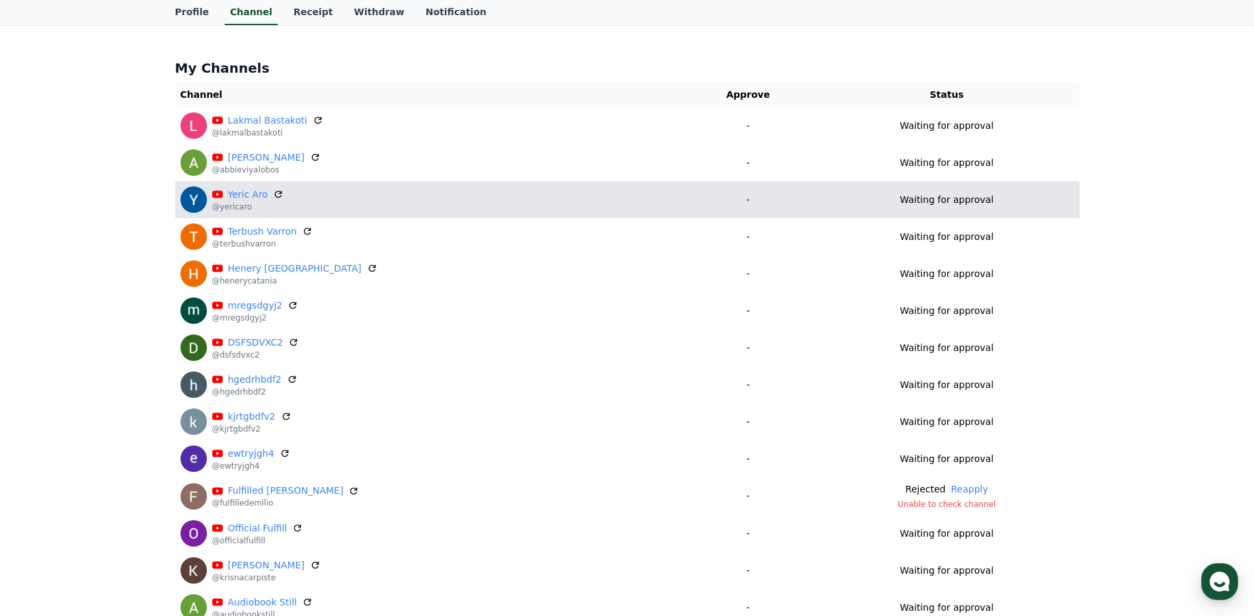
scroll to position [0, 0]
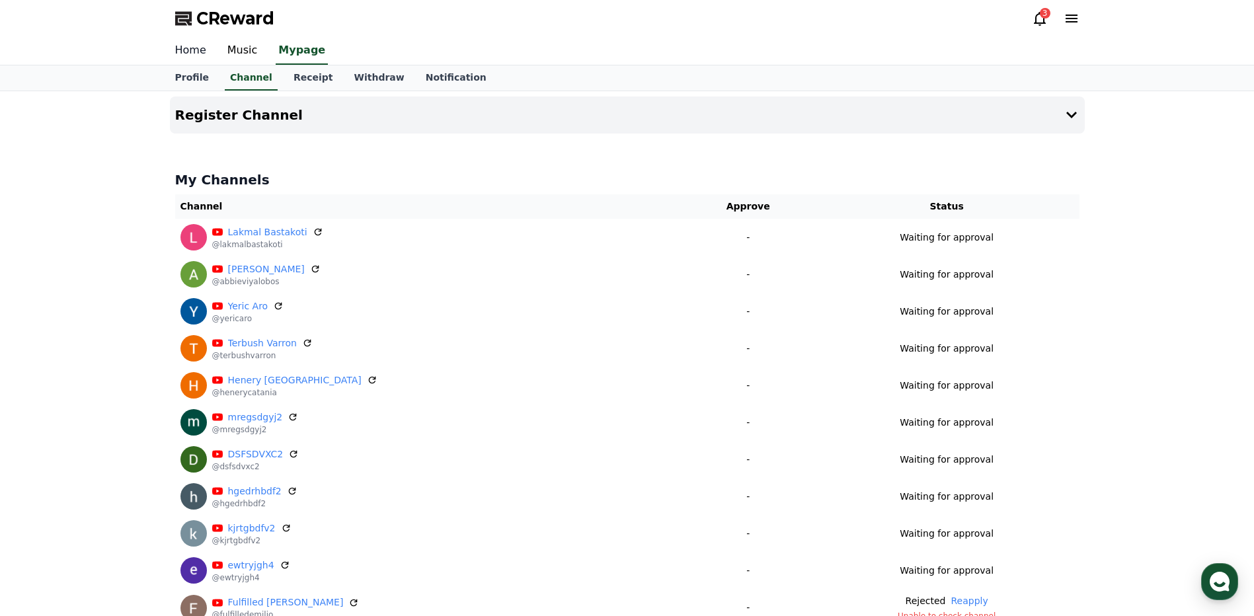
click at [195, 53] on link "Home" at bounding box center [191, 51] width 52 height 28
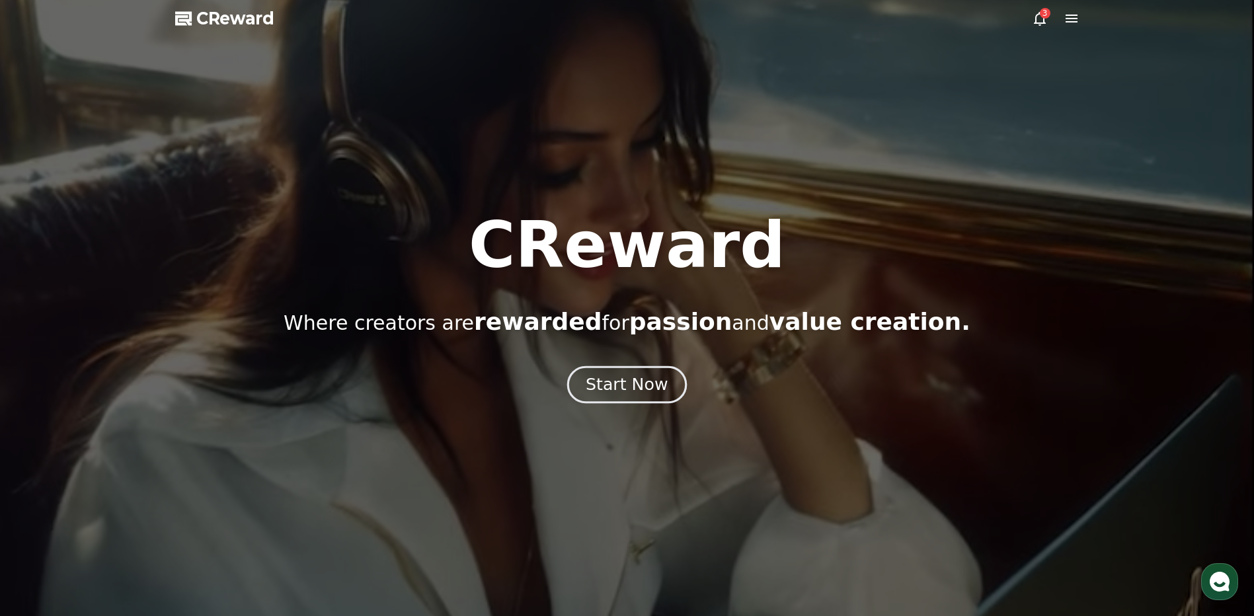
click at [637, 392] on div "Start Now" at bounding box center [627, 385] width 82 height 22
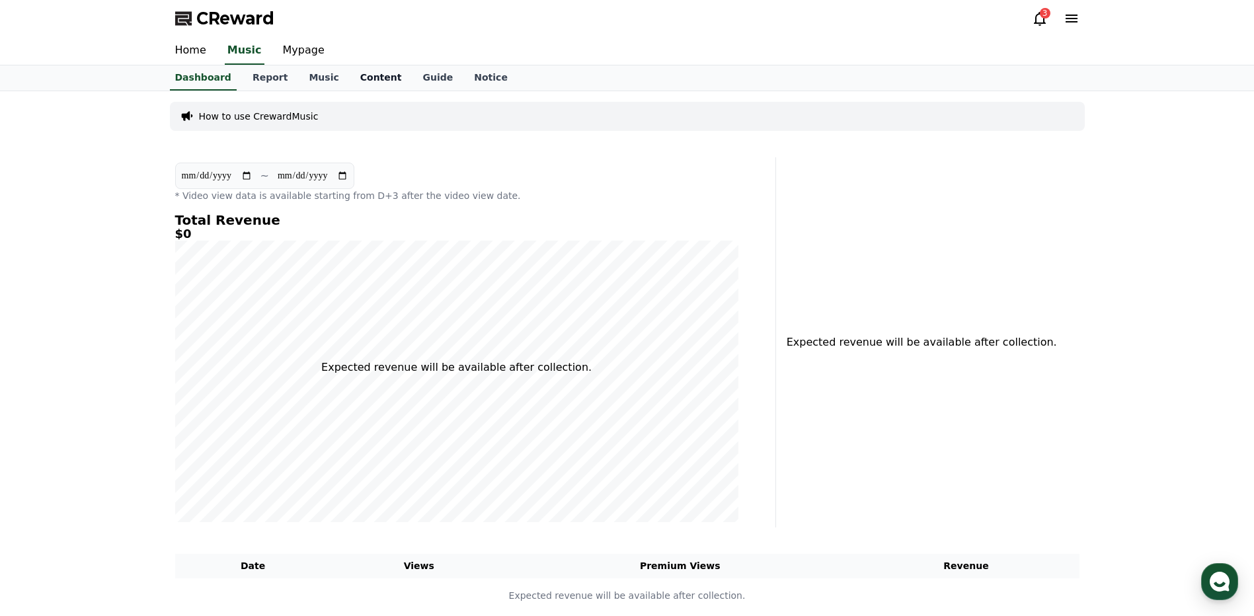
click at [363, 81] on link "Content" at bounding box center [381, 77] width 63 height 25
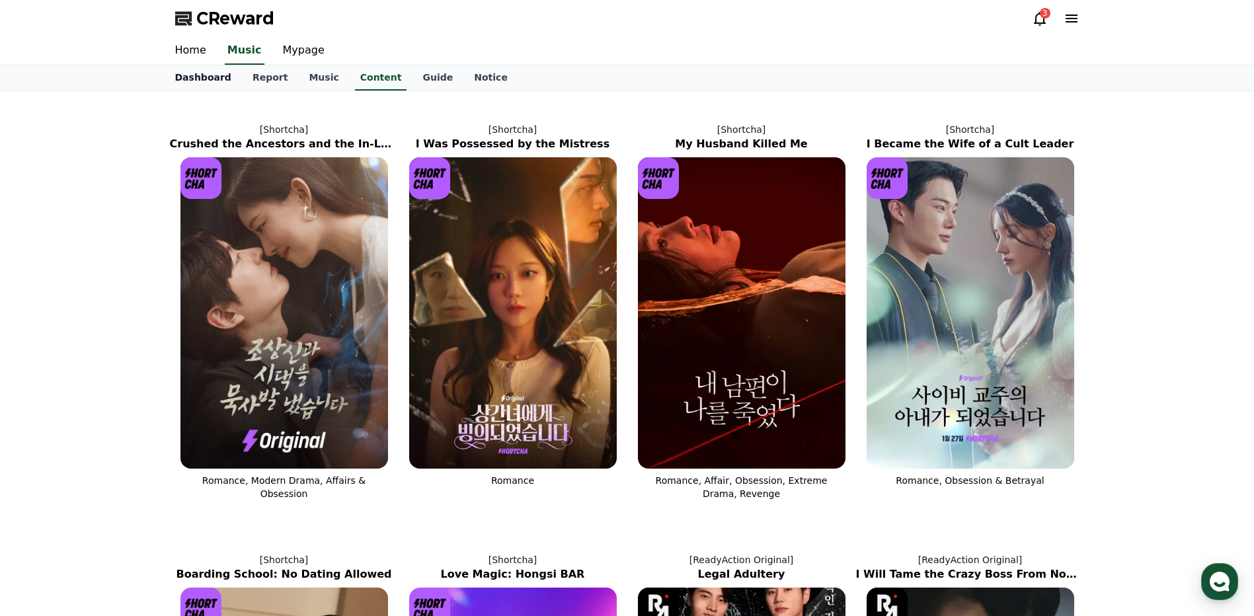
click at [208, 89] on link "Dashboard" at bounding box center [203, 77] width 77 height 25
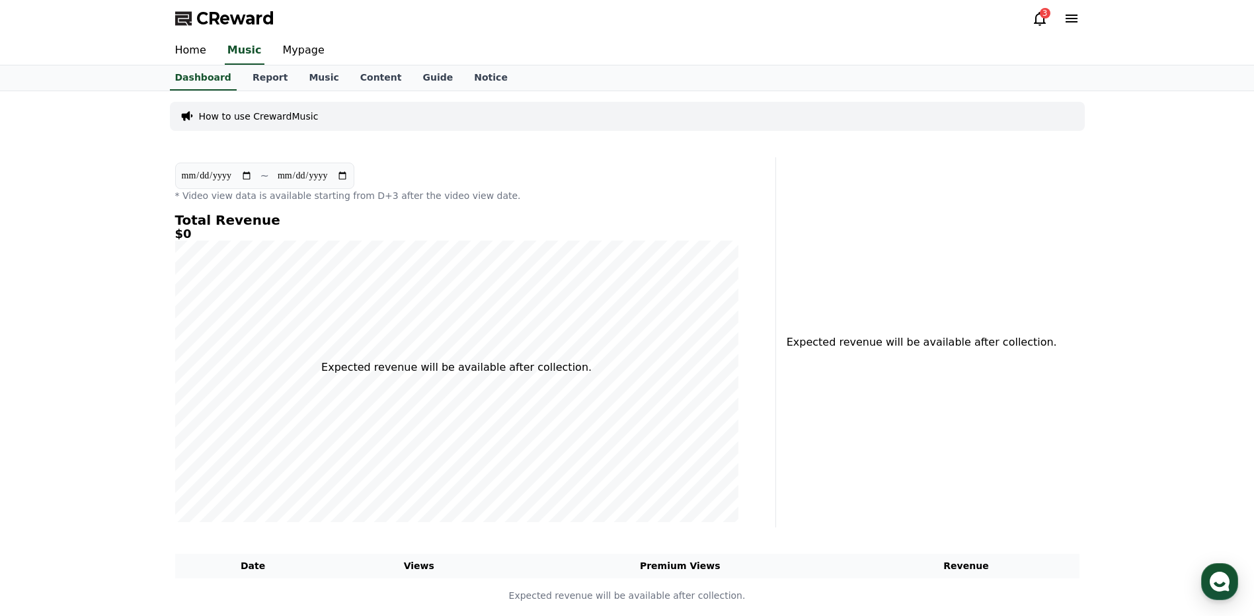
click at [1036, 22] on icon at bounding box center [1040, 19] width 12 height 14
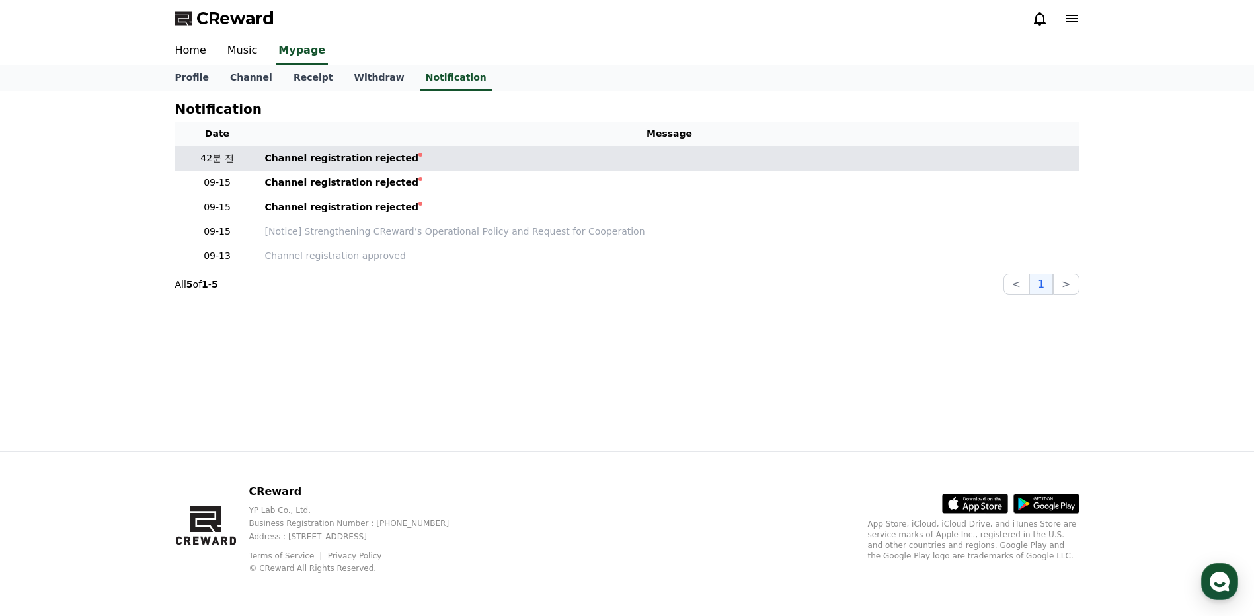
click at [351, 169] on td "Channel registration rejected" at bounding box center [670, 158] width 820 height 24
click at [352, 169] on td "Channel registration rejected" at bounding box center [670, 158] width 820 height 24
click at [350, 168] on td "Channel registration rejected" at bounding box center [670, 158] width 820 height 24
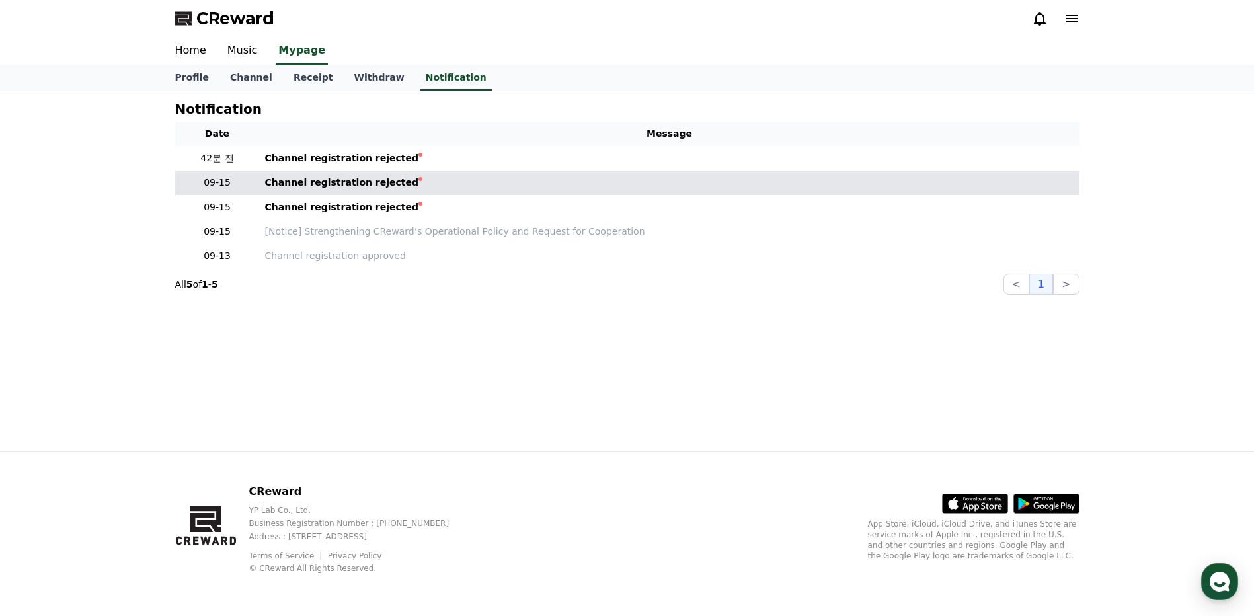
drag, startPoint x: 350, startPoint y: 168, endPoint x: 319, endPoint y: 186, distance: 35.6
click at [319, 186] on div "Channel registration rejected" at bounding box center [342, 183] width 154 height 14
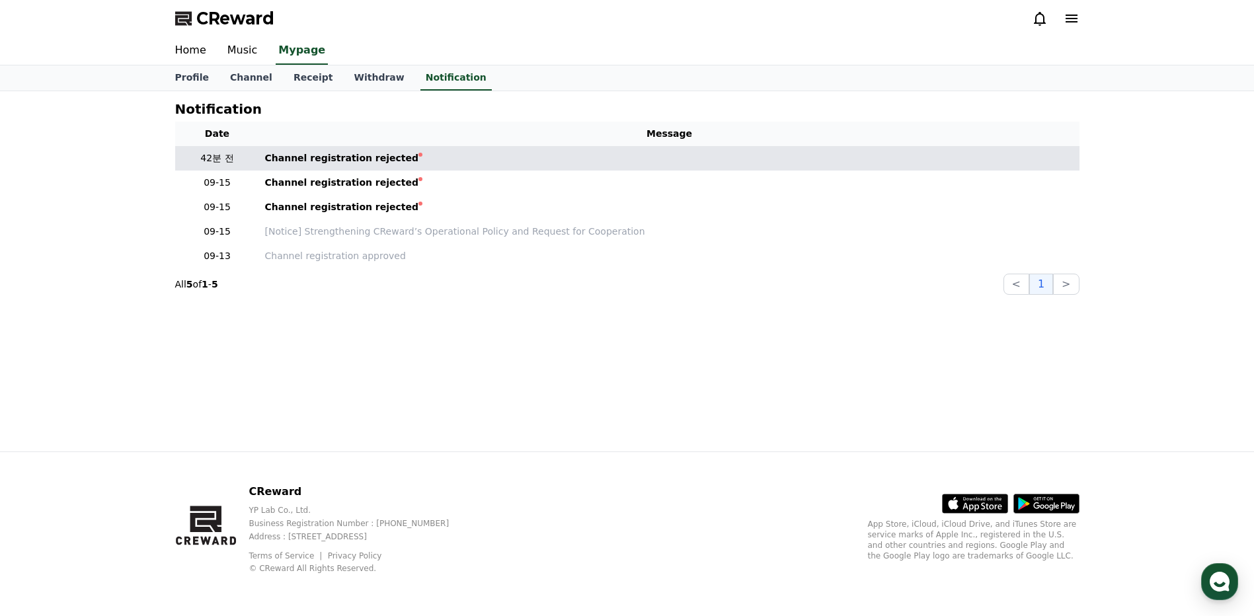
click at [308, 170] on td "Channel registration rejected" at bounding box center [670, 158] width 820 height 24
drag, startPoint x: 308, startPoint y: 170, endPoint x: 287, endPoint y: 167, distance: 21.3
click at [287, 167] on td "Channel registration rejected" at bounding box center [670, 158] width 820 height 24
click at [291, 161] on div "Channel registration rejected" at bounding box center [342, 158] width 154 height 14
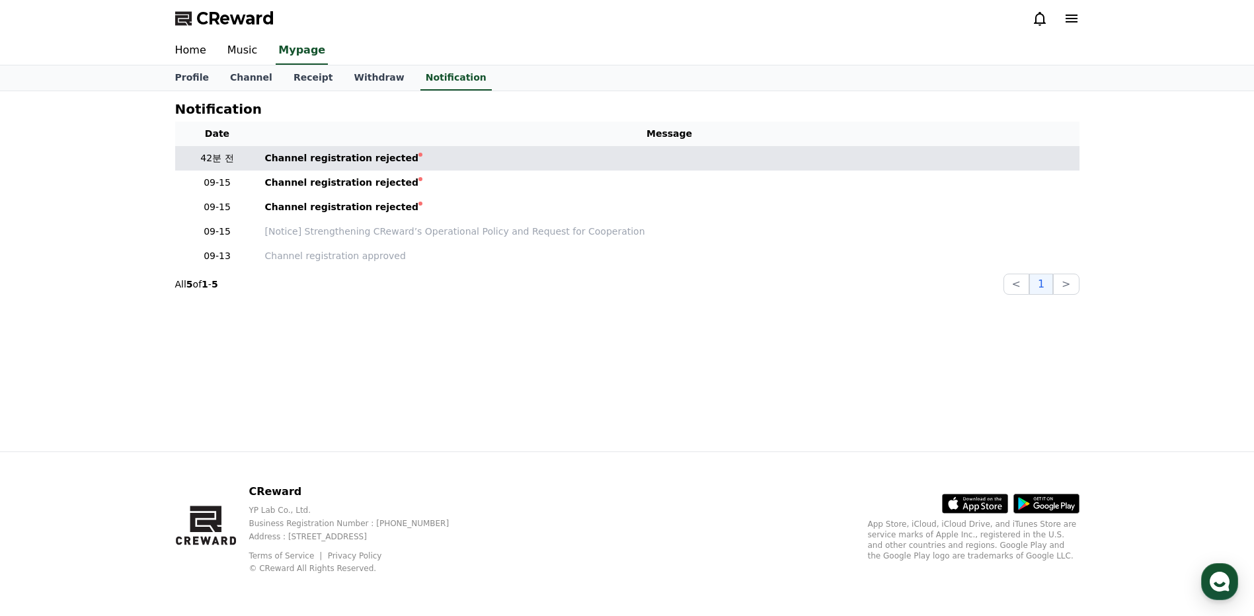
click at [291, 161] on div "Channel registration rejected" at bounding box center [342, 158] width 154 height 14
drag, startPoint x: 291, startPoint y: 161, endPoint x: 423, endPoint y: 161, distance: 132.2
click at [423, 161] on tr "42분 전 Channel registration rejected" at bounding box center [627, 158] width 904 height 24
drag, startPoint x: 423, startPoint y: 161, endPoint x: 350, endPoint y: 154, distance: 73.0
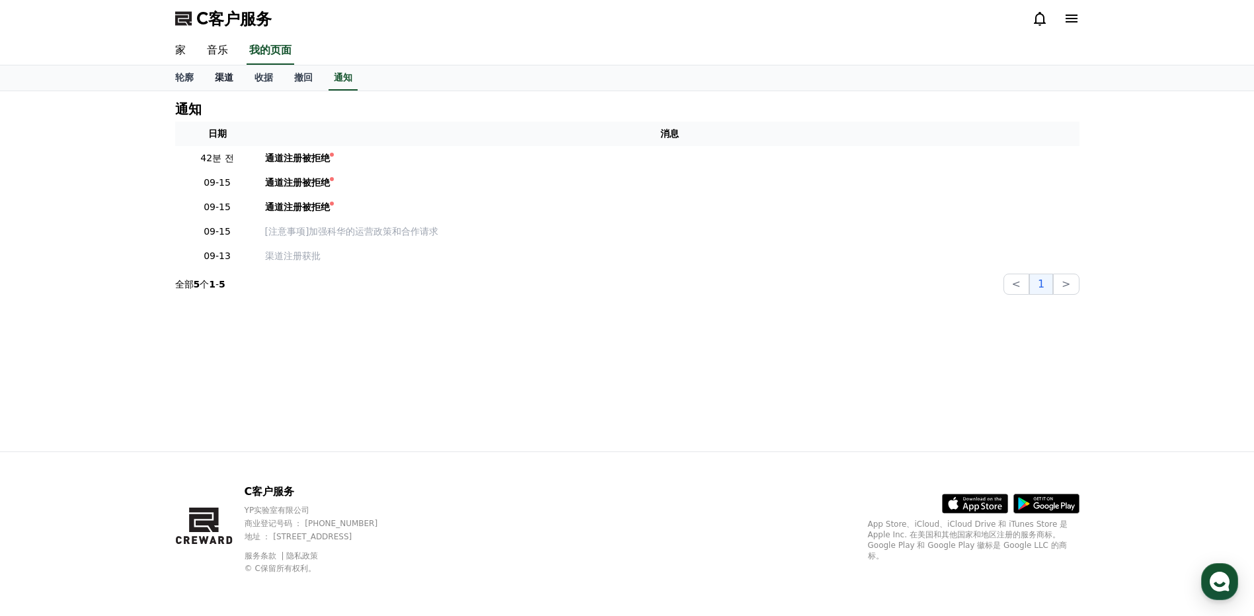
click at [222, 82] on font "渠道" at bounding box center [224, 77] width 19 height 11
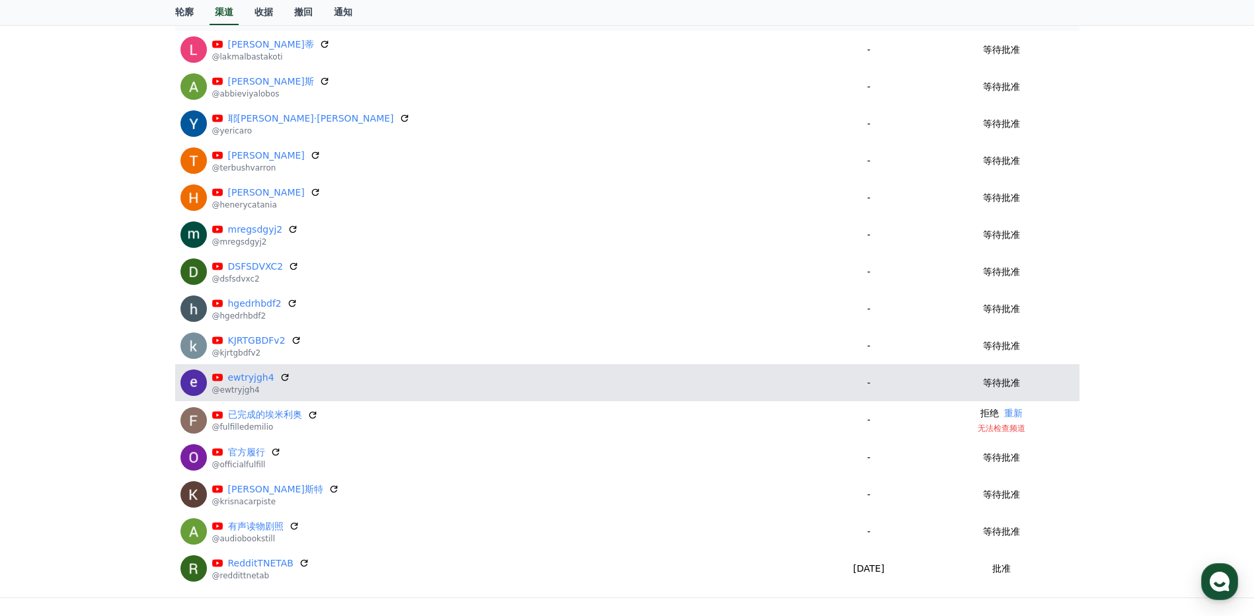
scroll to position [198, 0]
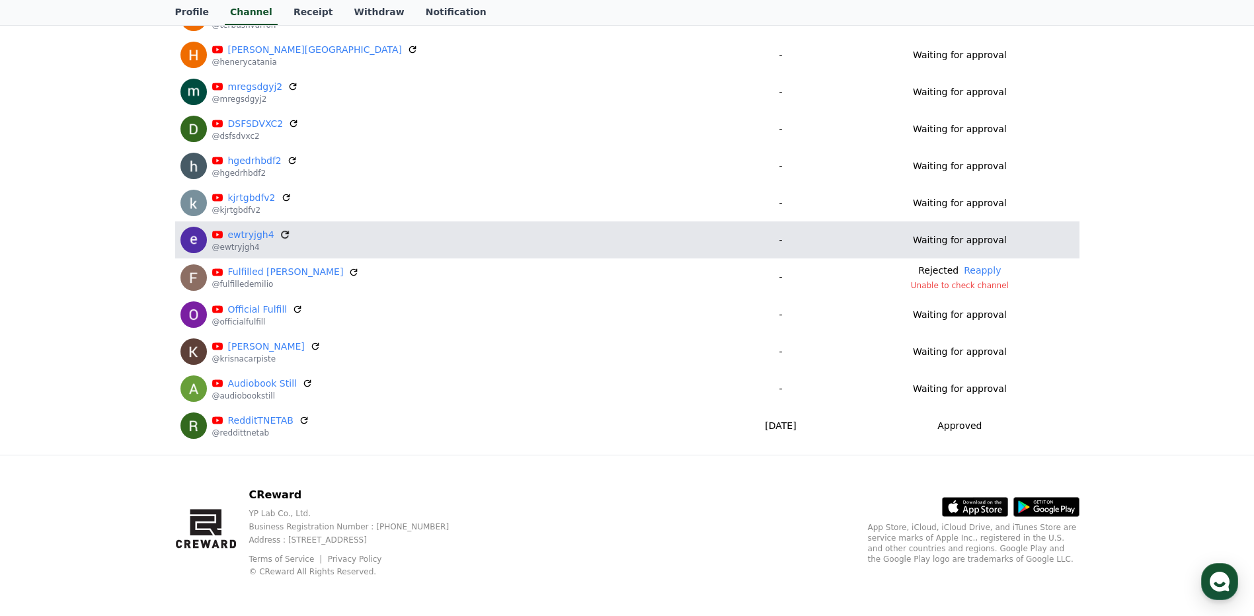
click at [284, 233] on icon at bounding box center [285, 235] width 8 height 8
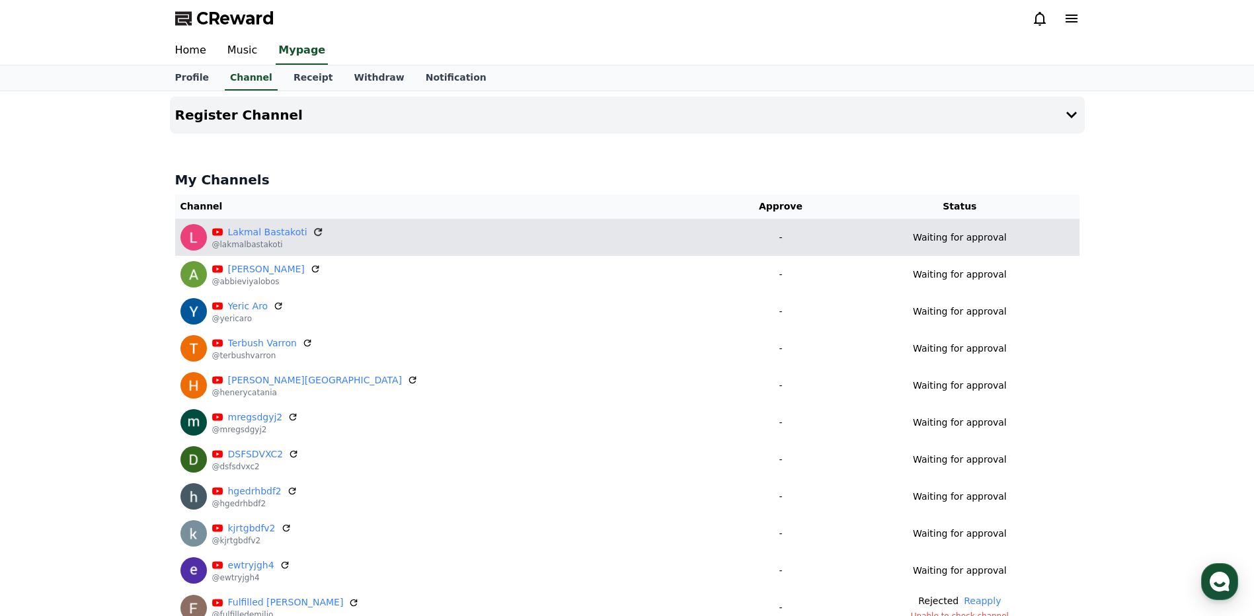
click at [312, 233] on icon at bounding box center [318, 232] width 12 height 12
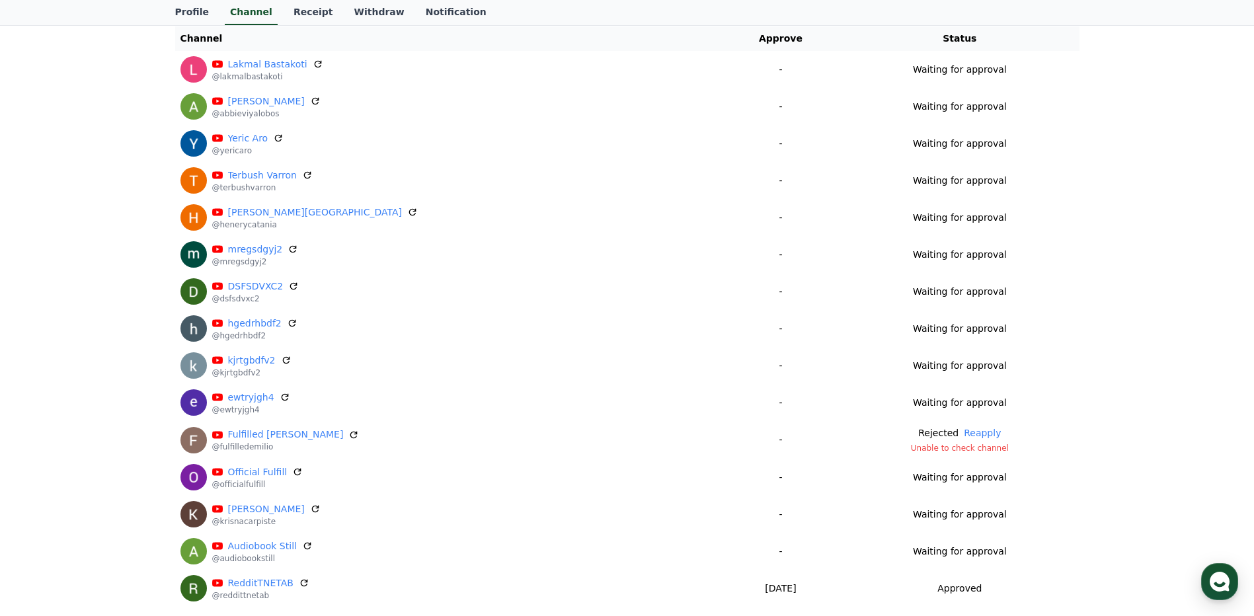
scroll to position [69, 0]
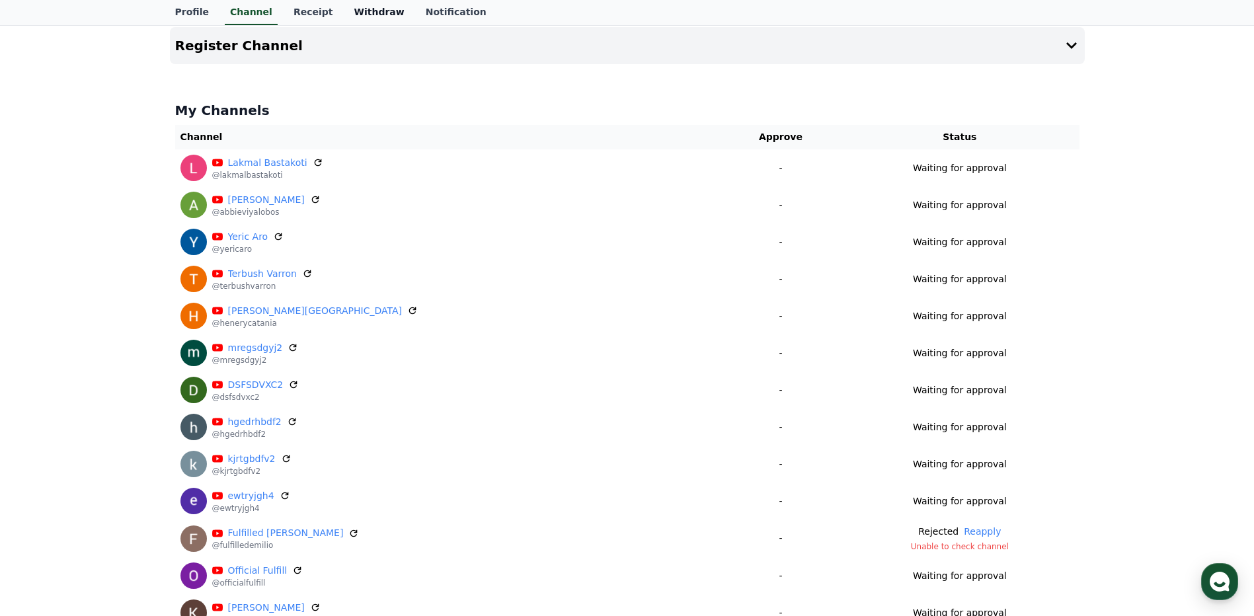
click at [364, 19] on link "Withdraw" at bounding box center [378, 12] width 71 height 25
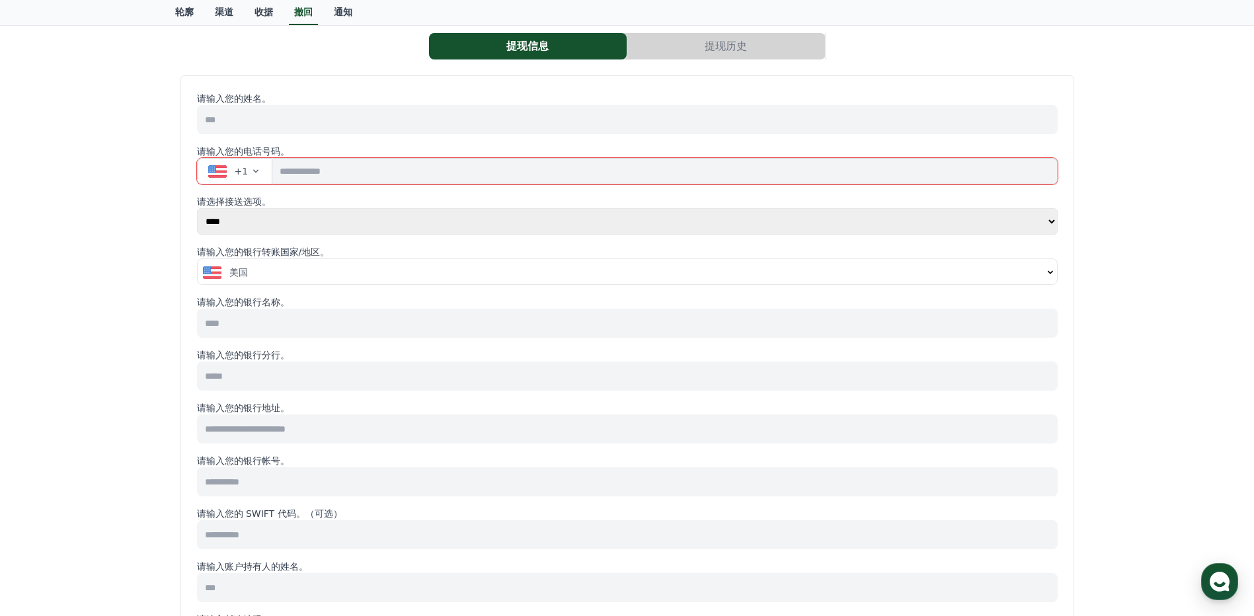
scroll to position [66, 0]
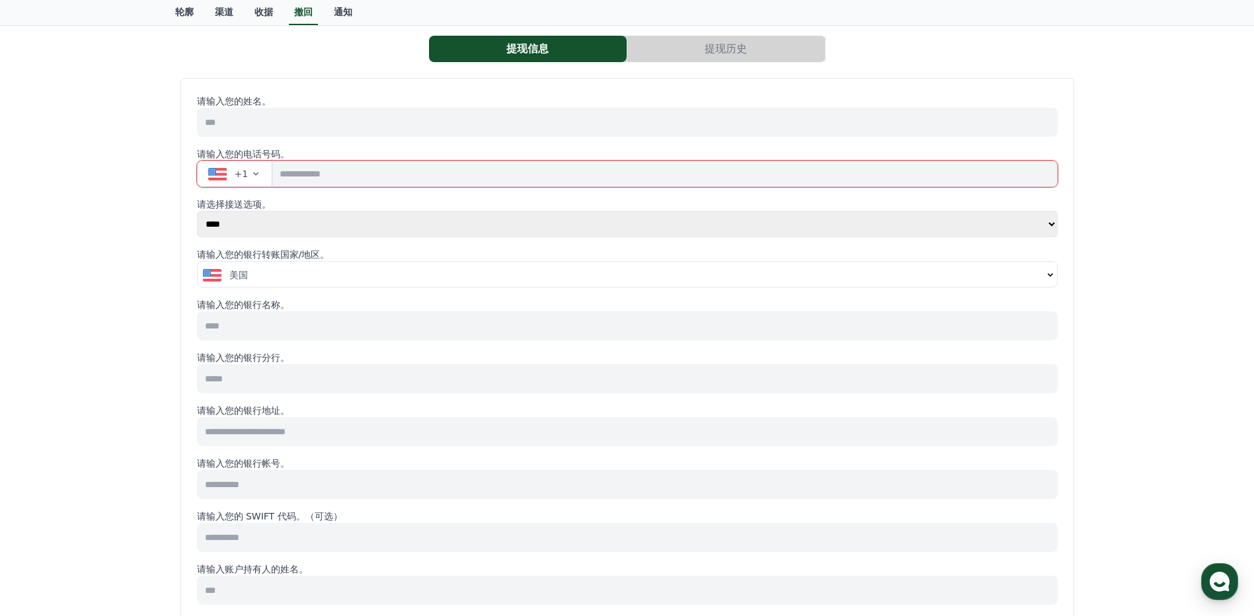
click at [240, 174] on span "+1" at bounding box center [242, 173] width 14 height 13
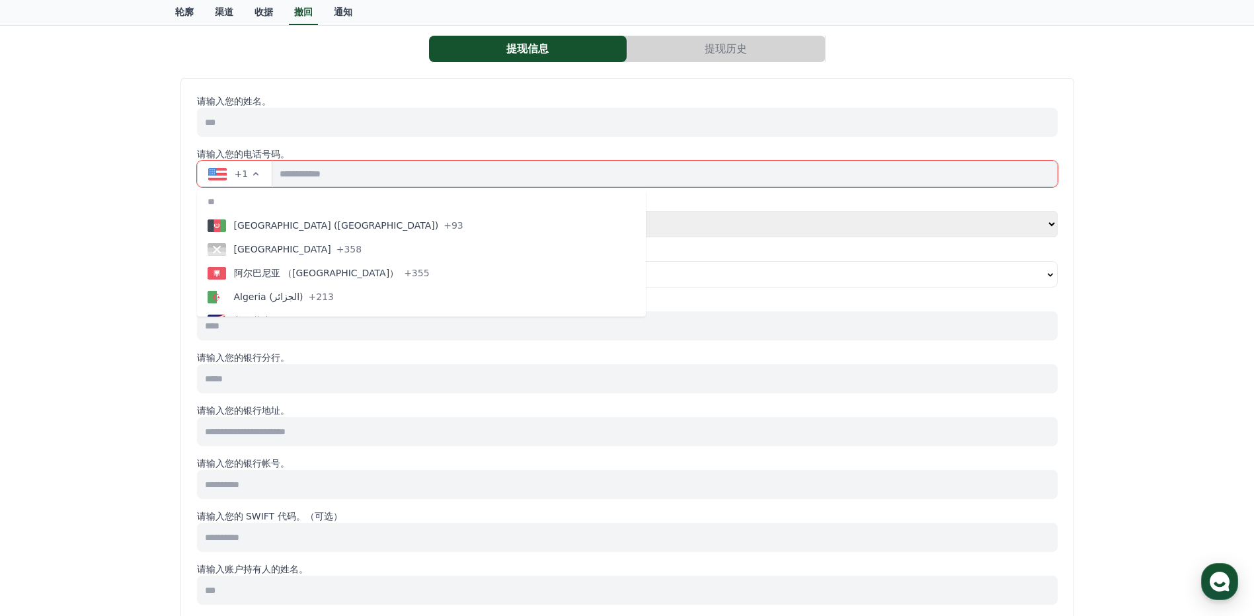
click at [483, 165] on input "tel" at bounding box center [664, 174] width 785 height 26
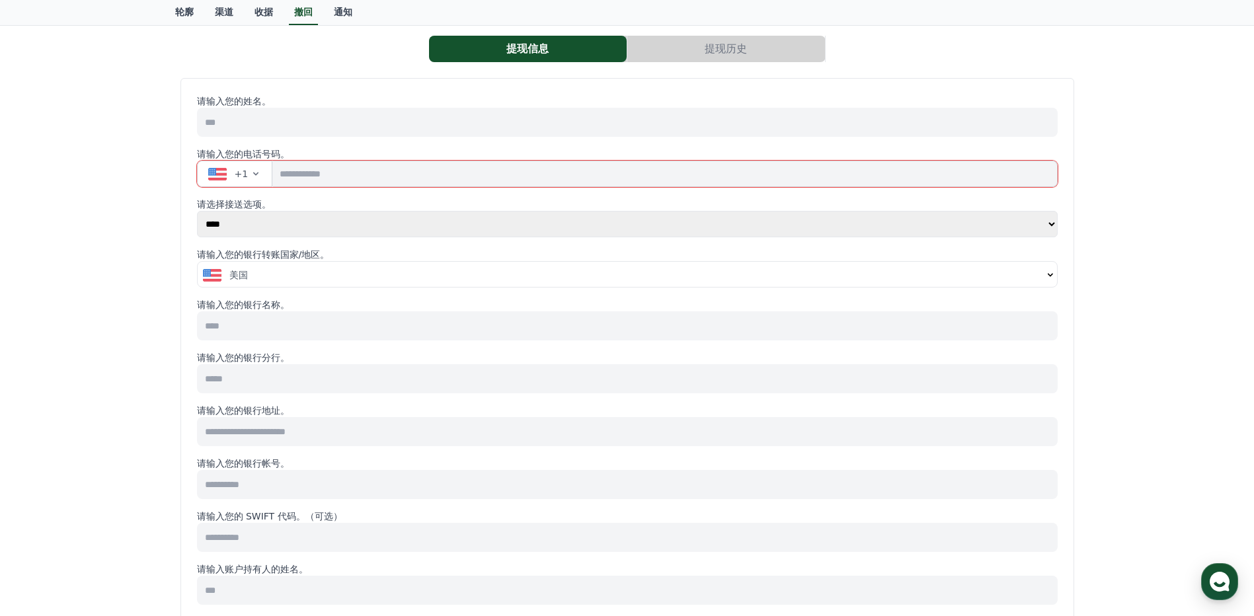
click at [301, 269] on div "美国" at bounding box center [623, 274] width 840 height 13
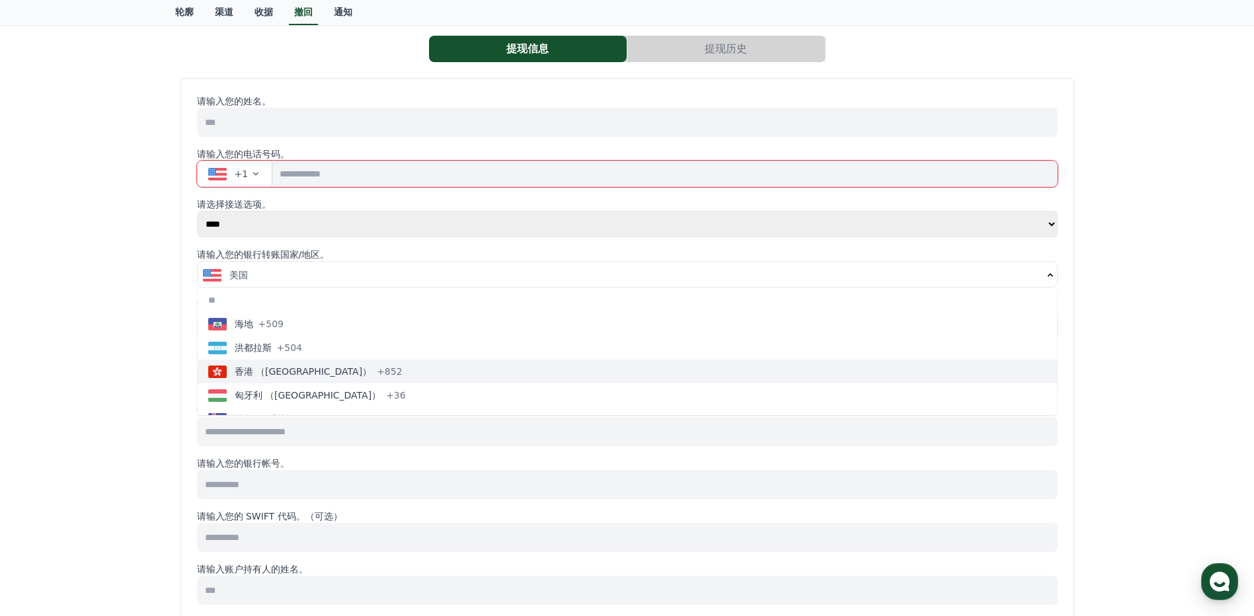
scroll to position [2248, 0]
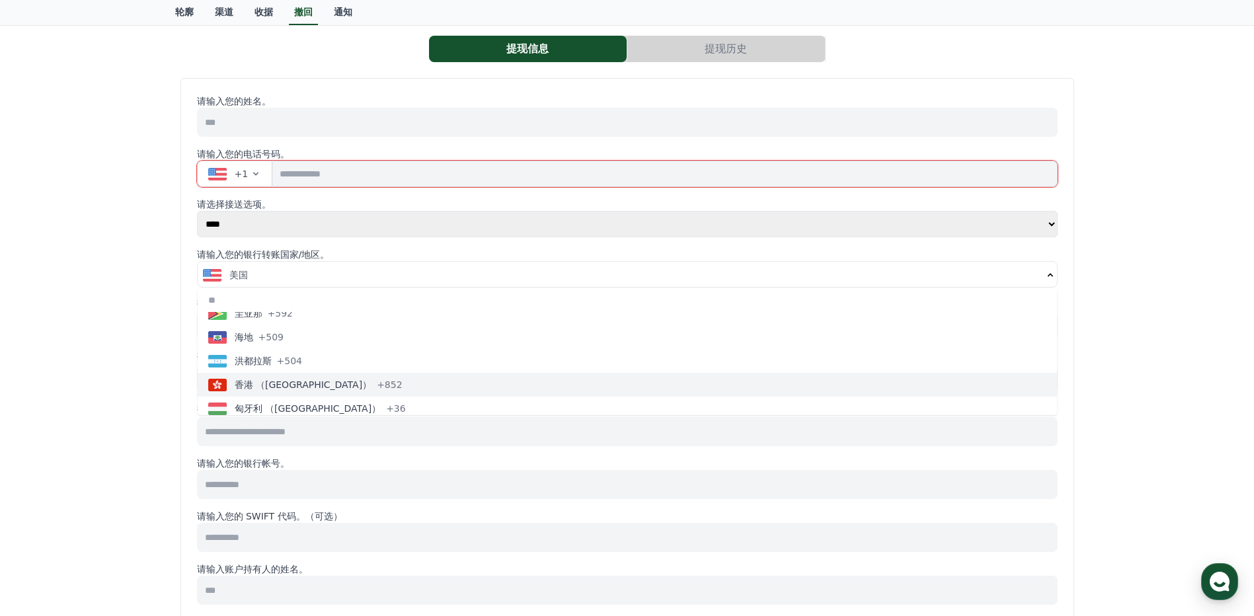
click at [278, 384] on span "香港 （[GEOGRAPHIC_DATA]）" at bounding box center [304, 384] width 138 height 13
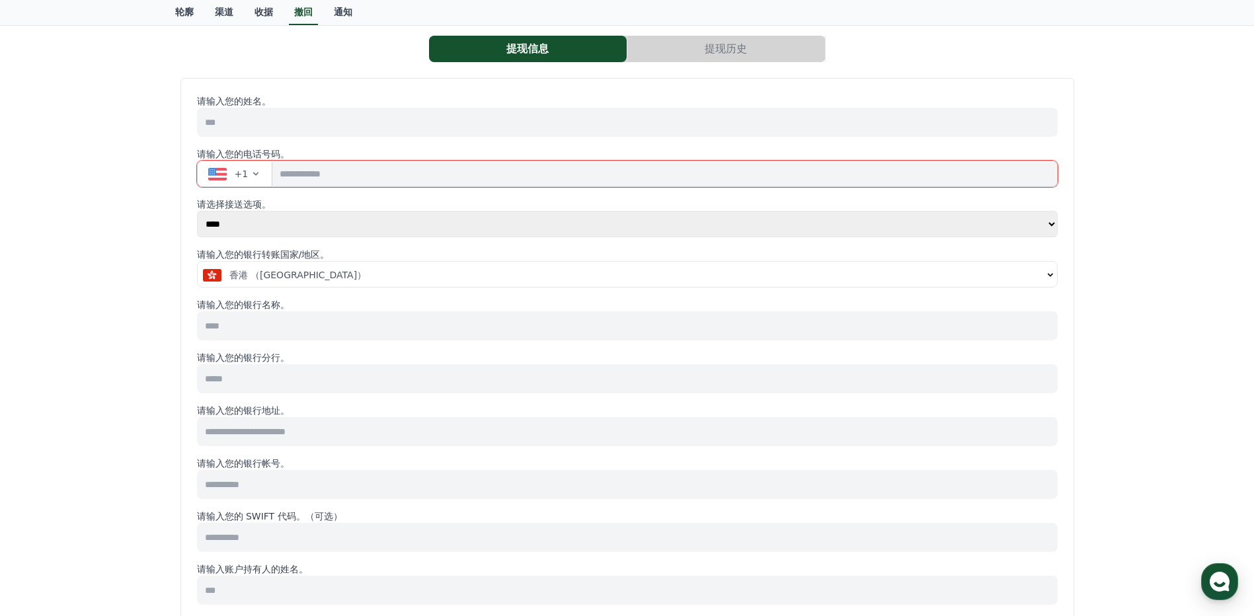
click at [241, 315] on input at bounding box center [627, 325] width 861 height 29
click at [452, 321] on input at bounding box center [627, 325] width 861 height 29
click at [257, 177] on icon "button" at bounding box center [256, 174] width 11 height 11
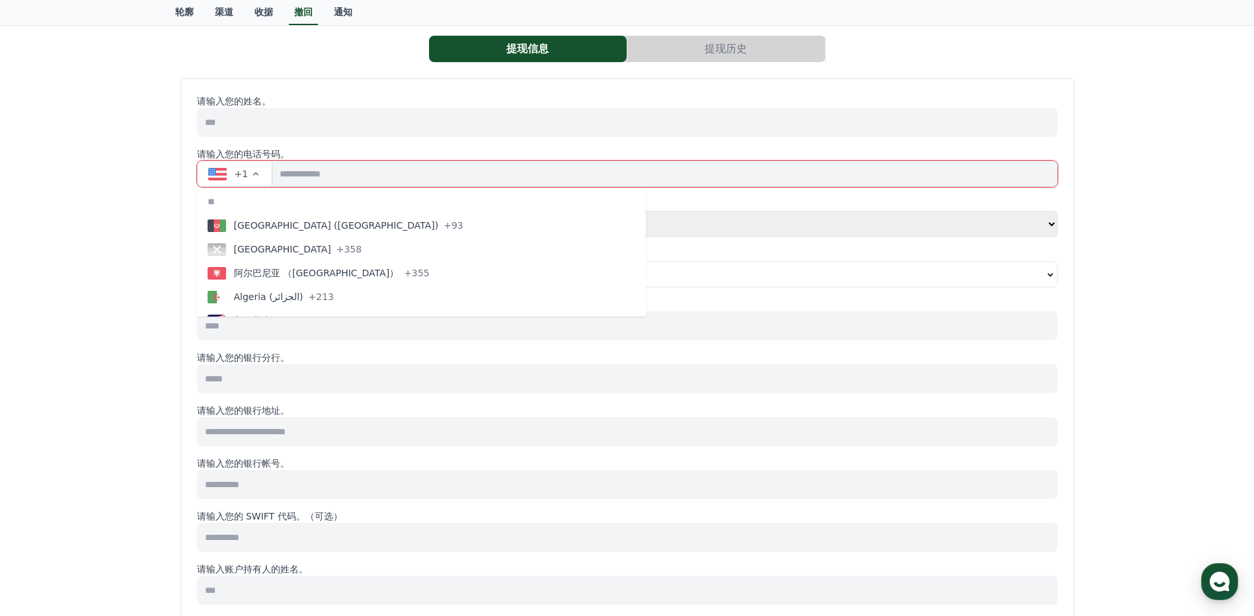
scroll to position [198, 0]
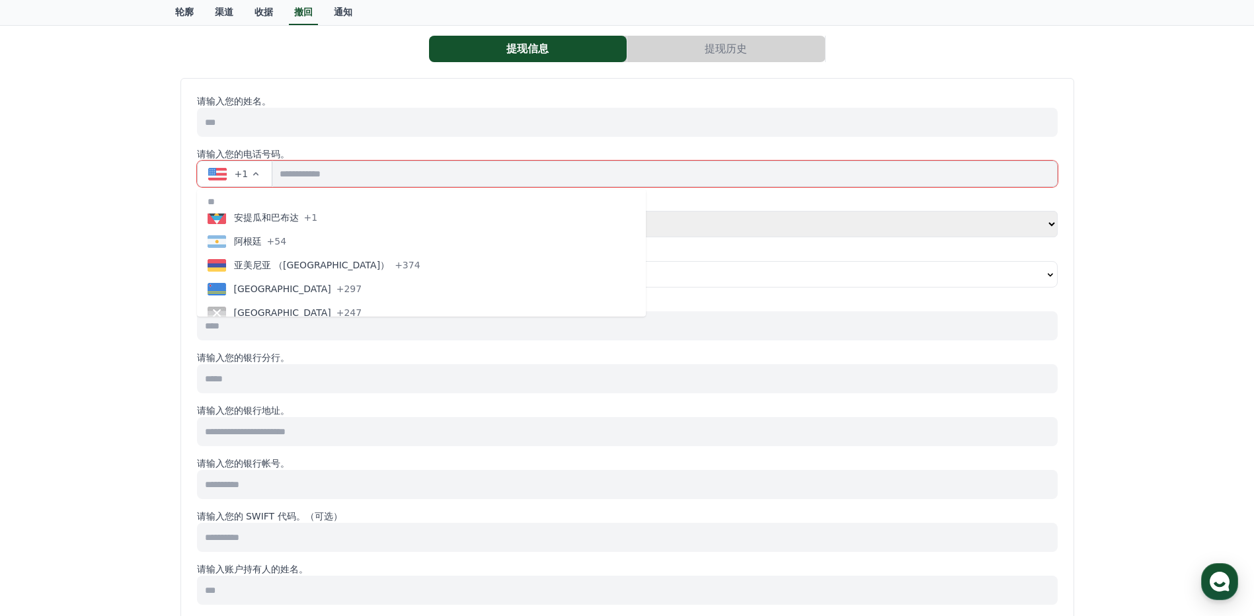
click at [666, 289] on div "请输入您的姓名。 请输入您的电话号码。 +1 [GEOGRAPHIC_DATA] (‫[GEOGRAPHIC_DATA]‬‎) +93 [GEOGRAPHIC…" at bounding box center [627, 573] width 861 height 956
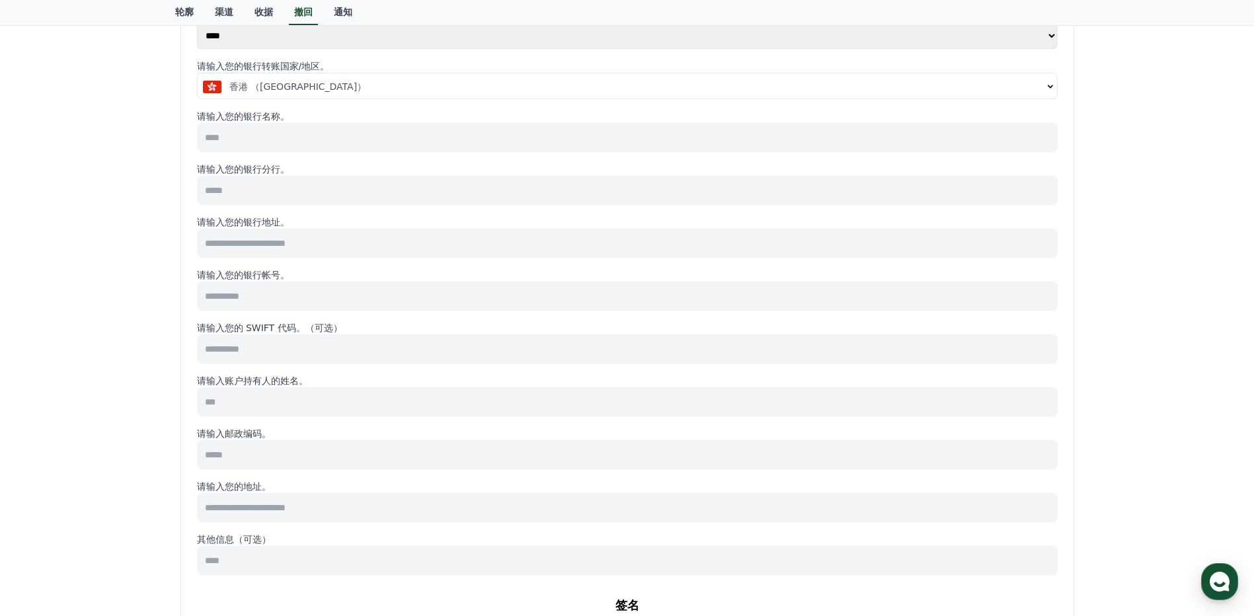
scroll to position [529, 0]
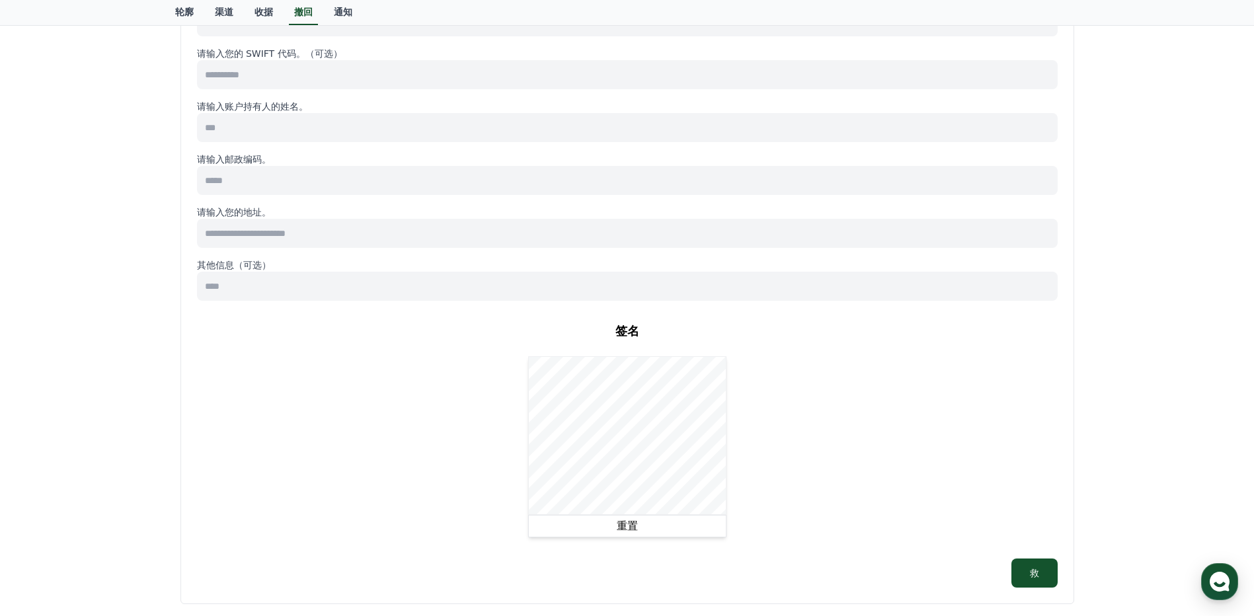
click at [632, 524] on button "重置" at bounding box center [627, 526] width 198 height 22
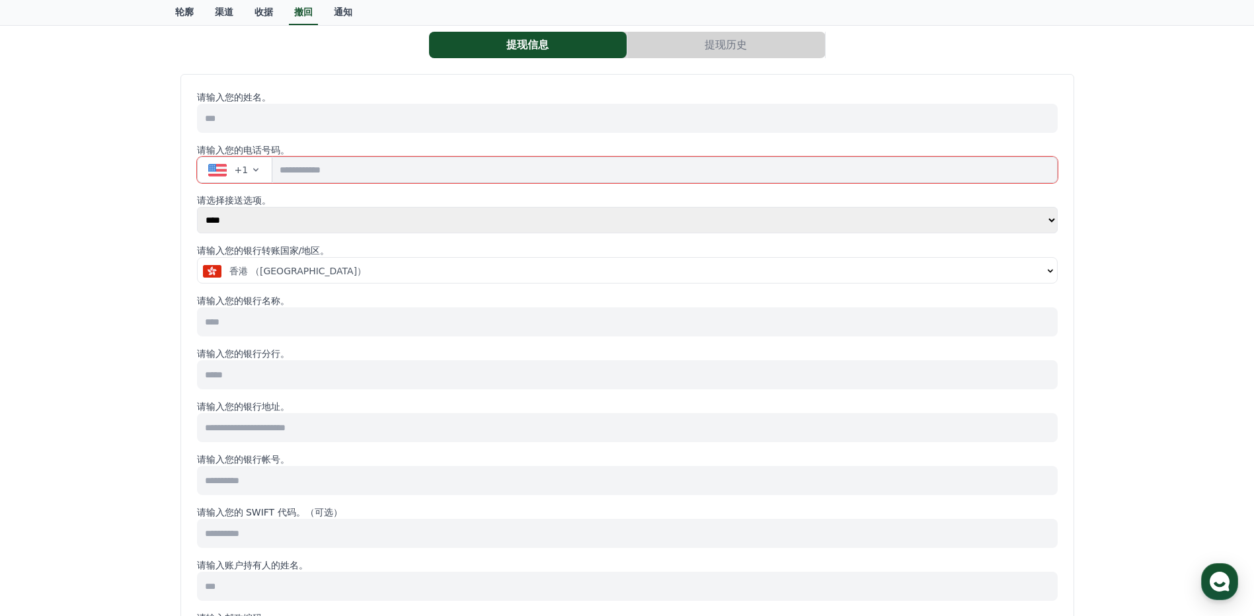
scroll to position [0, 0]
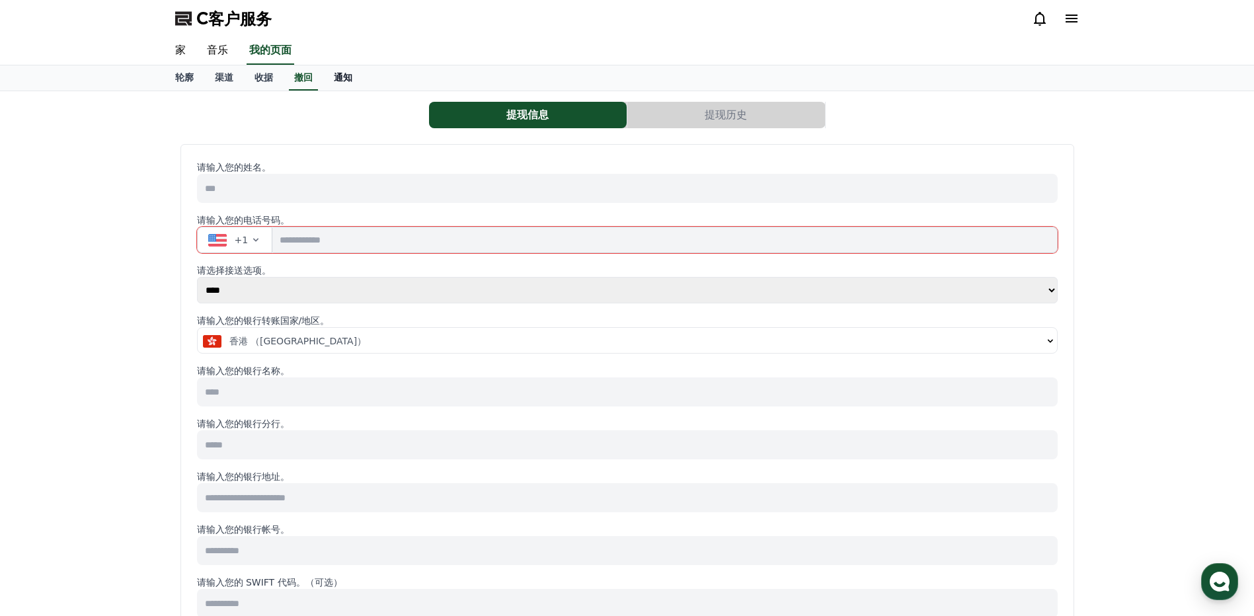
click at [339, 76] on font "通知" at bounding box center [343, 77] width 19 height 11
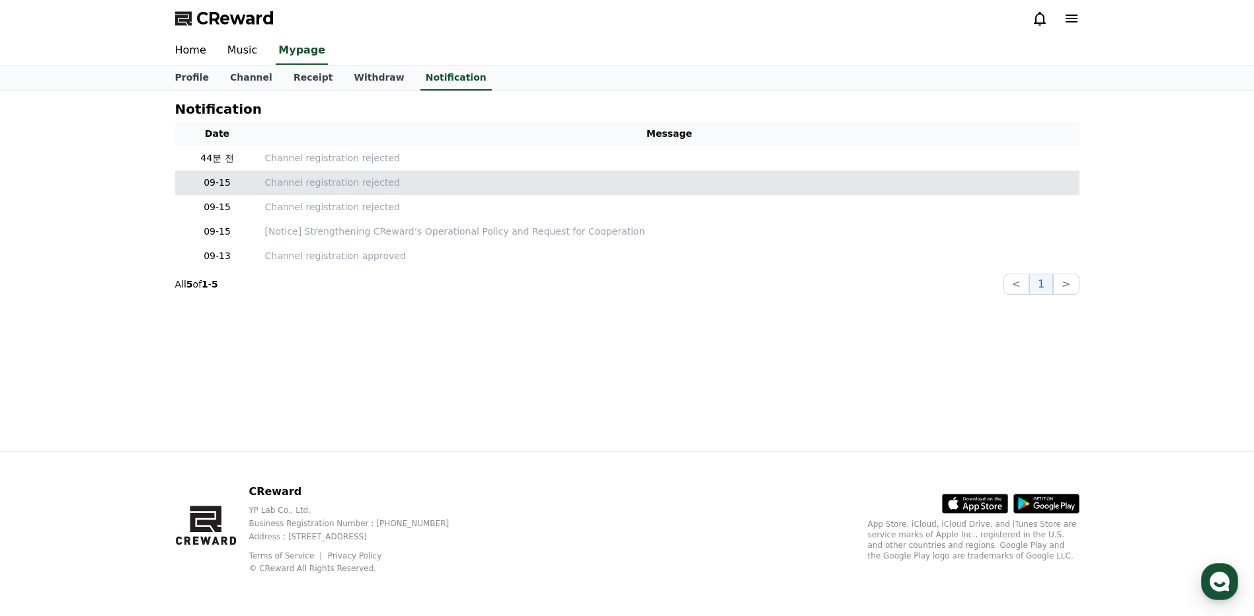
click at [289, 177] on p "Channel registration rejected" at bounding box center [669, 183] width 809 height 14
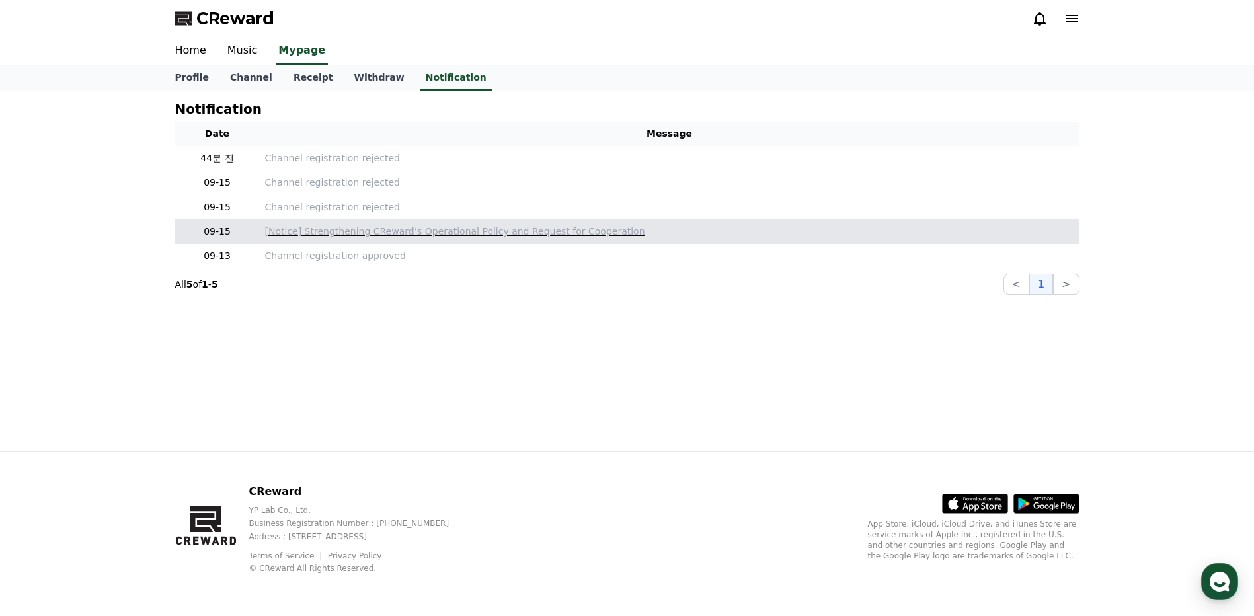
click at [475, 231] on p "[Notice] Strengthening CReward’s Operational Policy and Request for Cooperation" at bounding box center [669, 232] width 809 height 14
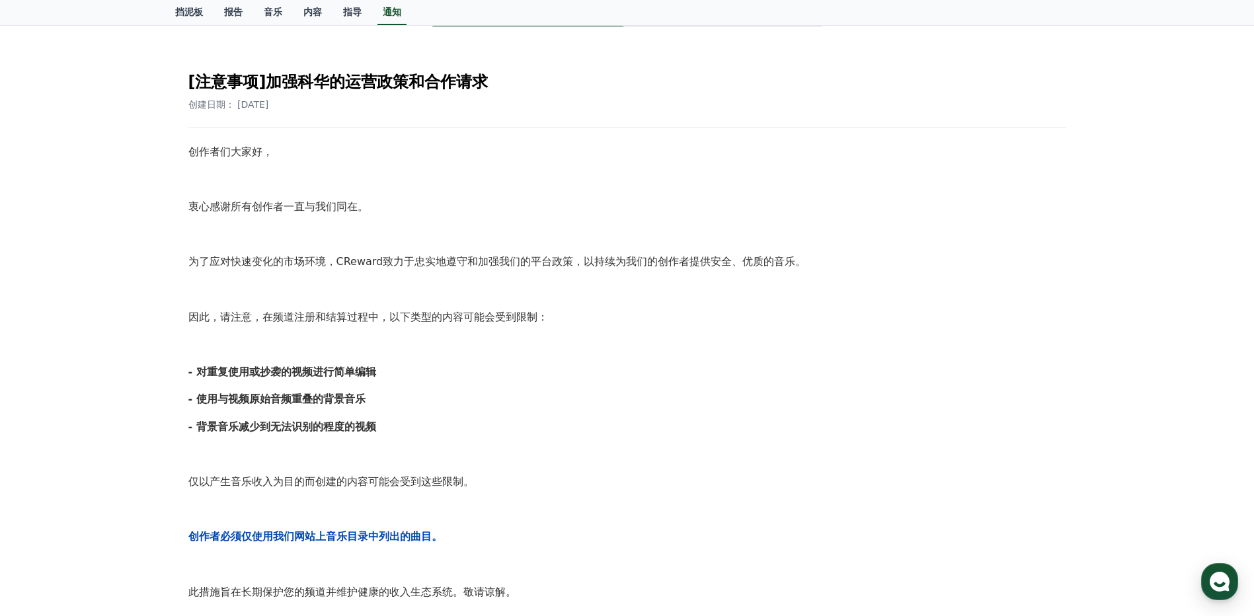
scroll to position [132, 0]
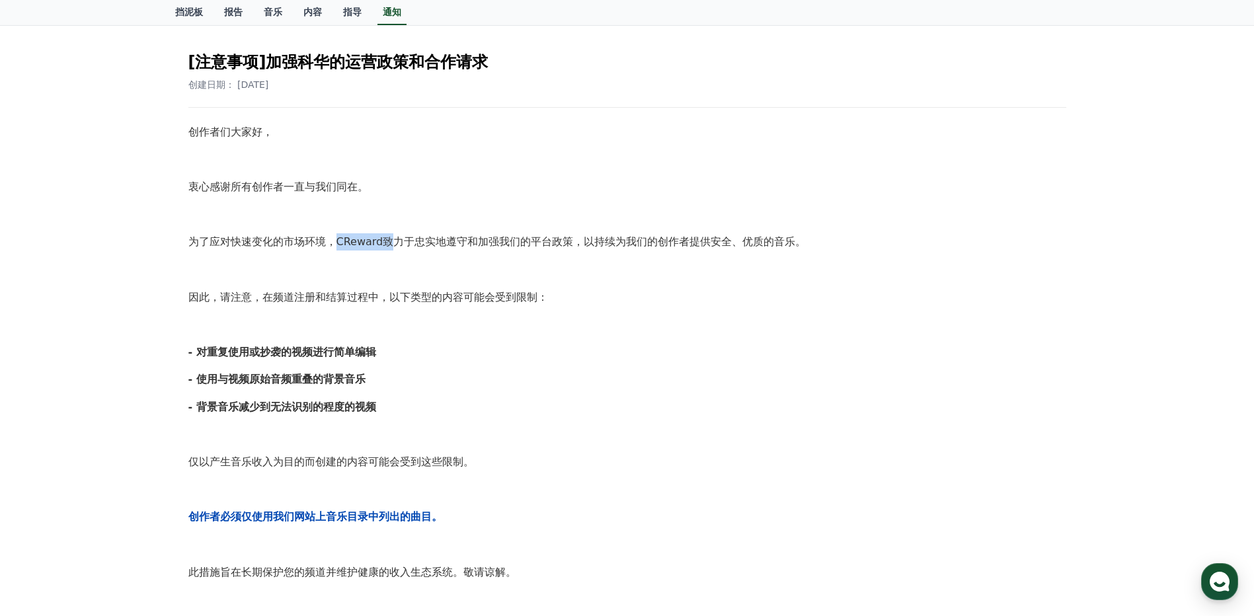
drag, startPoint x: 374, startPoint y: 238, endPoint x: 386, endPoint y: 238, distance: 12.6
click at [386, 238] on p "为了应对快速变化的市场环境，CReward致力于忠实地遵守和加强我们的平台政策，以持续为我们的创作者提供安全、优质的音乐。" at bounding box center [627, 241] width 878 height 17
drag, startPoint x: 386, startPoint y: 238, endPoint x: 611, endPoint y: 242, distance: 224.8
click at [611, 242] on p "为了应对快速变化的市场环境，CReward致力于忠实地遵守和加强我们的平台政策，以持续为我们的创作者提供安全、优质的音乐。" at bounding box center [627, 241] width 878 height 17
click at [459, 239] on p "为了应对快速变化的市场环境，CReward致力于忠实地遵守和加强我们的平台政策，以持续为我们的创作者提供安全、优质的音乐。" at bounding box center [627, 241] width 878 height 17
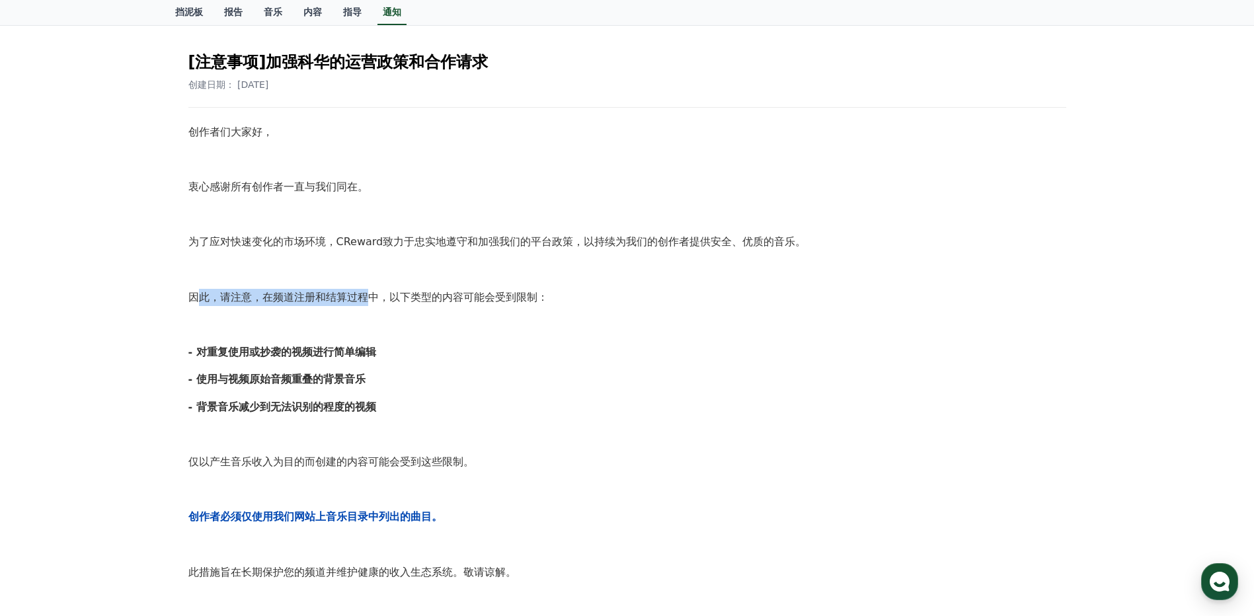
drag, startPoint x: 194, startPoint y: 301, endPoint x: 367, endPoint y: 302, distance: 173.2
click at [367, 302] on p "因此，请注意，在频道注册和结算过程中，以下类型的内容可能会受到限制：" at bounding box center [627, 297] width 878 height 17
drag, startPoint x: 367, startPoint y: 302, endPoint x: 473, endPoint y: 302, distance: 106.4
click at [473, 302] on p "因此，请注意，在频道注册和结算过程中，以下类型的内容可能会受到限制：" at bounding box center [627, 297] width 878 height 17
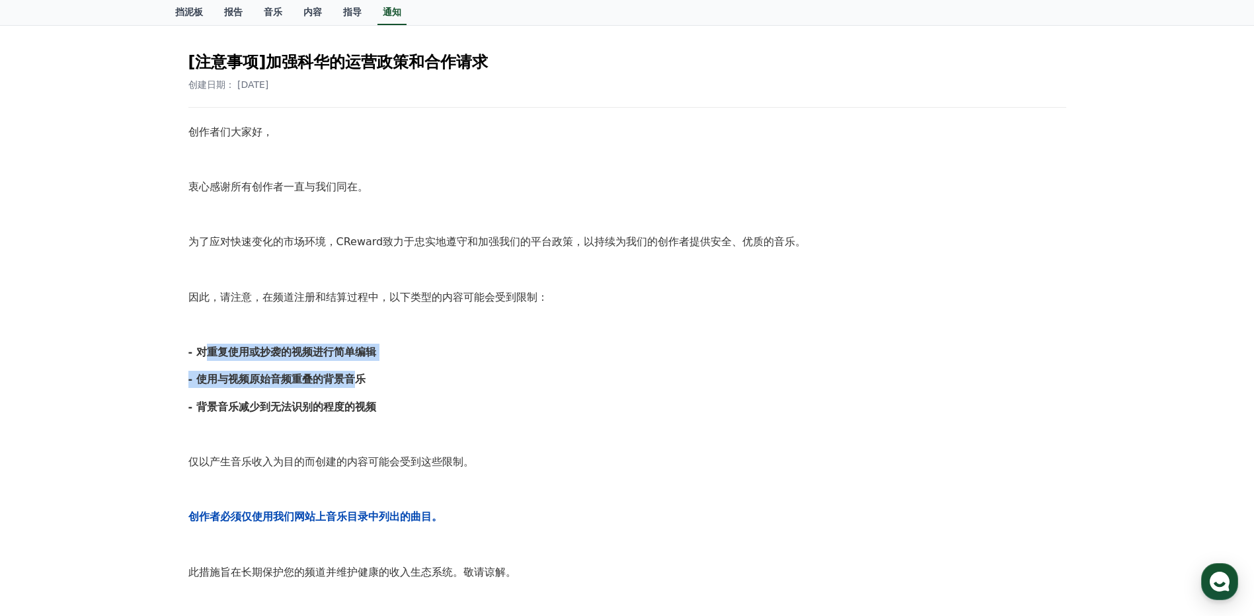
drag, startPoint x: 211, startPoint y: 344, endPoint x: 359, endPoint y: 371, distance: 150.6
click at [359, 371] on div "创作者们大家好， 衷心感谢所有创作者一直与我们同在。 为了应对快速变化的市场环境，CReward致力于忠实地遵守和加强我们的平台政策，以持续为我们的创作者提供…" at bounding box center [627, 490] width 878 height 732
click at [255, 335] on div "创作者们大家好， 衷心感谢所有创作者一直与我们同在。 为了应对快速变化的市场环境，CReward致力于忠实地遵守和加强我们的平台政策，以持续为我们的创作者提供…" at bounding box center [627, 490] width 878 height 732
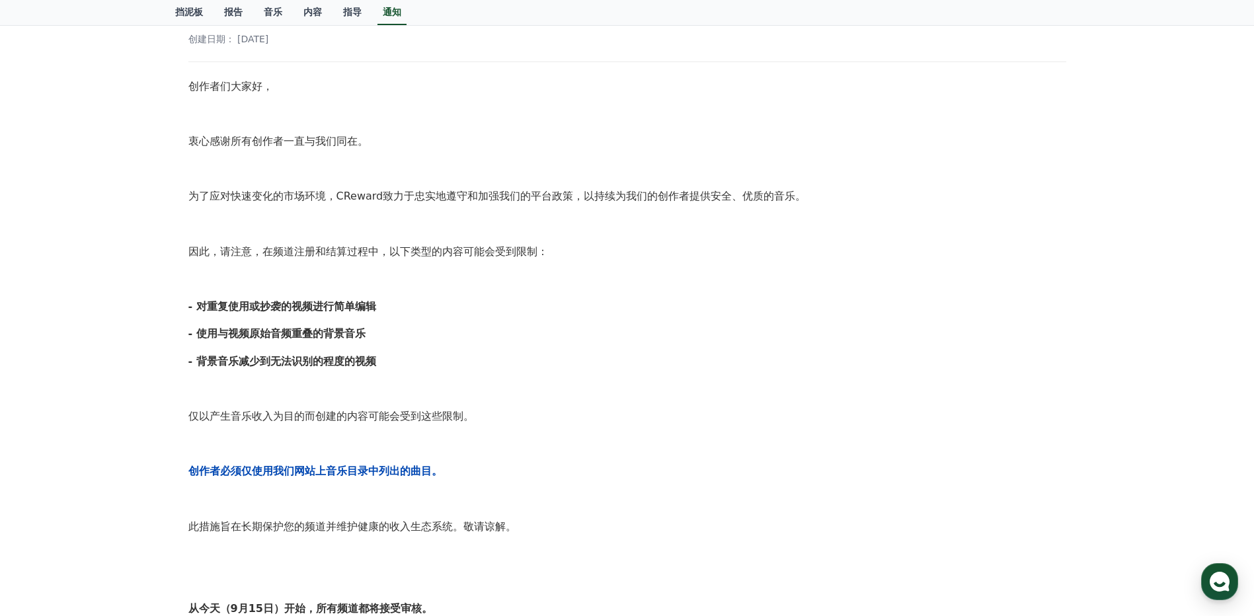
scroll to position [198, 0]
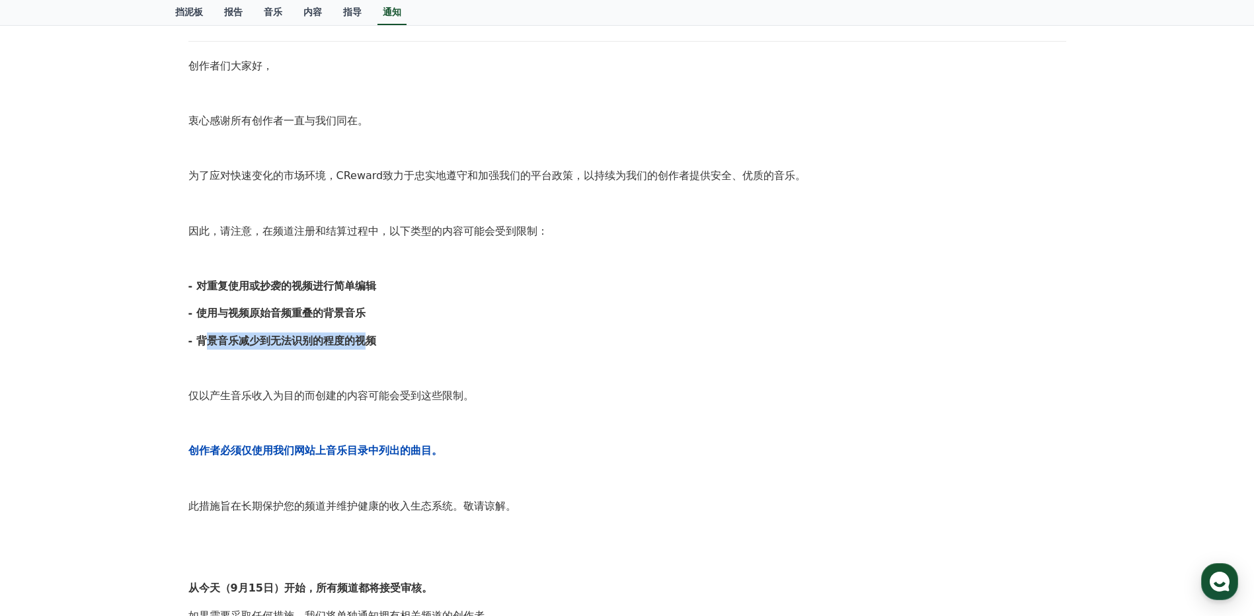
drag, startPoint x: 203, startPoint y: 342, endPoint x: 368, endPoint y: 342, distance: 165.3
click at [368, 342] on strong "- 背景音乐减少到无法识别的程度的视频" at bounding box center [282, 341] width 188 height 13
drag, startPoint x: 208, startPoint y: 315, endPoint x: 335, endPoint y: 319, distance: 127.0
click at [335, 319] on strong "- 使用与视频原始音频重叠的背景音乐" at bounding box center [276, 313] width 177 height 13
drag, startPoint x: 335, startPoint y: 319, endPoint x: 313, endPoint y: 298, distance: 30.9
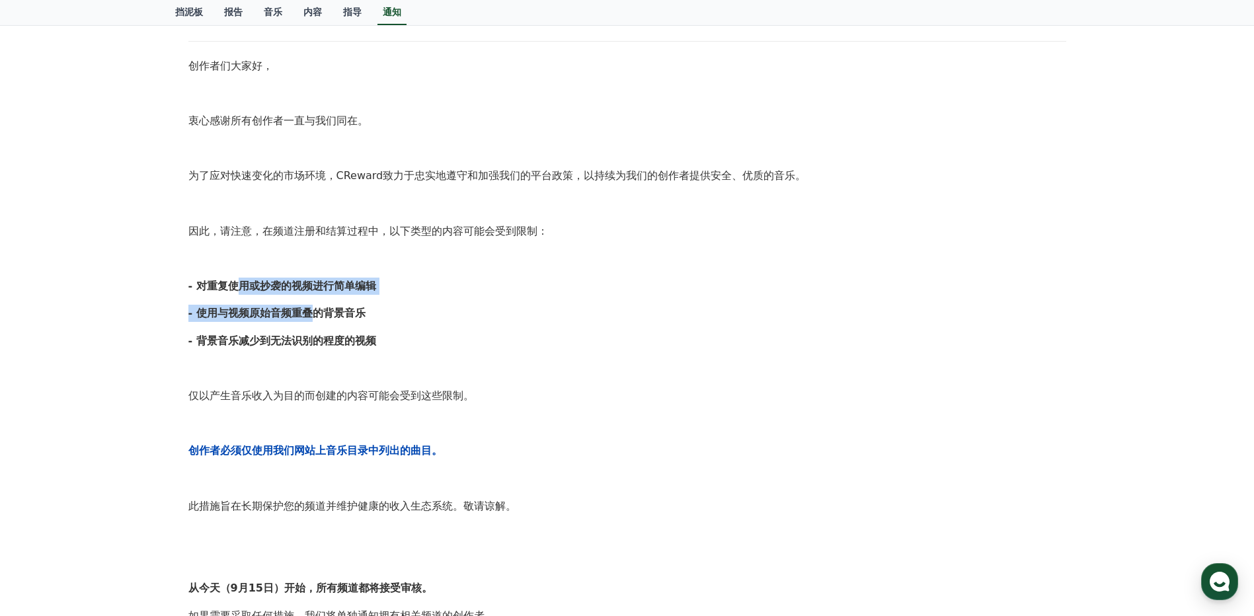
click at [313, 298] on div "创作者们大家好， 衷心感谢所有创作者一直与我们同在。 为了应对快速变化的市场环境，CReward致力于忠实地遵守和加强我们的平台政策，以持续为我们的创作者提供…" at bounding box center [627, 424] width 878 height 732
drag, startPoint x: 313, startPoint y: 298, endPoint x: 200, endPoint y: 266, distance: 116.8
click at [200, 266] on p at bounding box center [627, 258] width 878 height 17
drag, startPoint x: 200, startPoint y: 280, endPoint x: 381, endPoint y: 284, distance: 181.2
click at [381, 284] on p "- 对重复使用或抄袭的视频进行简单编辑" at bounding box center [627, 286] width 878 height 17
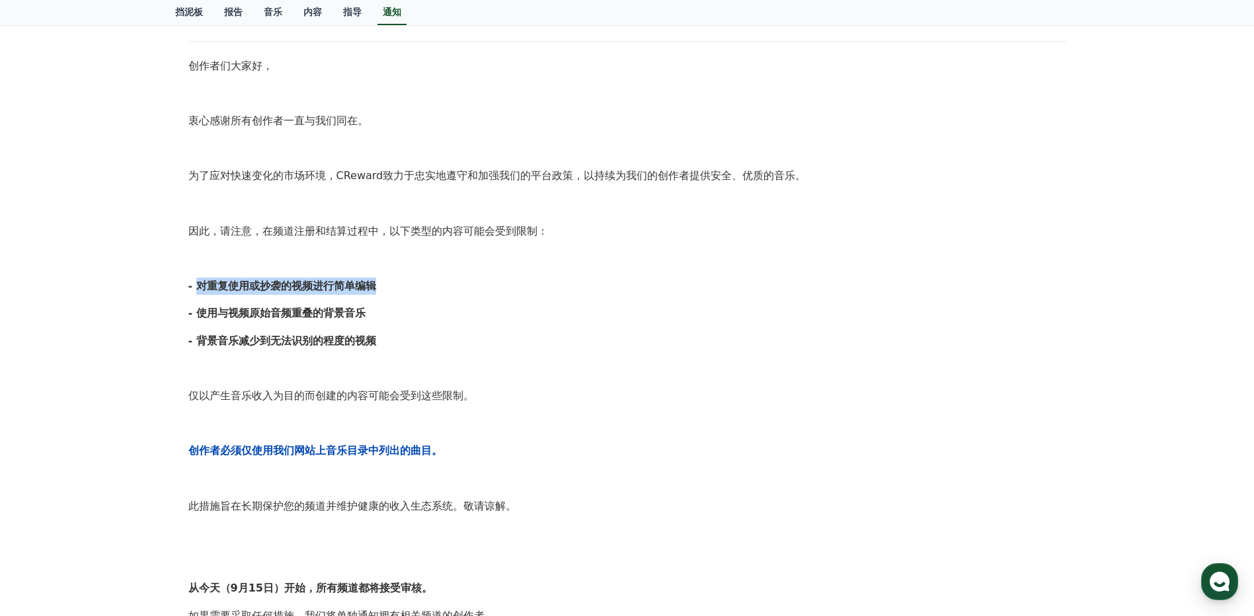
drag, startPoint x: 381, startPoint y: 284, endPoint x: 296, endPoint y: 267, distance: 87.0
click at [296, 267] on div "创作者们大家好， 衷心感谢所有创作者一直与我们同在。 为了应对快速变化的市场环境，CReward致力于忠实地遵守和加强我们的平台政策，以持续为我们的创作者提供…" at bounding box center [627, 424] width 878 height 732
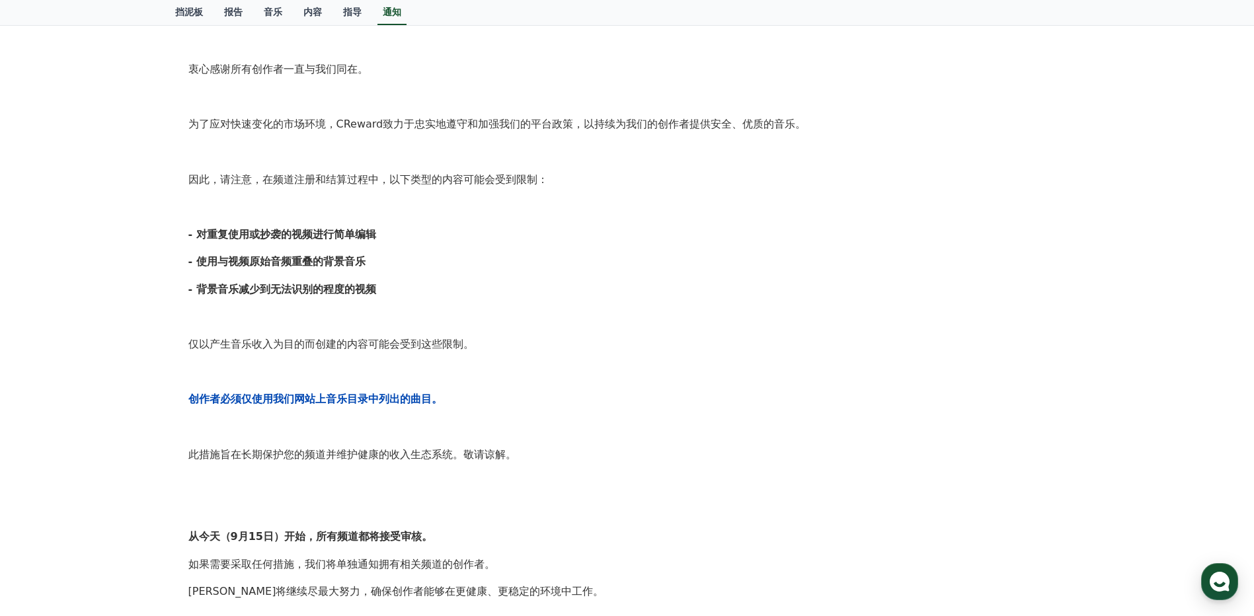
scroll to position [331, 0]
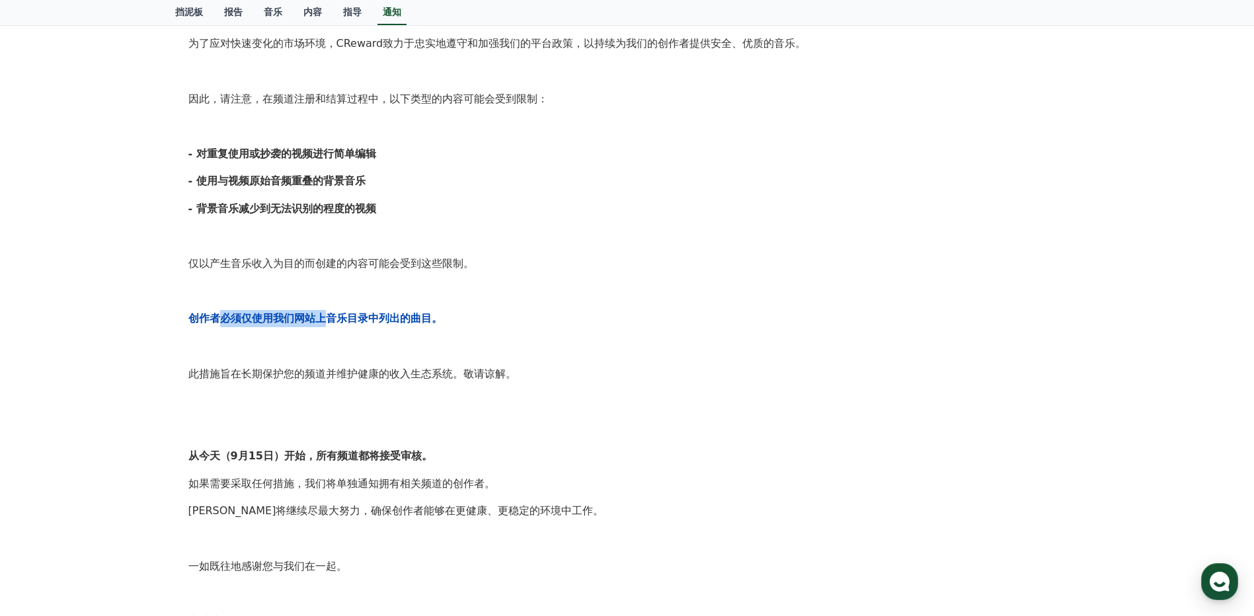
drag, startPoint x: 216, startPoint y: 316, endPoint x: 327, endPoint y: 316, distance: 111.7
click at [327, 316] on strong "创作者必须仅使用我们网站上音乐目录中列出的曲目。" at bounding box center [315, 318] width 254 height 13
drag, startPoint x: 327, startPoint y: 316, endPoint x: 293, endPoint y: 345, distance: 45.0
click at [304, 348] on p at bounding box center [627, 346] width 878 height 17
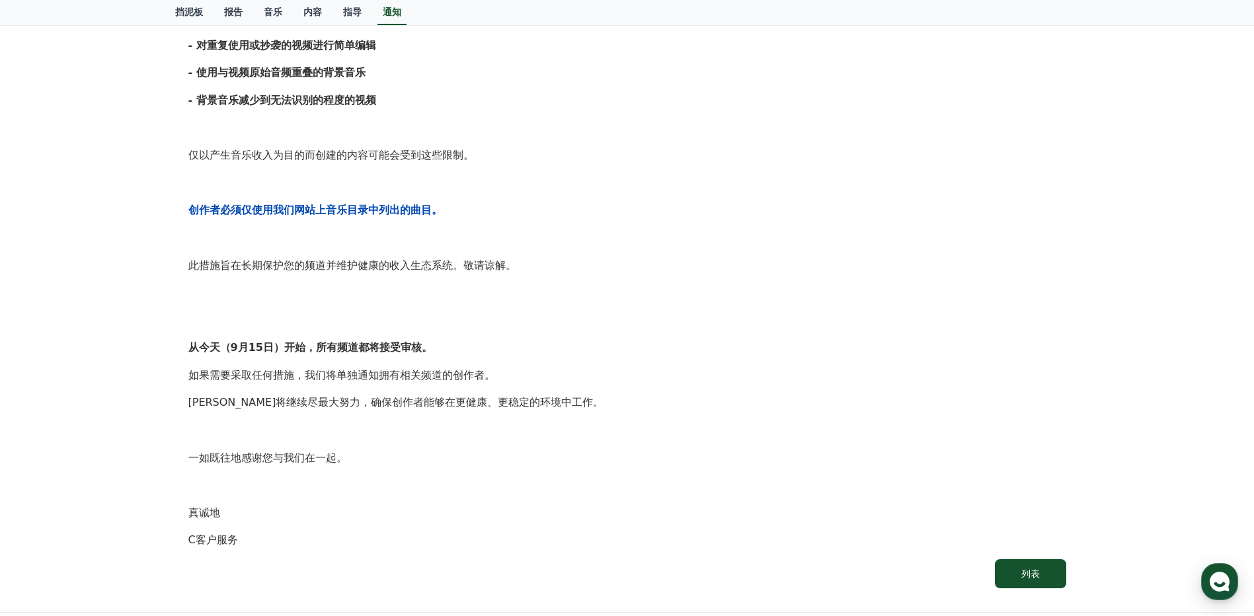
scroll to position [463, 0]
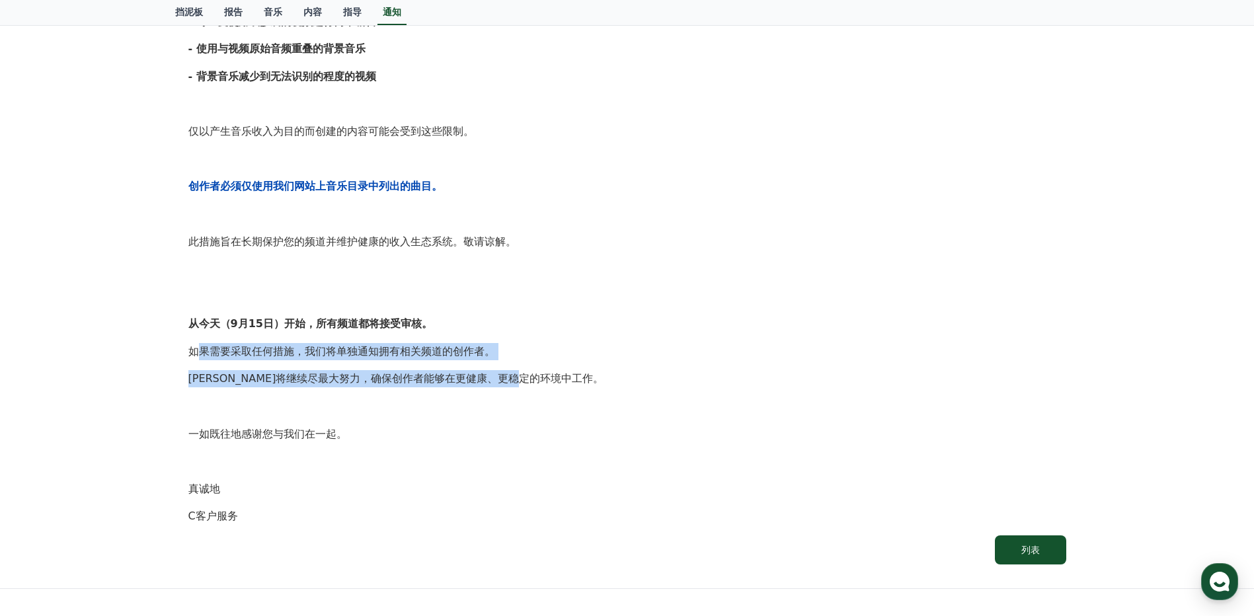
drag, startPoint x: 196, startPoint y: 354, endPoint x: 538, endPoint y: 370, distance: 342.2
click at [538, 370] on div "创作者们大家好， 衷心感谢所有创作者一直与我们同在。 为了应对快速变化的市场环境，CReward致力于忠实地遵守和加强我们的平台政策，以持续为我们的创作者提供…" at bounding box center [627, 159] width 878 height 732
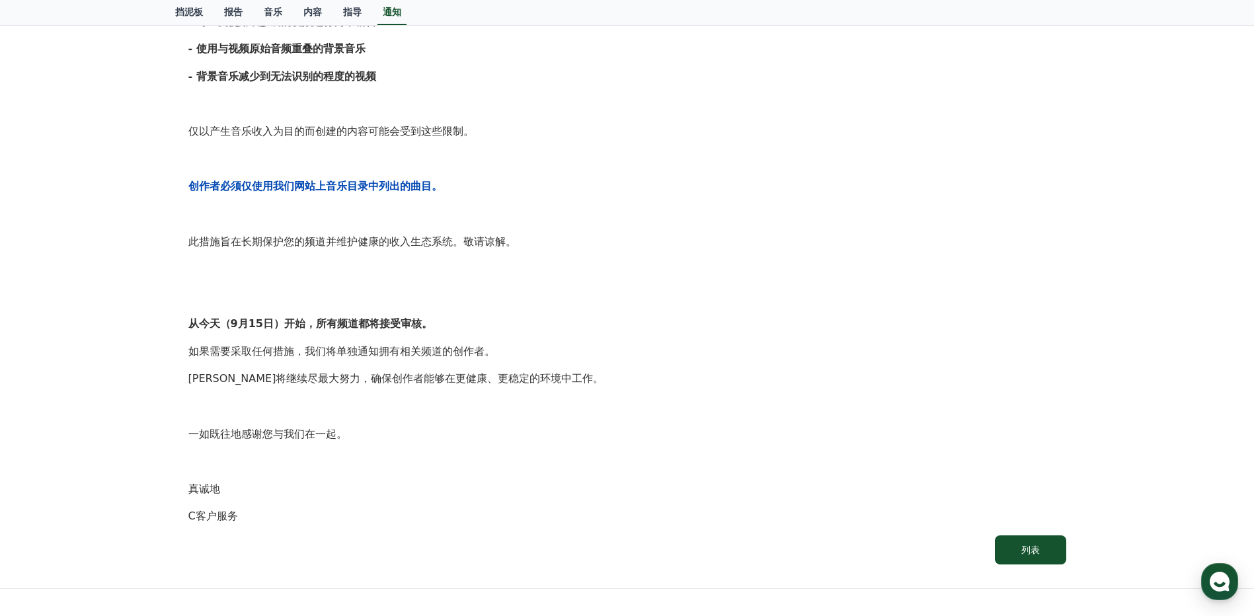
click at [292, 319] on strong "从今天（9月15日）开始，所有频道都将接受审核。" at bounding box center [310, 323] width 244 height 13
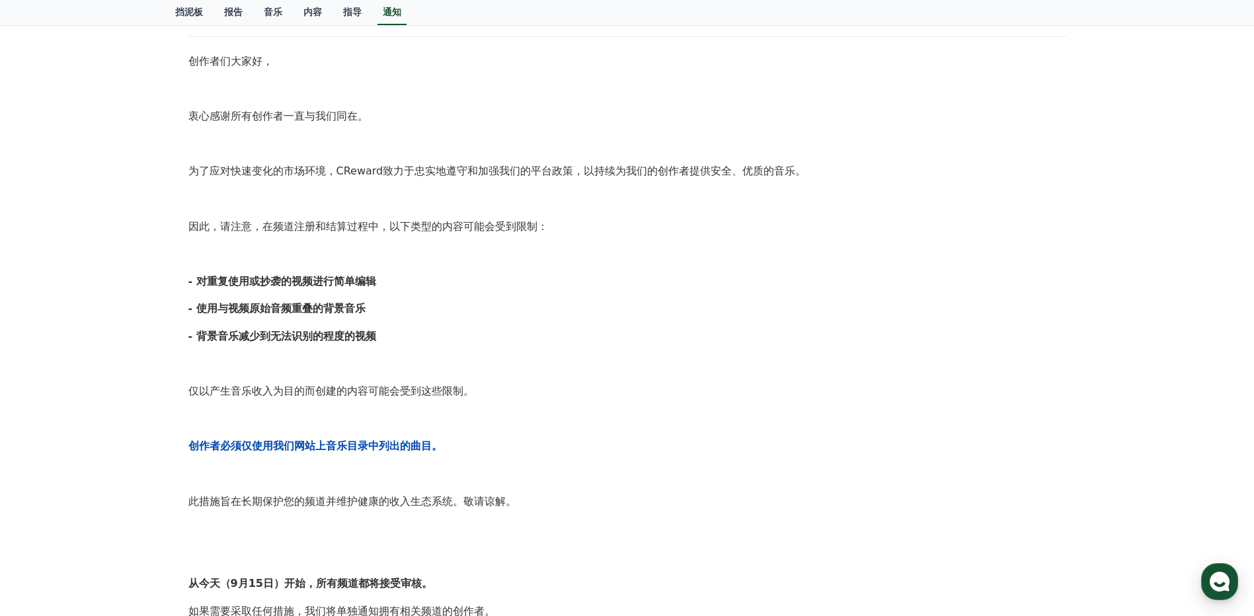
scroll to position [0, 0]
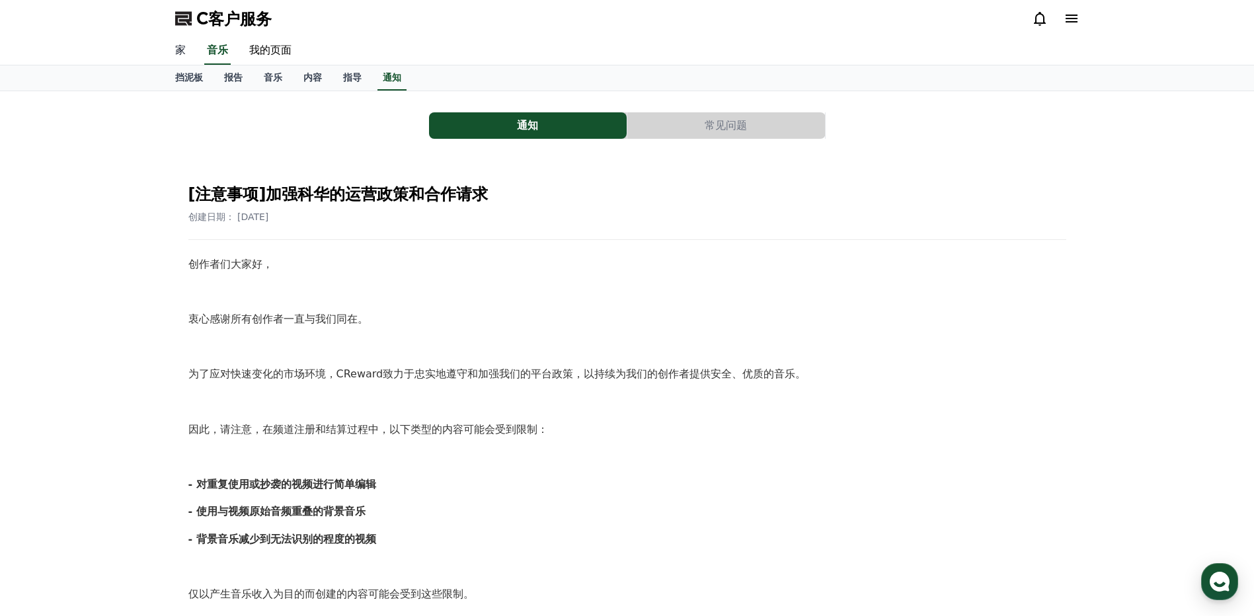
click at [177, 52] on link "家" at bounding box center [181, 51] width 32 height 28
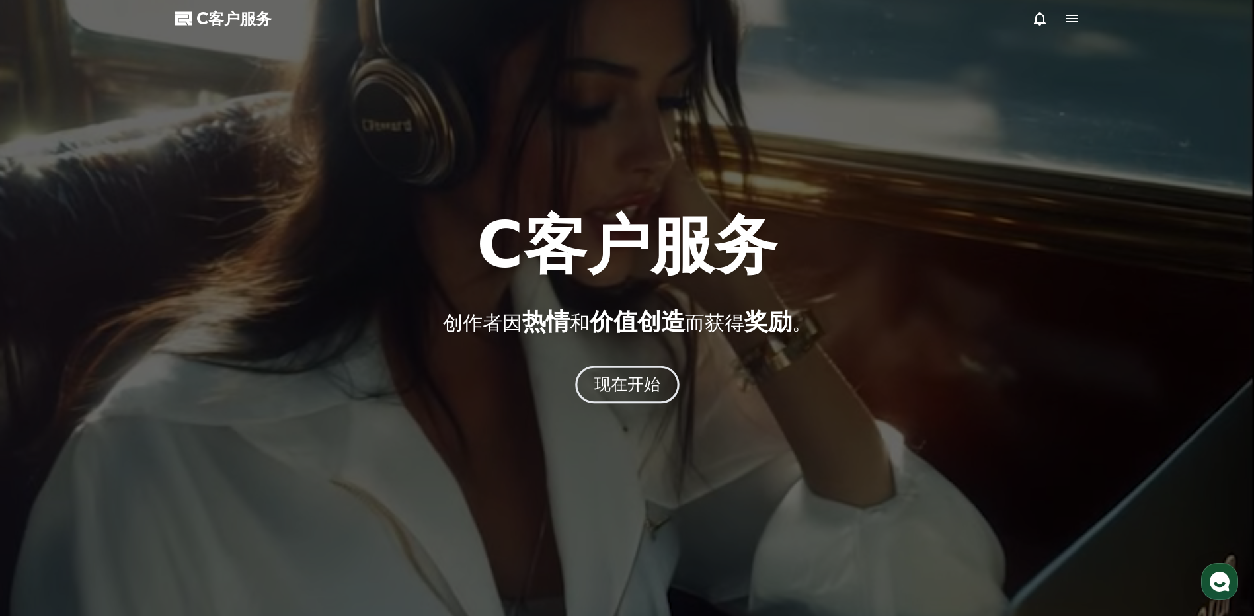
click at [633, 385] on font "现在开始" at bounding box center [627, 384] width 67 height 19
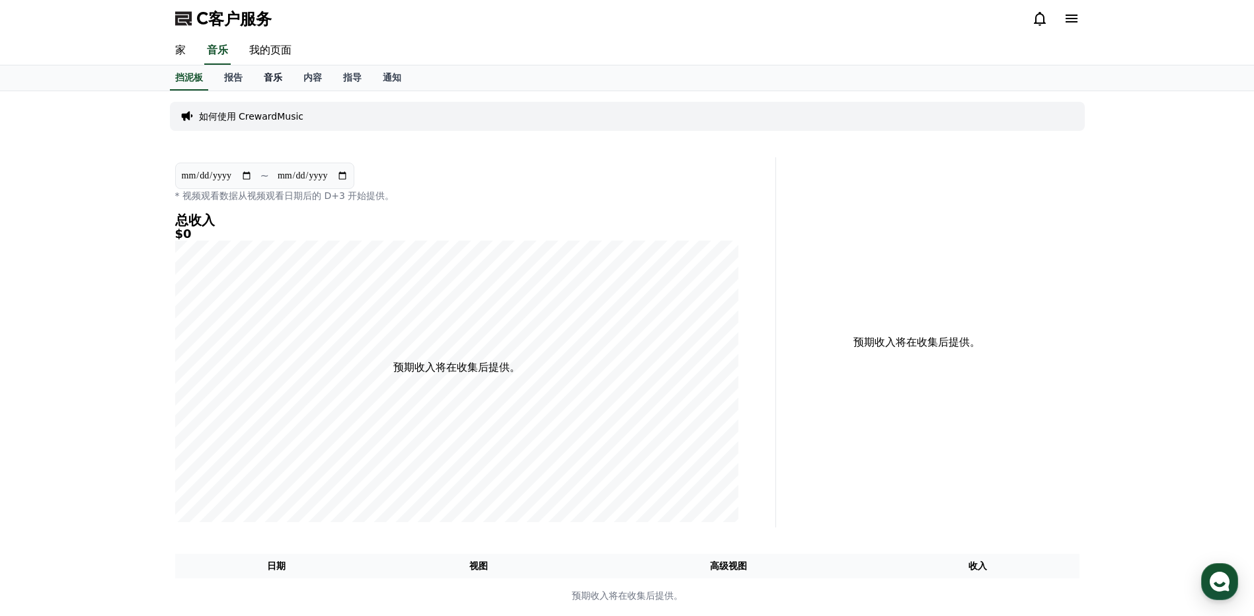
click at [278, 78] on font "音乐" at bounding box center [273, 77] width 19 height 11
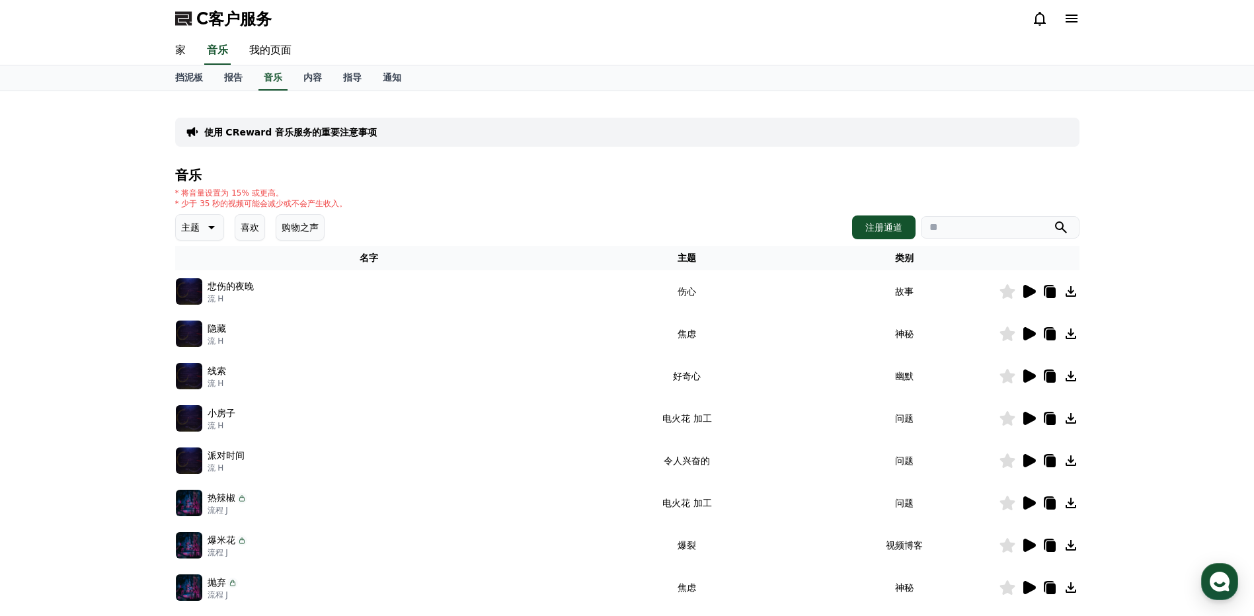
click at [356, 131] on p "使用 CReward 音乐服务的重要注意事项" at bounding box center [290, 132] width 173 height 13
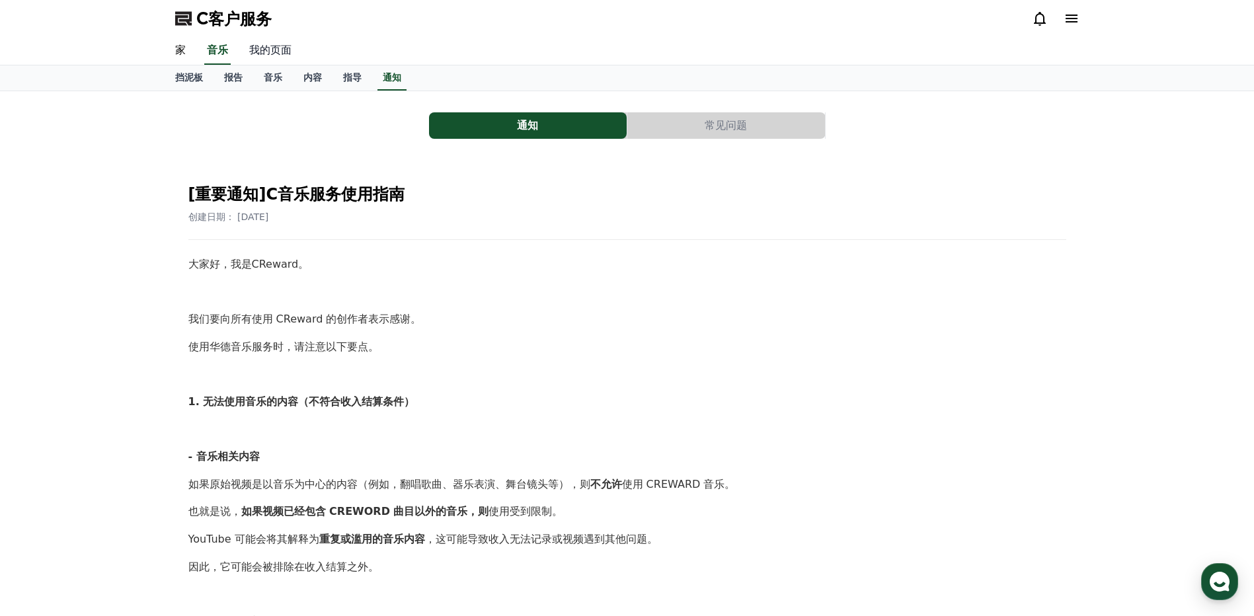
click at [274, 52] on link "我的页面" at bounding box center [270, 51] width 63 height 28
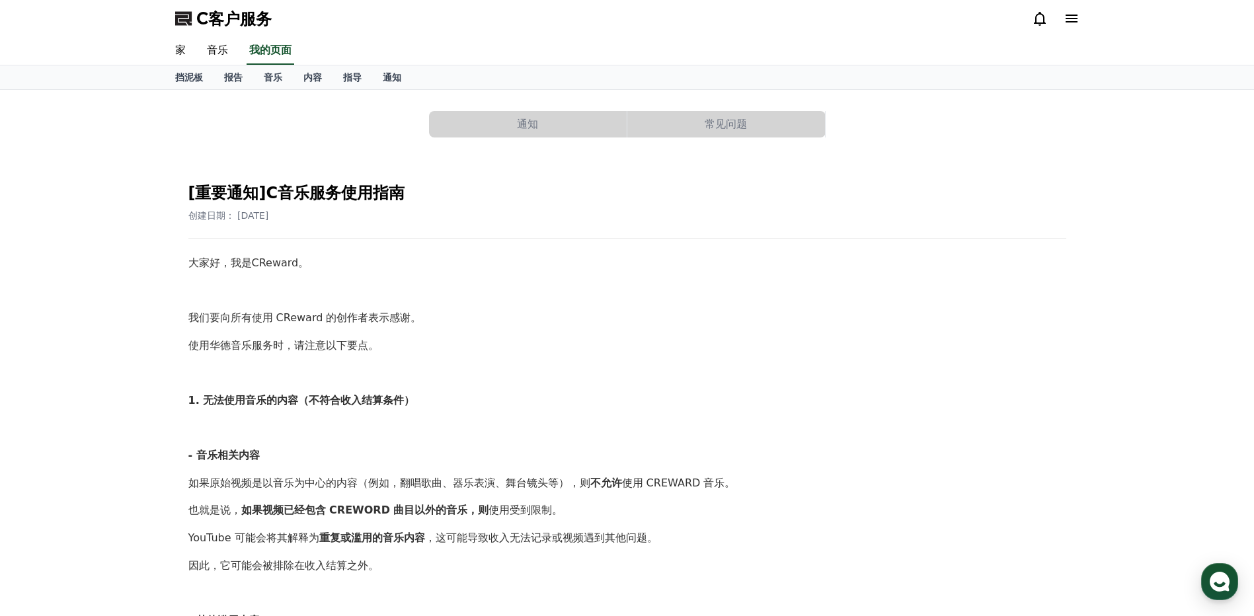
select select "**********"
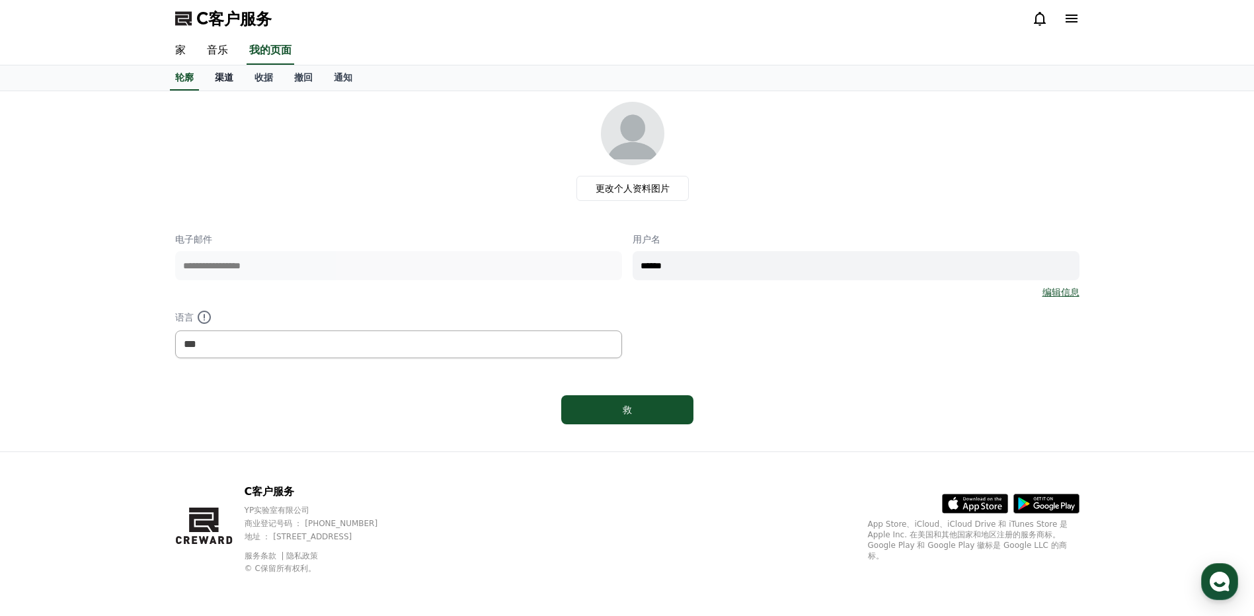
click at [230, 83] on font "渠道" at bounding box center [224, 77] width 19 height 11
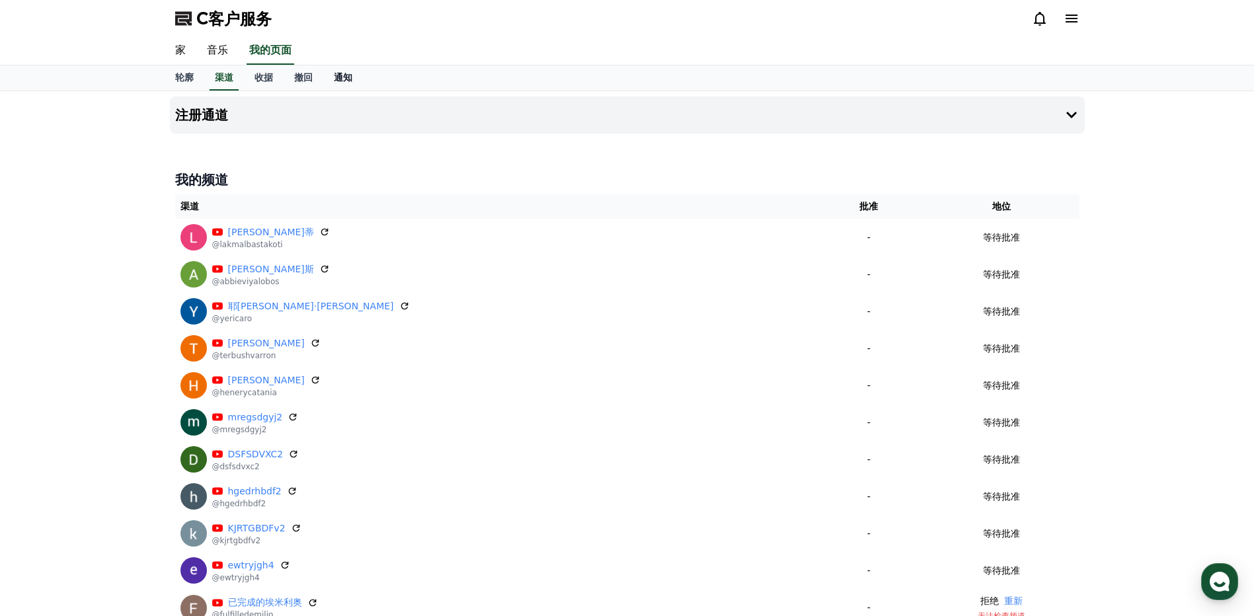
click at [332, 81] on link "通知" at bounding box center [343, 77] width 40 height 25
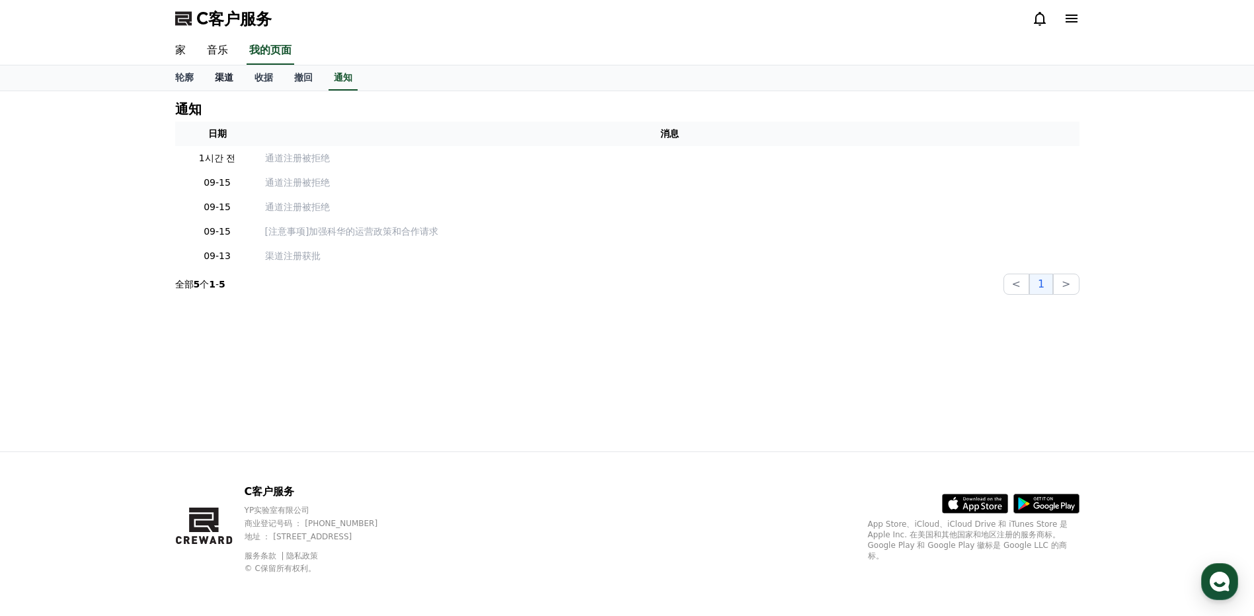
click at [228, 85] on link "渠道" at bounding box center [224, 77] width 40 height 25
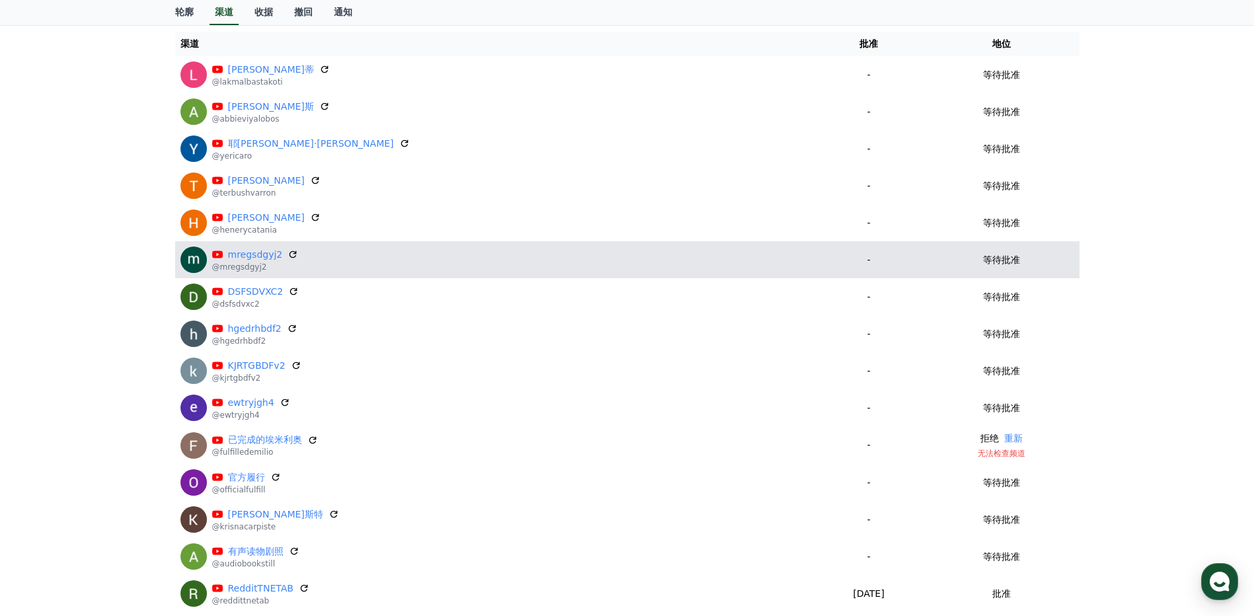
scroll to position [333, 0]
